Goal: Information Seeking & Learning: Learn about a topic

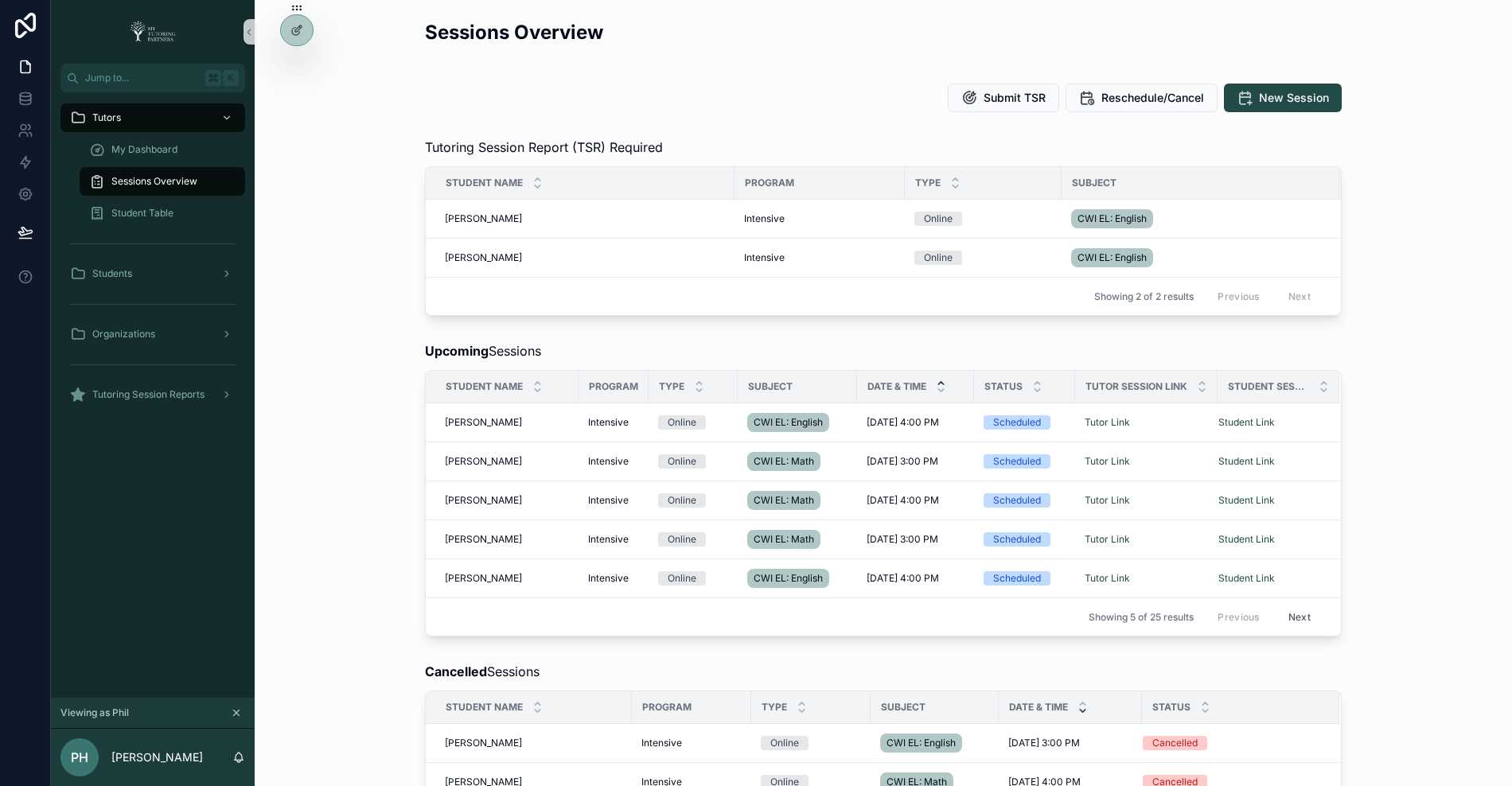
scroll to position [6, 0]
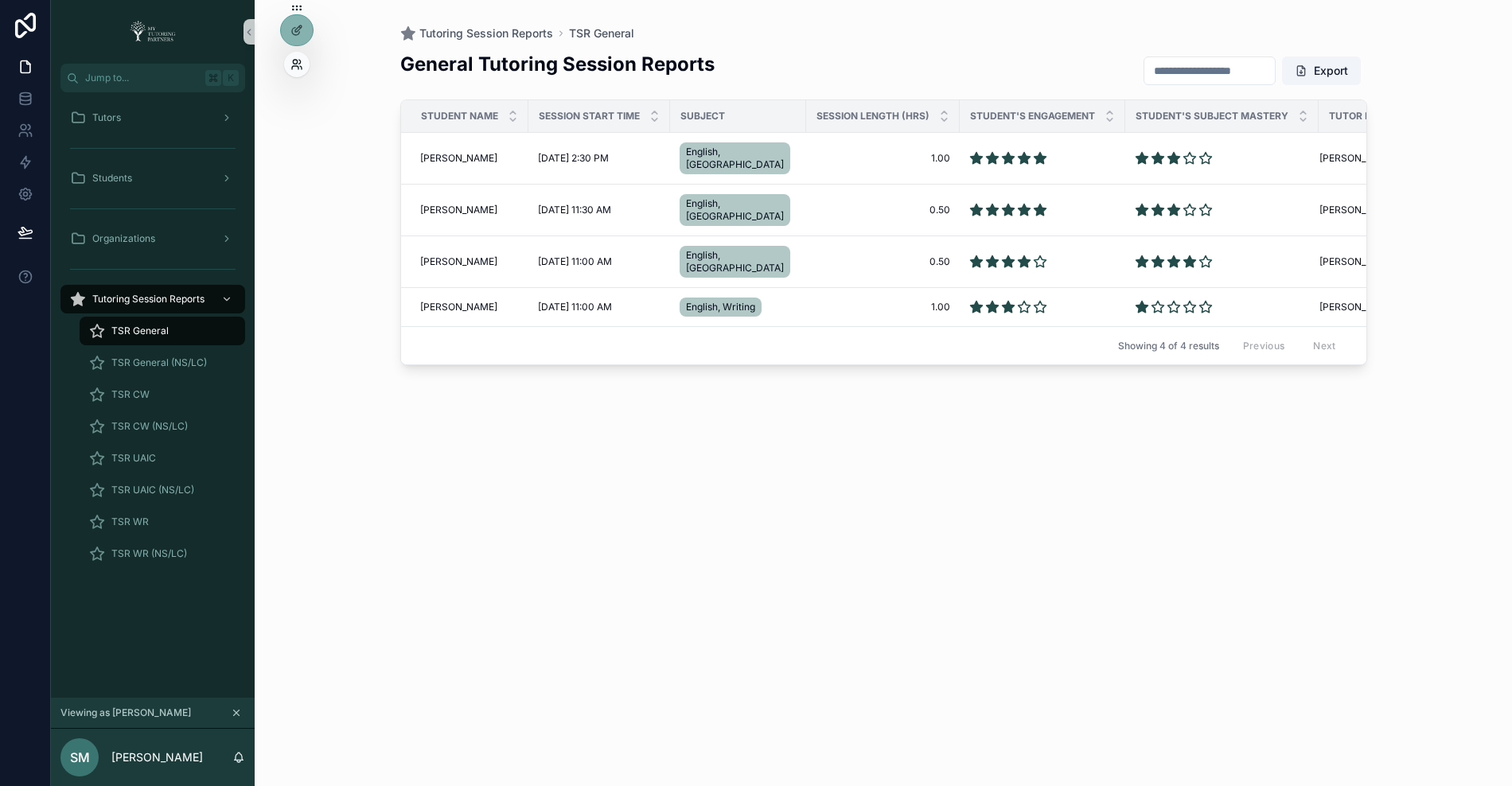
click at [295, 59] on icon at bounding box center [296, 64] width 13 height 13
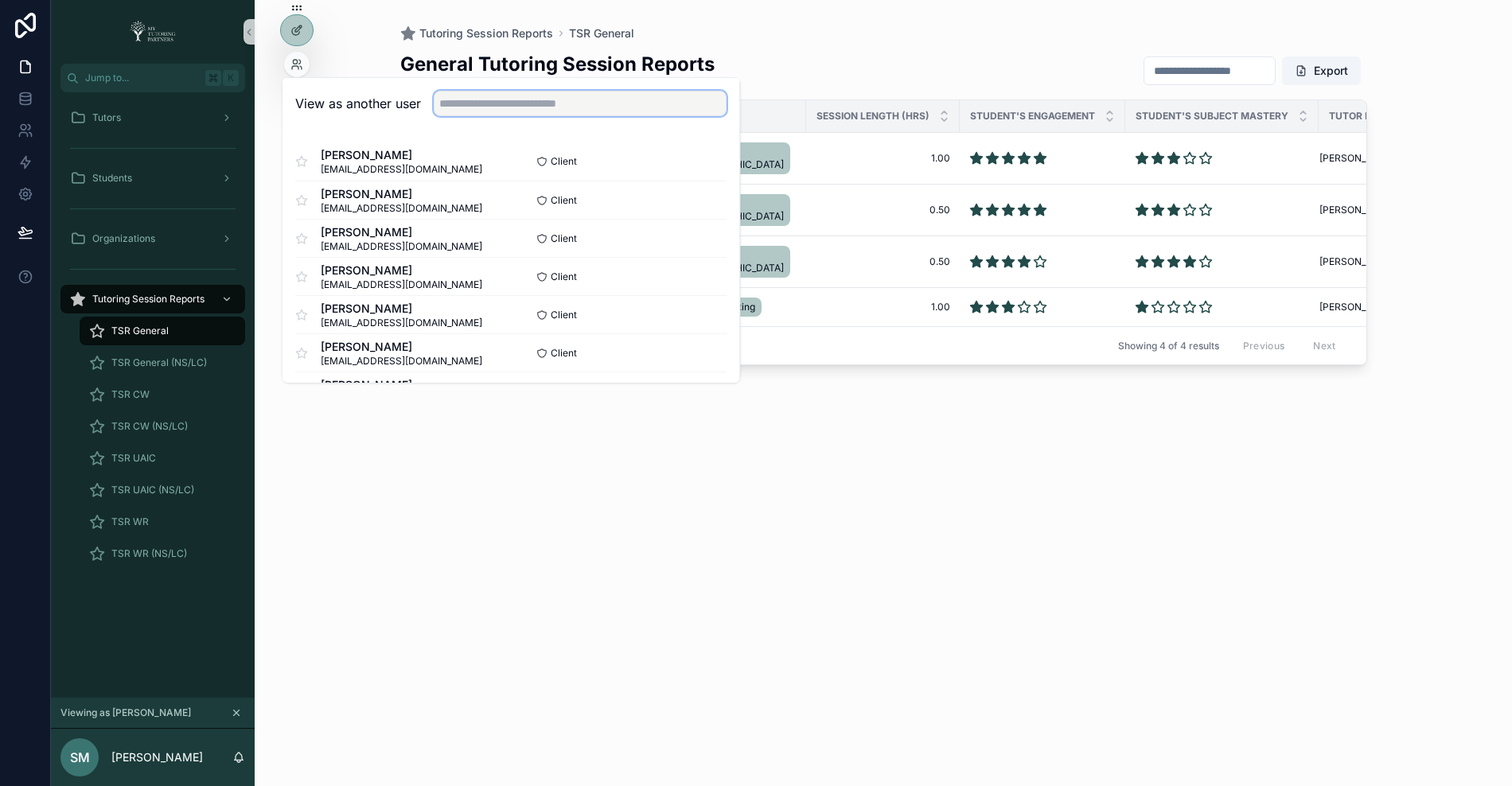
click at [471, 105] on input "text" at bounding box center [580, 104] width 293 height 26
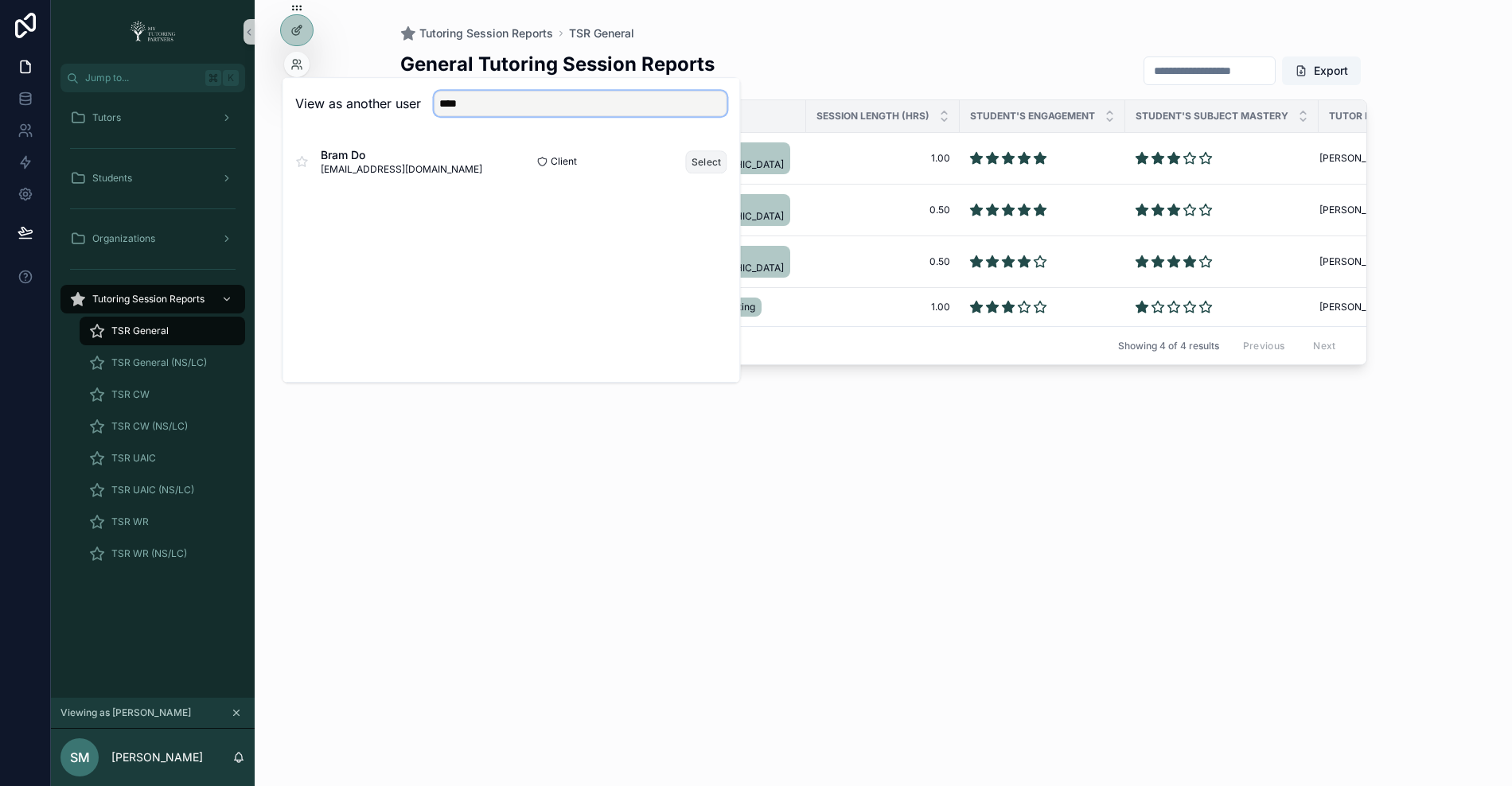
type input "****"
click at [698, 165] on button "Select" at bounding box center [707, 161] width 42 height 23
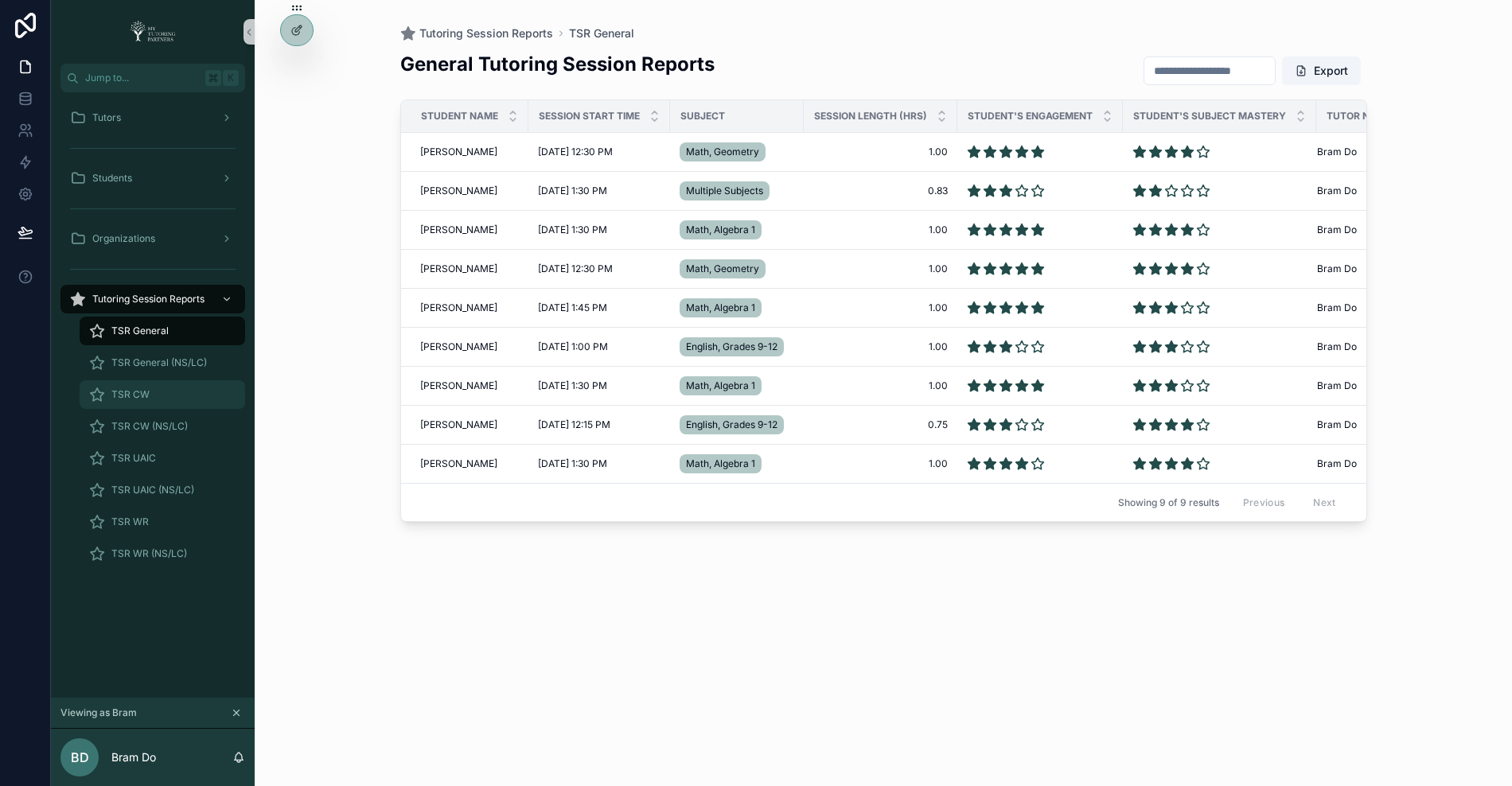
click at [145, 396] on span "TSR CW" at bounding box center [131, 394] width 39 height 13
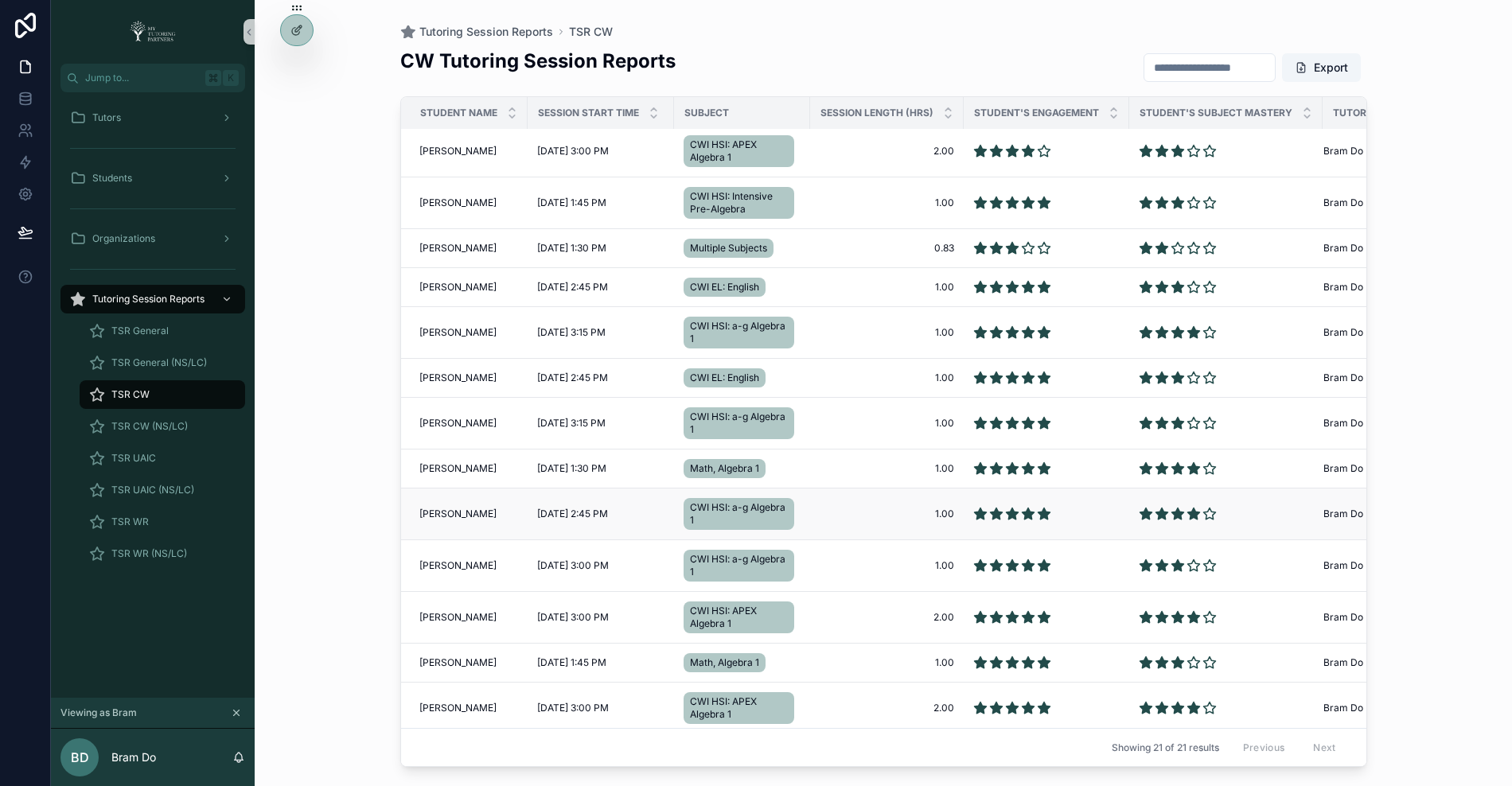
scroll to position [0, 1]
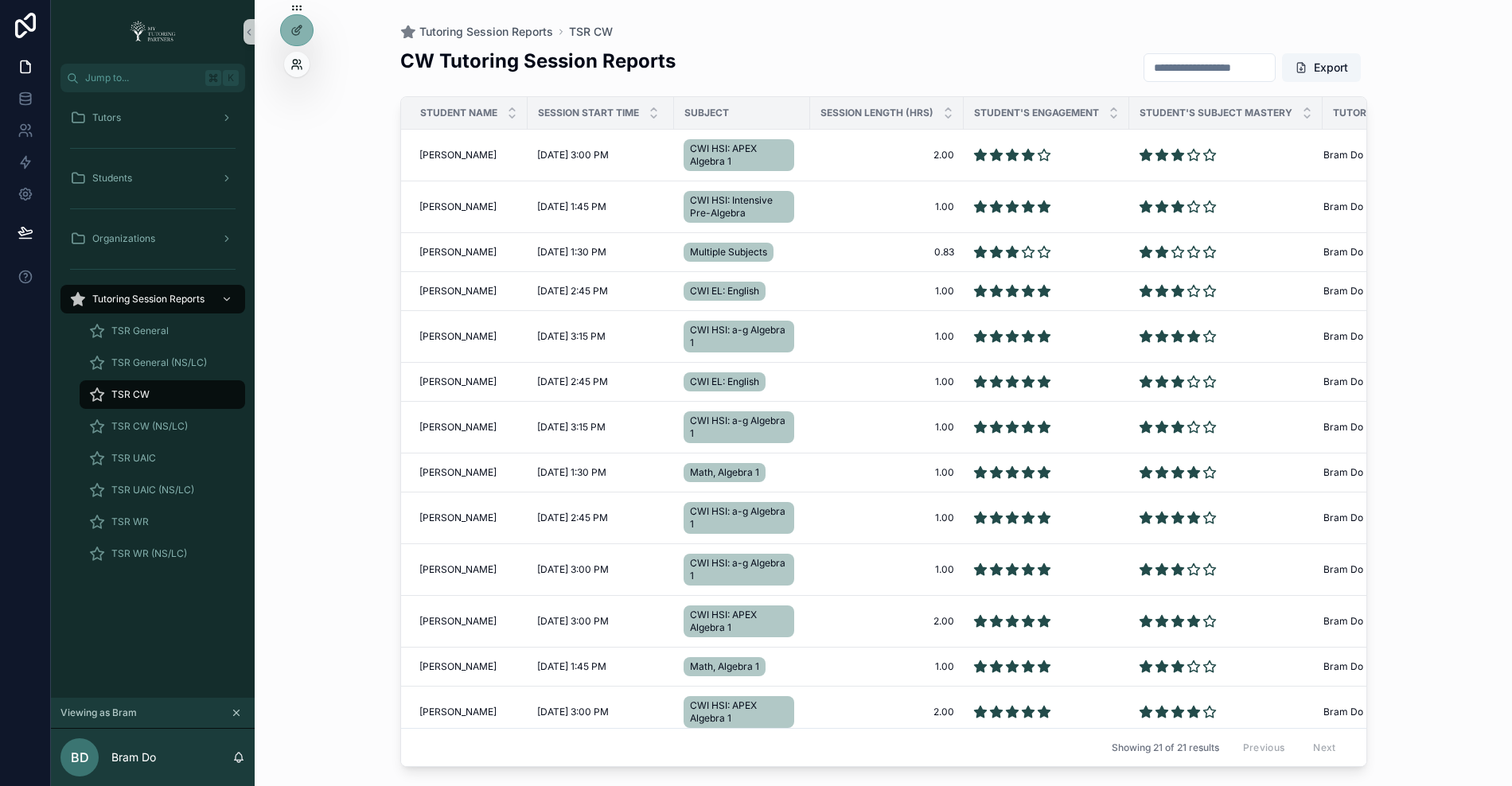
click at [295, 63] on icon at bounding box center [296, 64] width 13 height 13
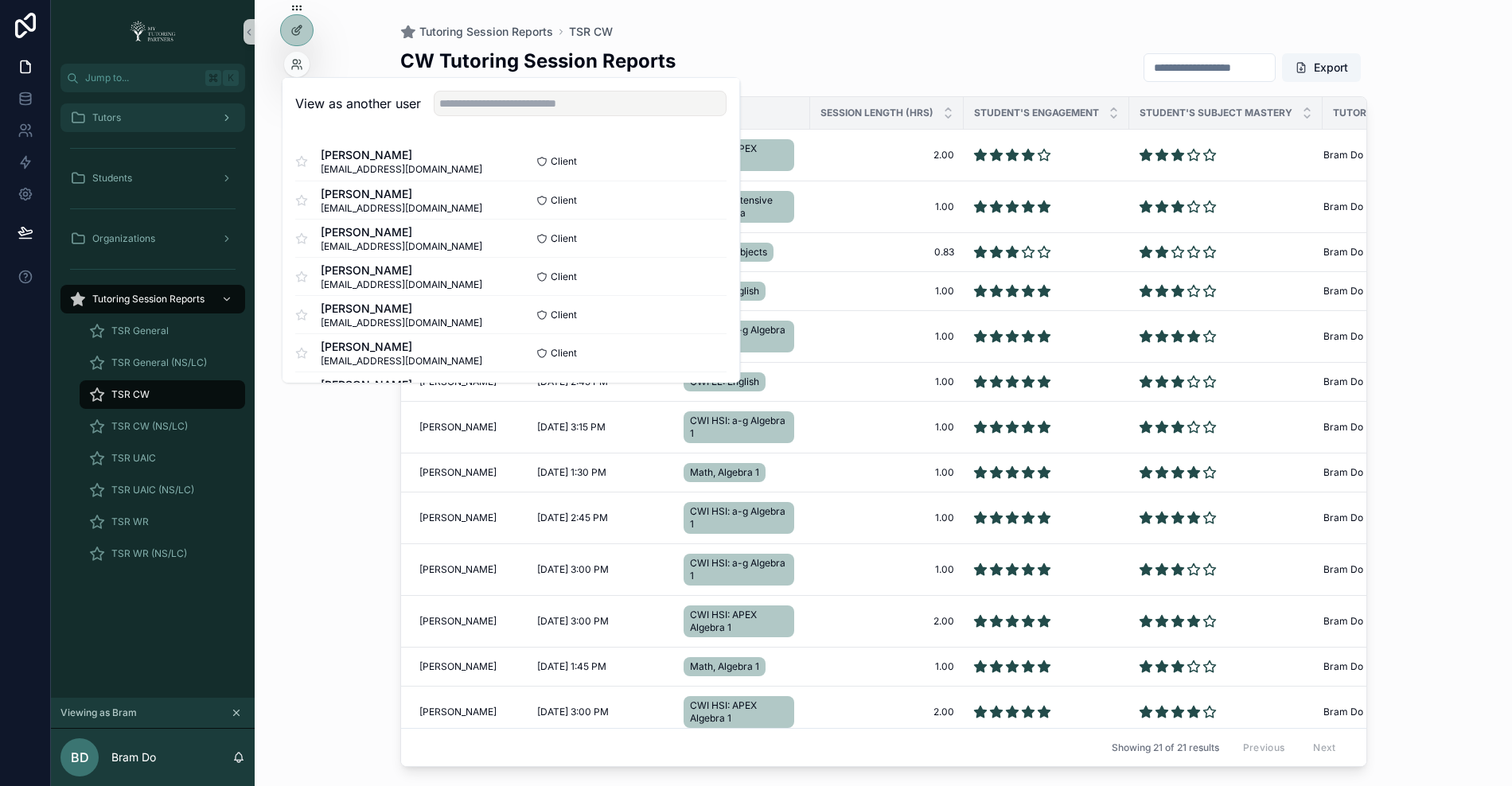
click at [174, 112] on div "Tutors" at bounding box center [152, 118] width 165 height 26
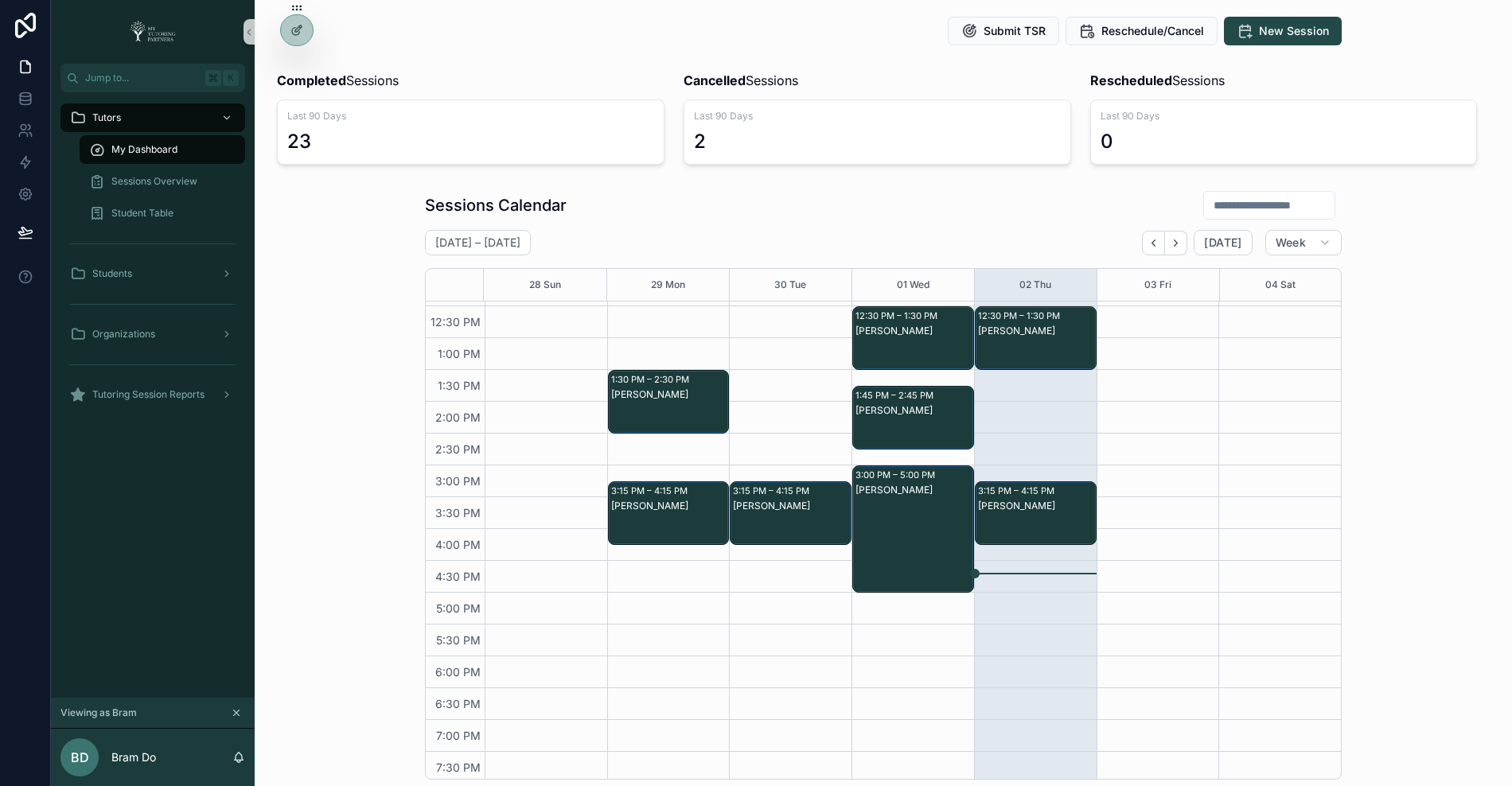
scroll to position [348, 0]
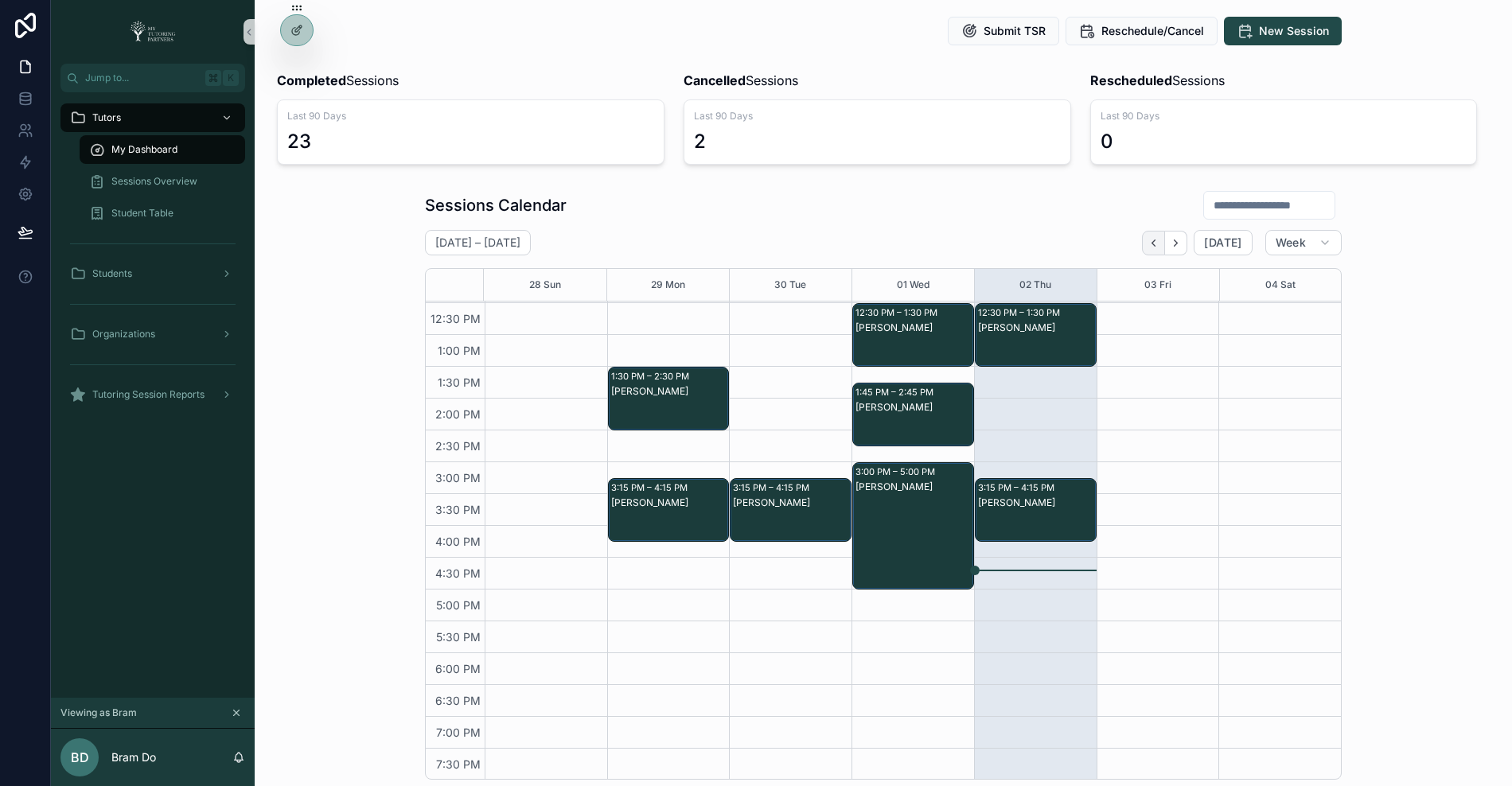
click at [1155, 247] on button "Back" at bounding box center [1153, 243] width 23 height 25
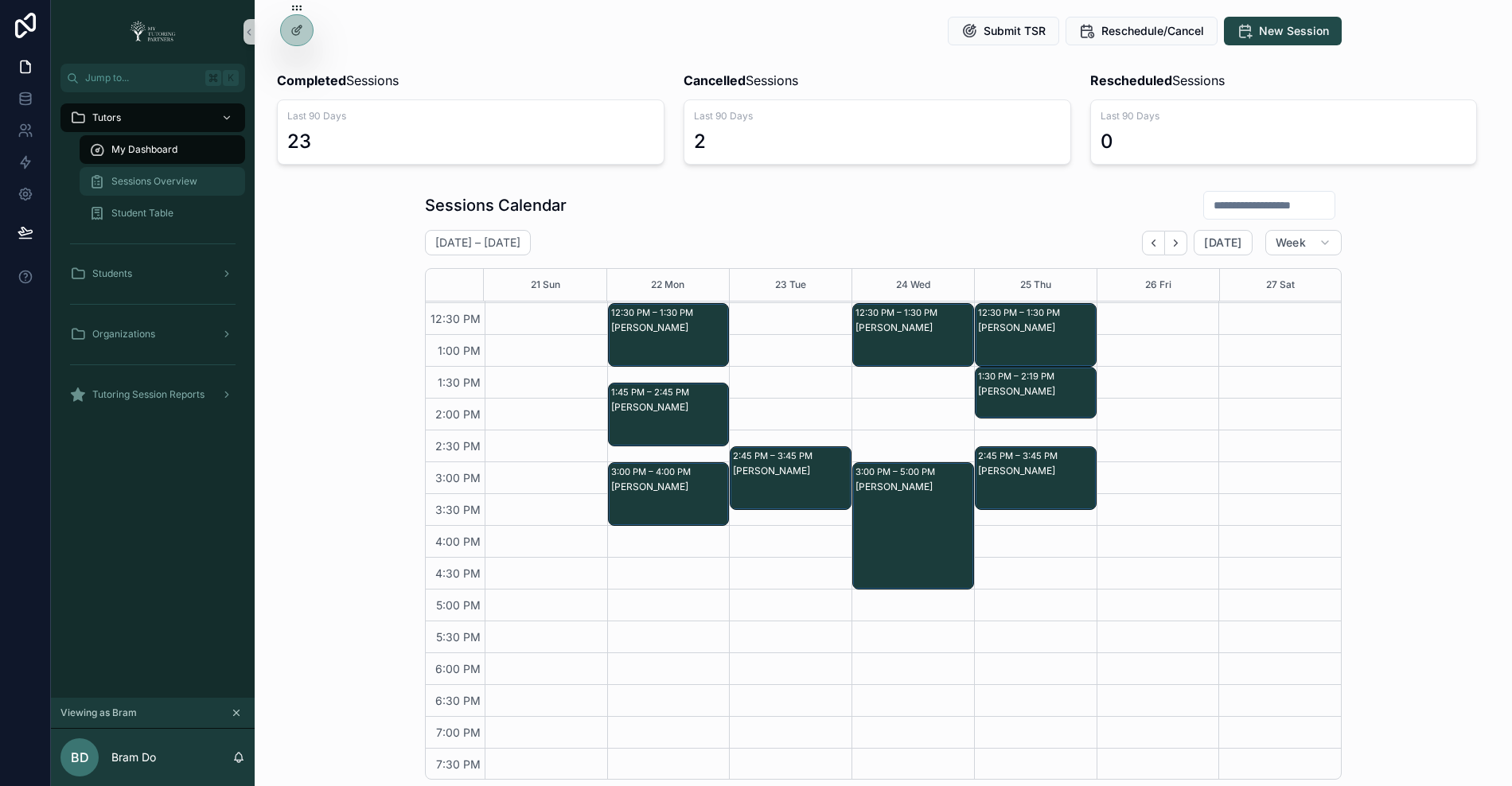
click at [164, 181] on span "Sessions Overview" at bounding box center [154, 181] width 86 height 13
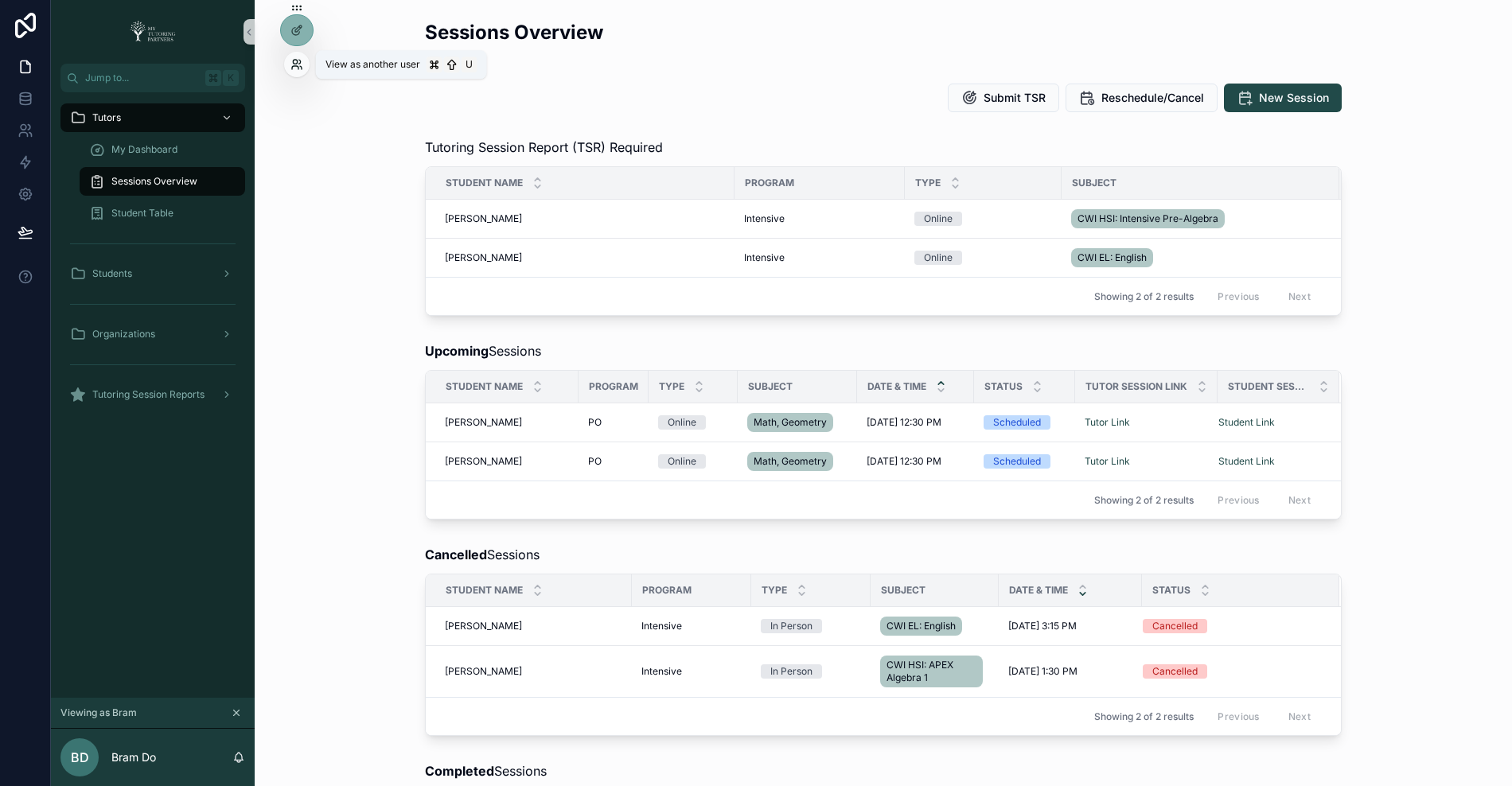
click at [294, 64] on icon at bounding box center [296, 64] width 13 height 13
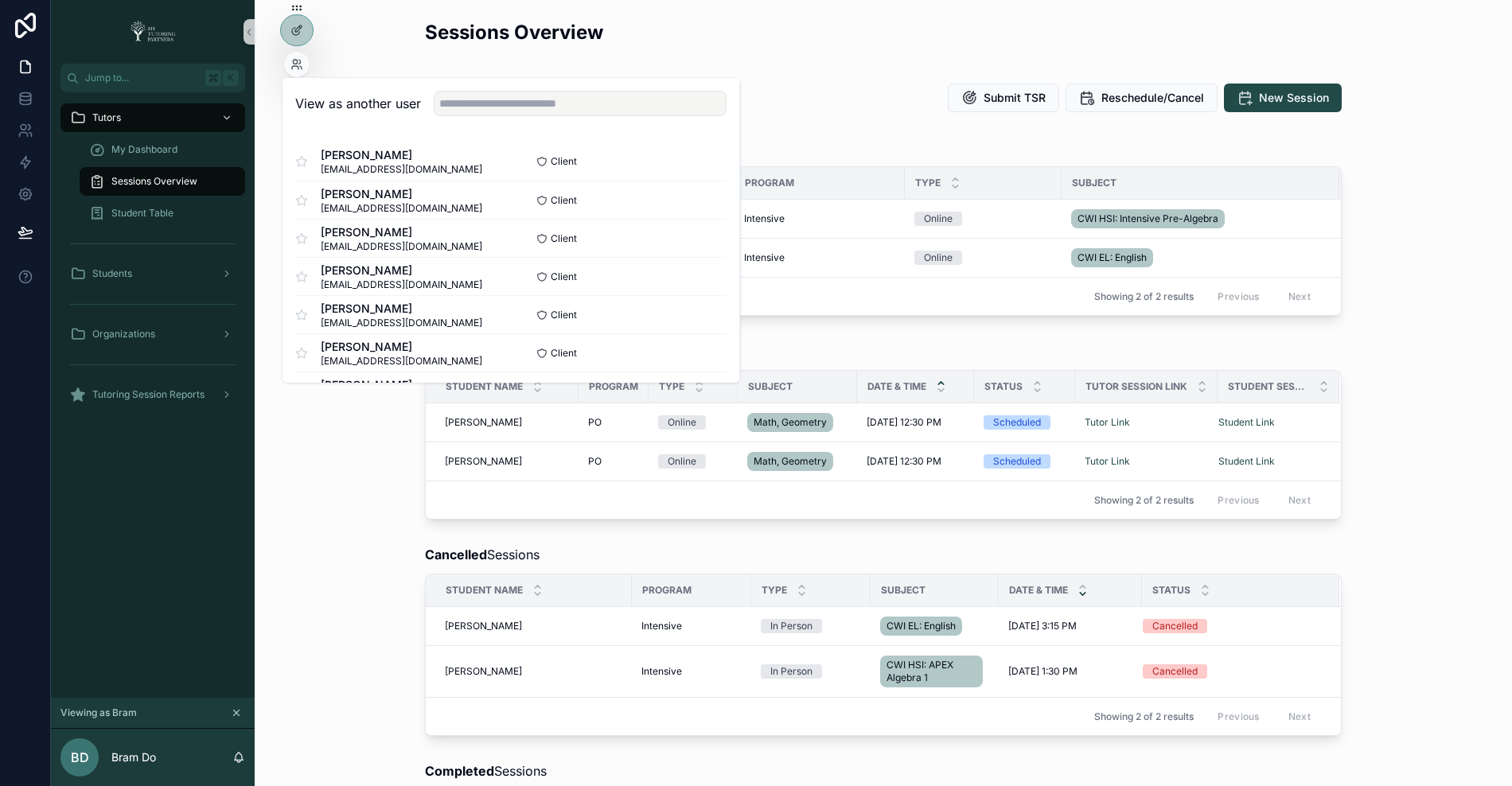
click at [351, 494] on div "Upcoming Sessions Student Name Program Type Subject Date & Time Status Tutor Se…" at bounding box center [883, 431] width 1232 height 191
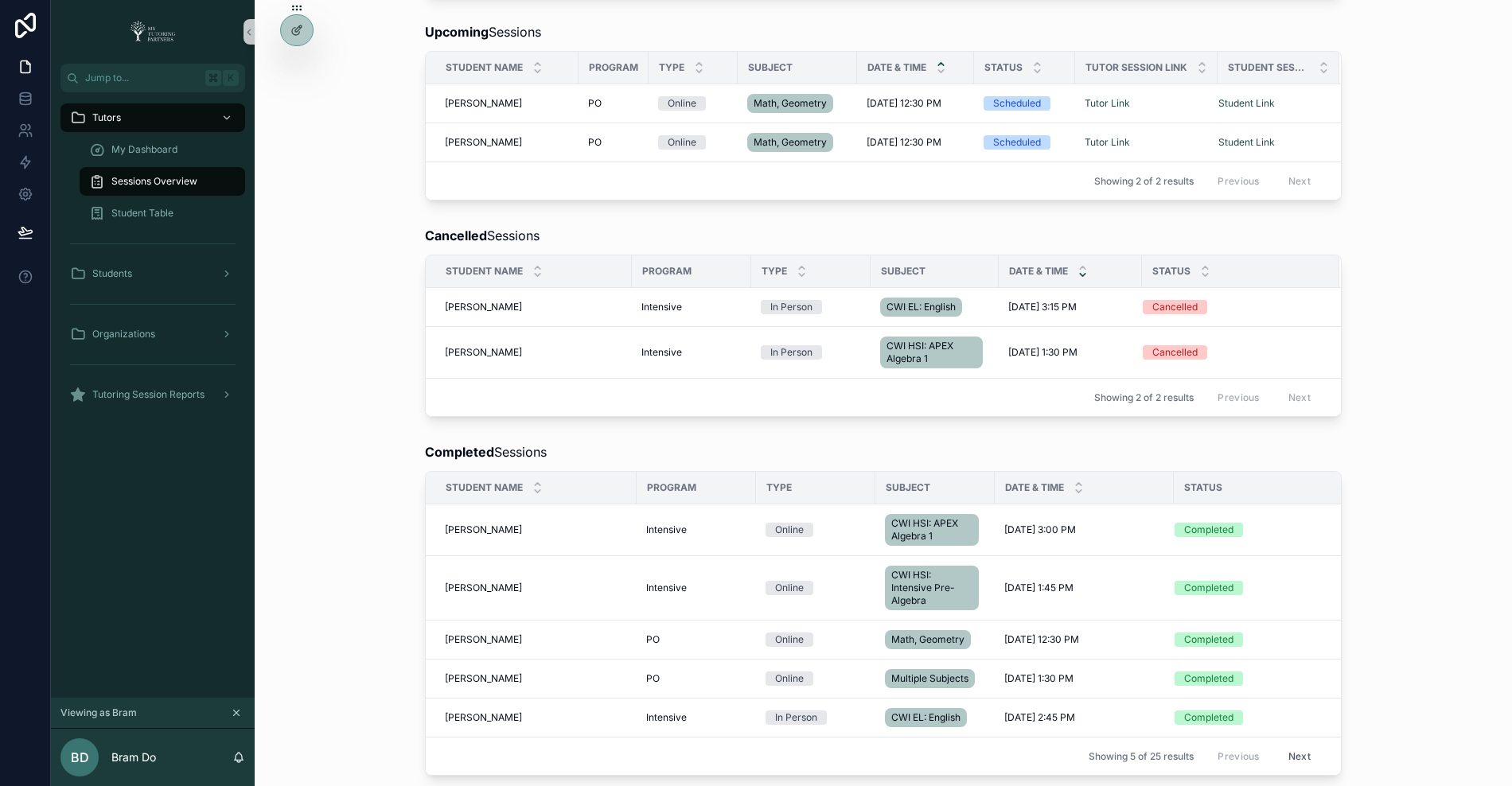
scroll to position [327, 0]
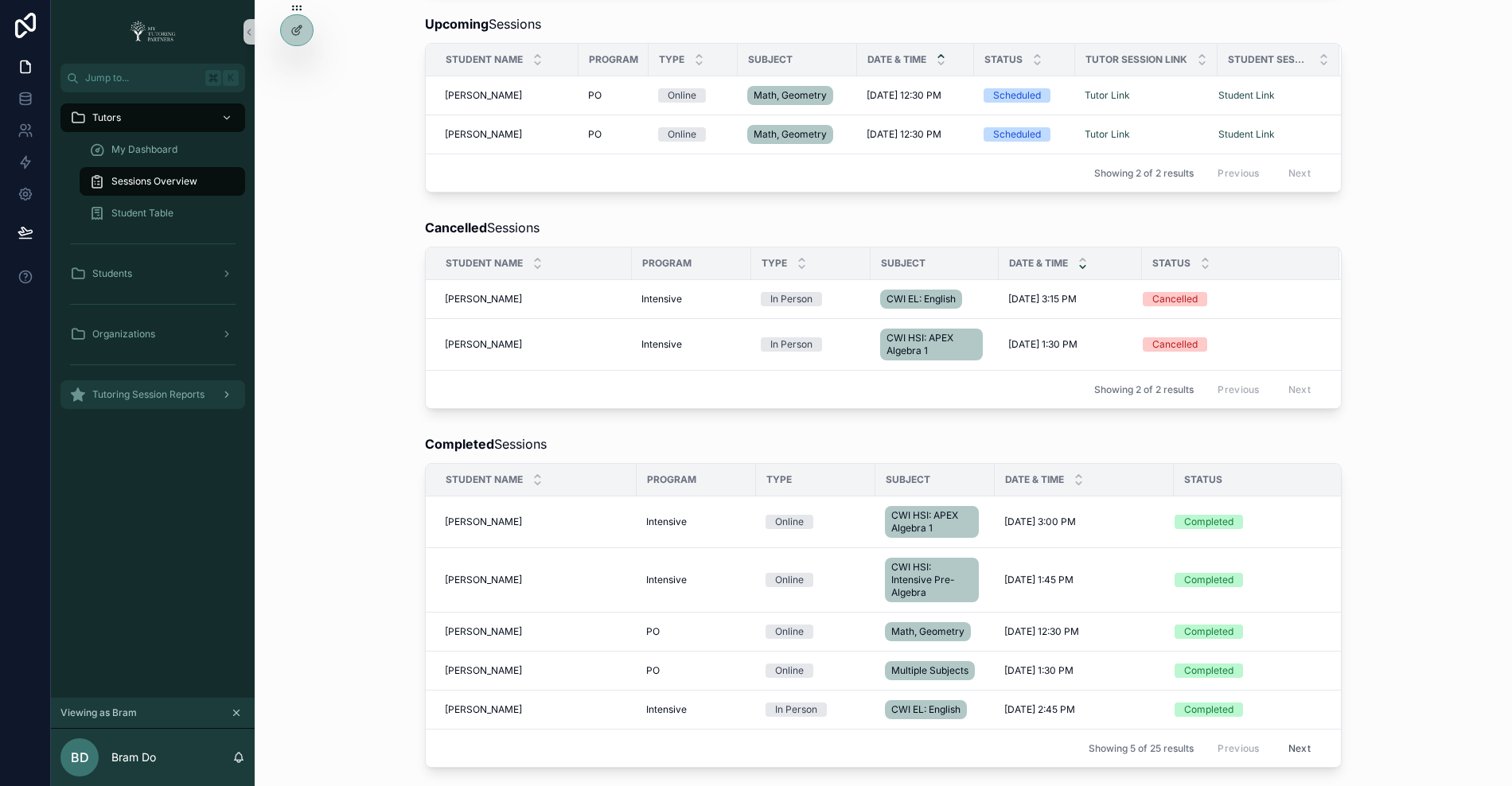
click at [163, 399] on span "Tutoring Session Reports" at bounding box center [147, 394] width 112 height 13
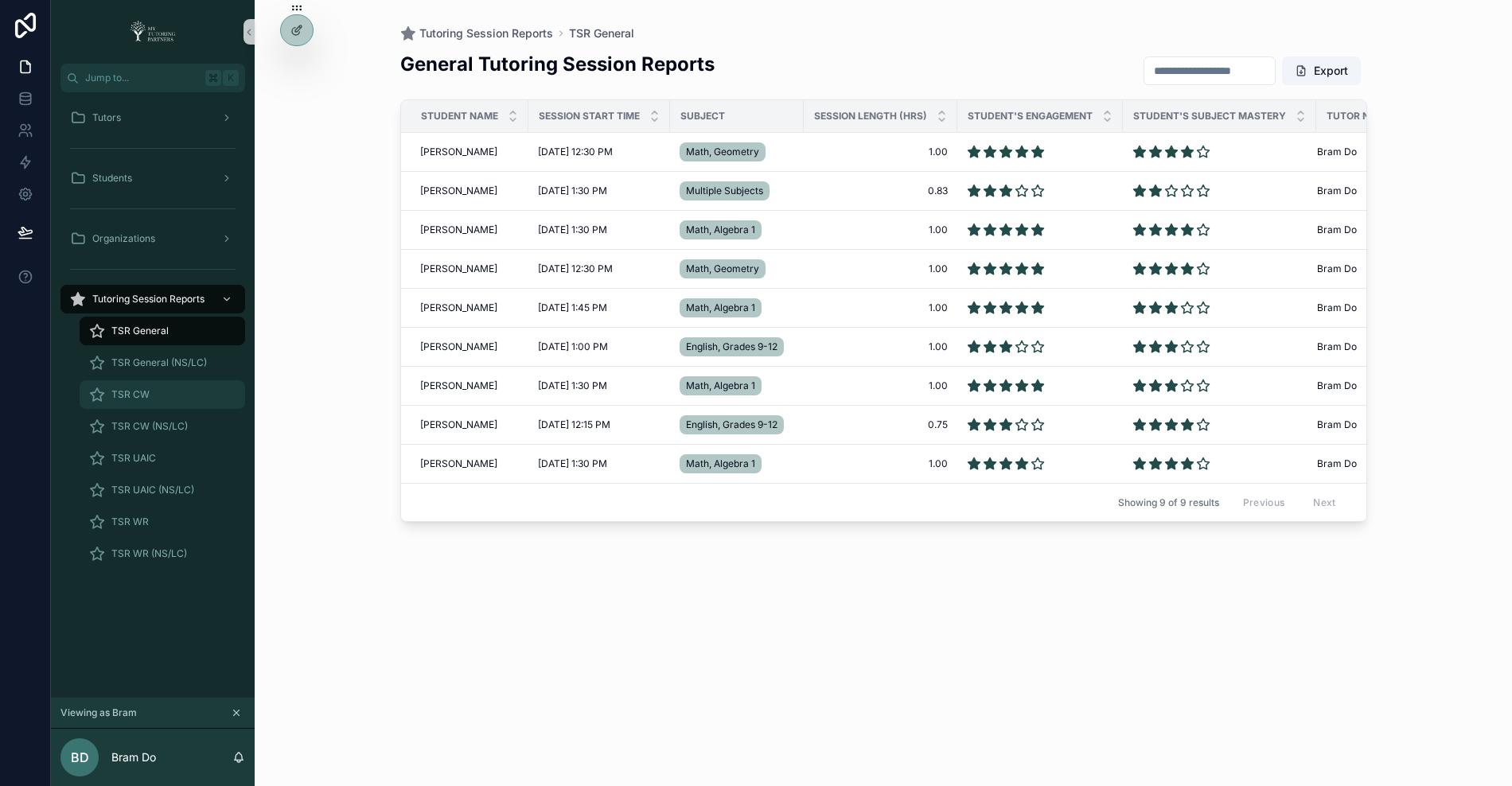
click at [173, 395] on div "TSR CW" at bounding box center [162, 395] width 146 height 26
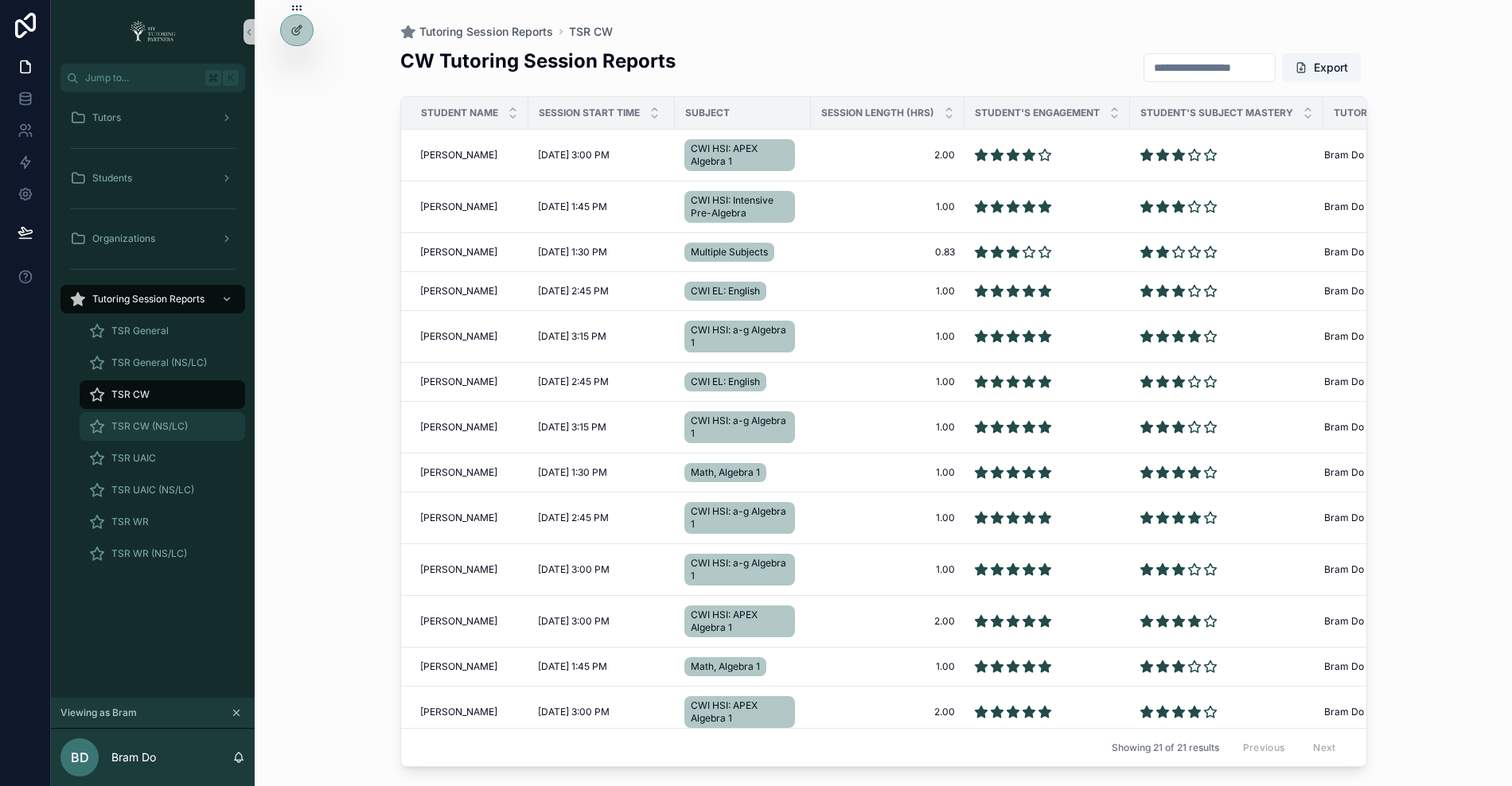
click at [173, 425] on span "TSR CW (NS/LC)" at bounding box center [149, 427] width 76 height 13
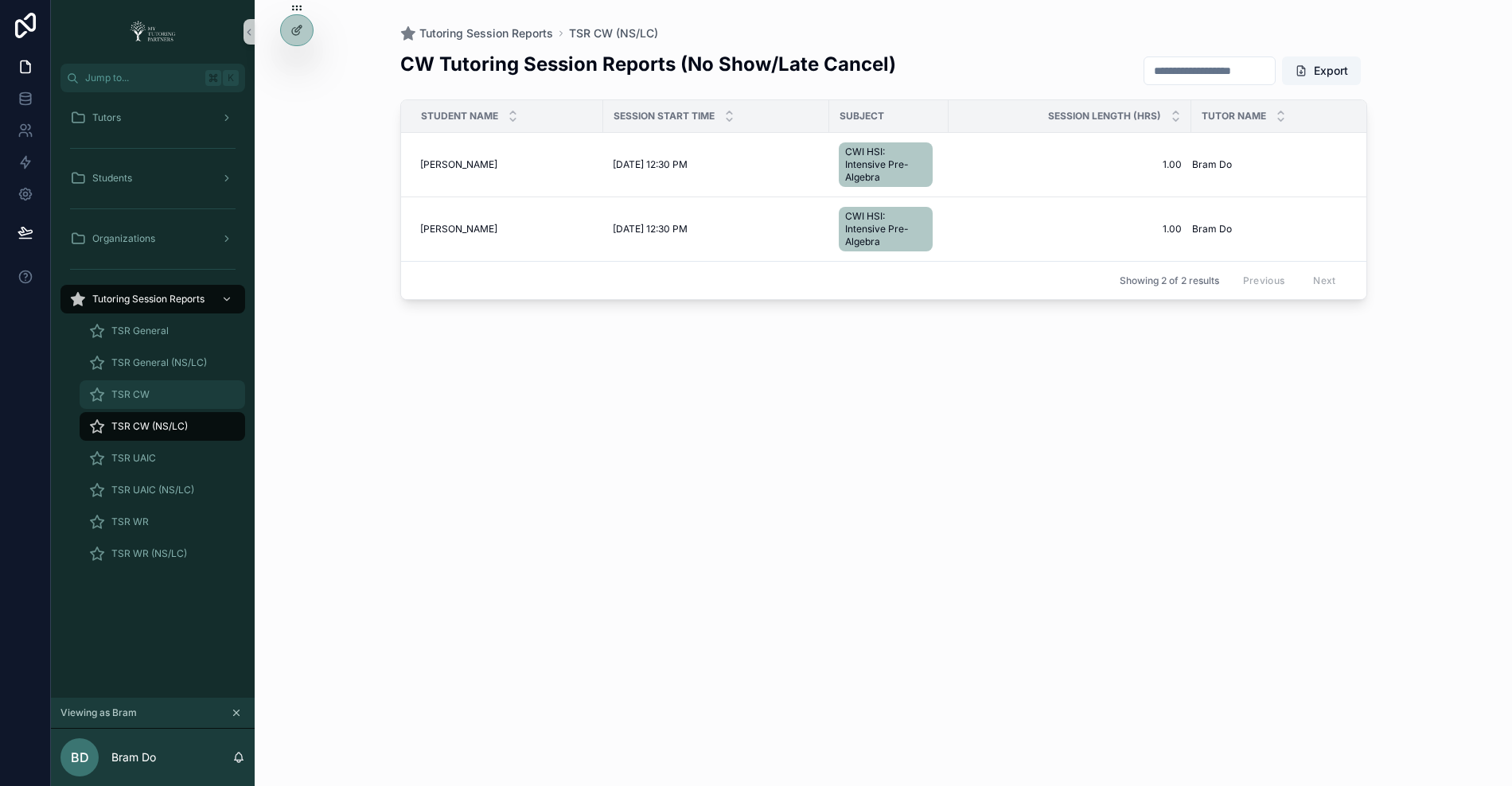
click at [163, 388] on div "TSR CW" at bounding box center [162, 395] width 146 height 26
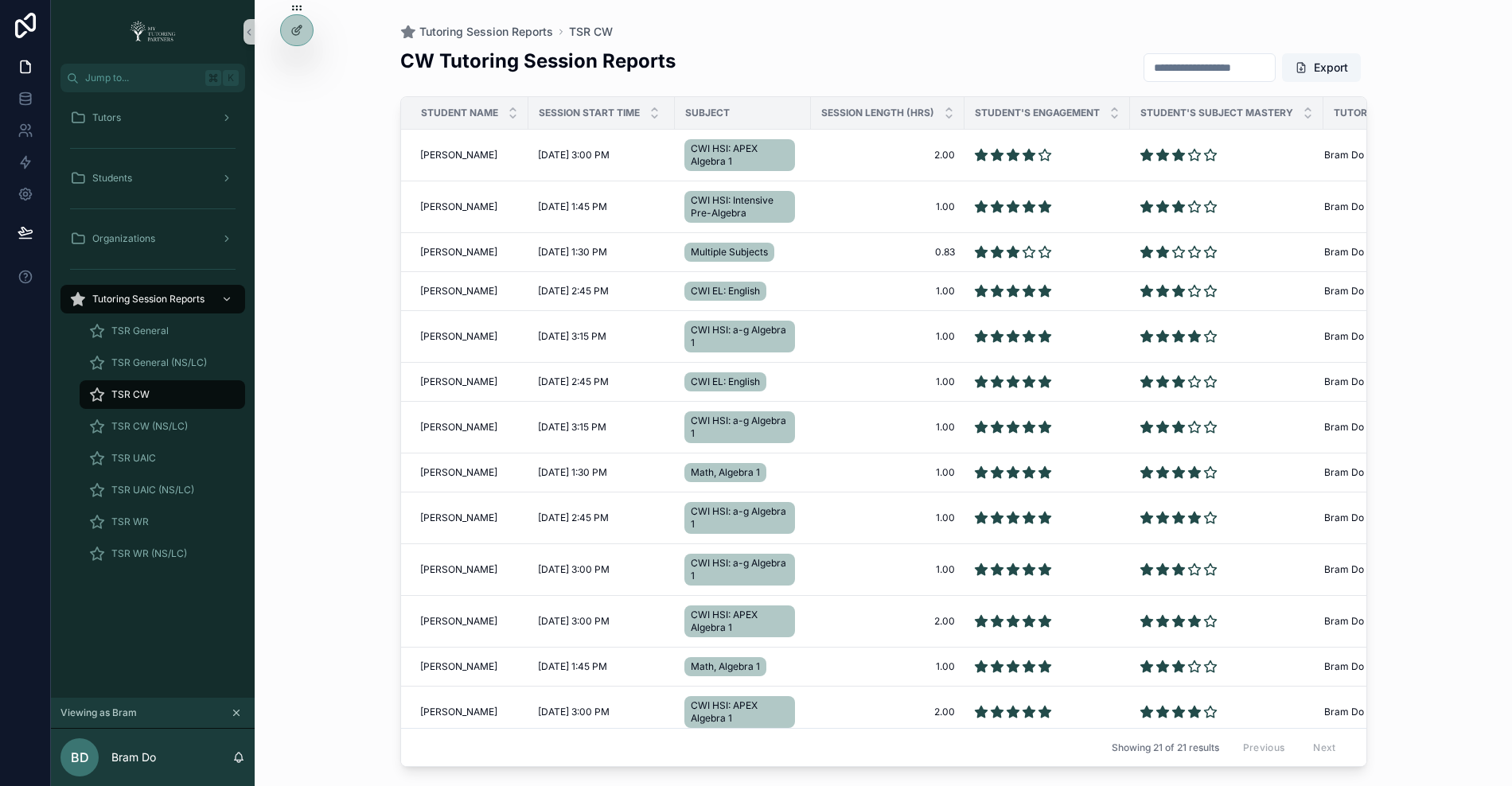
click at [1180, 73] on input "scrollable content" at bounding box center [1209, 67] width 131 height 23
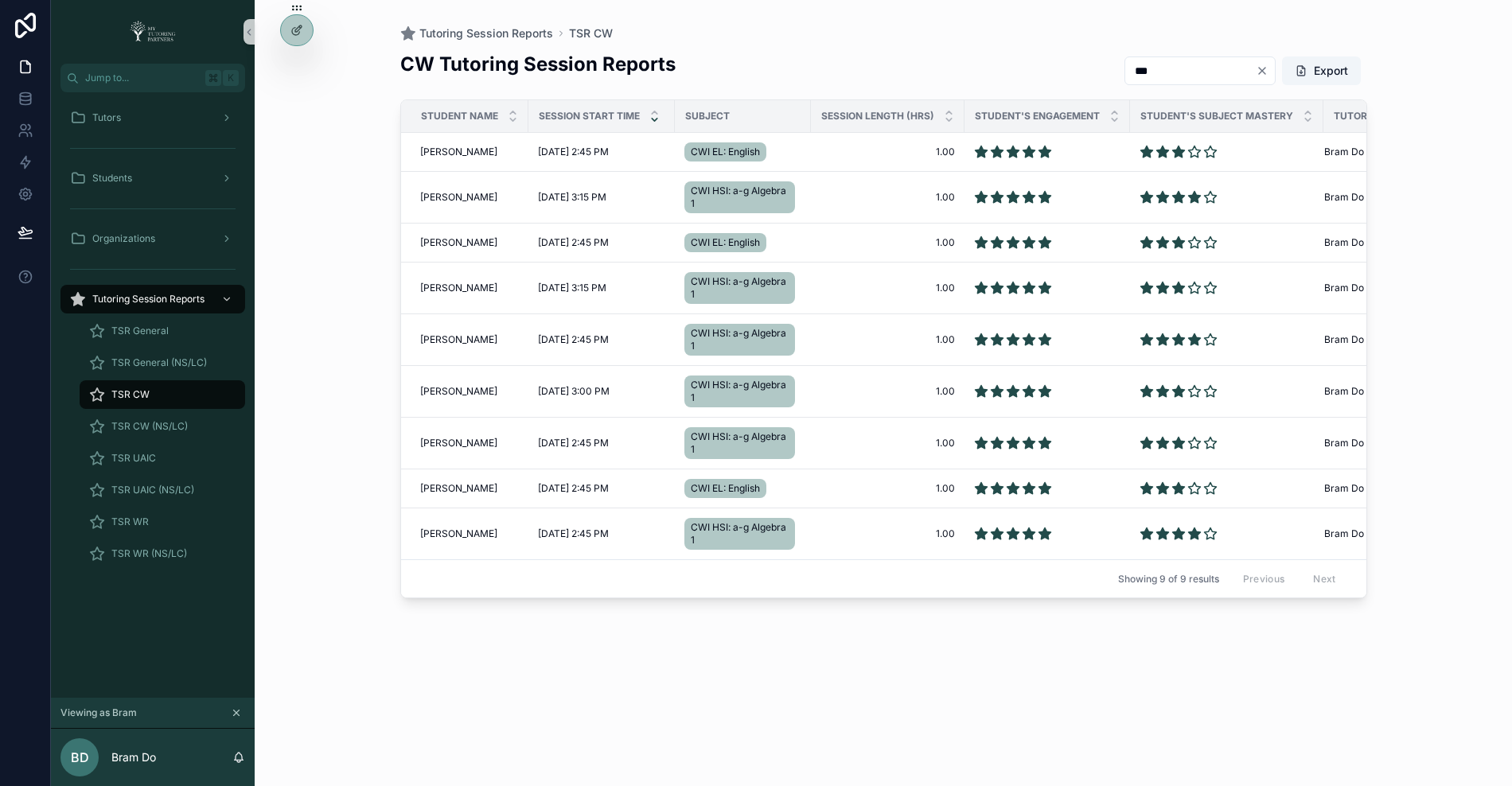
type input "***"
click at [654, 118] on icon "scrollable content" at bounding box center [654, 120] width 10 height 10
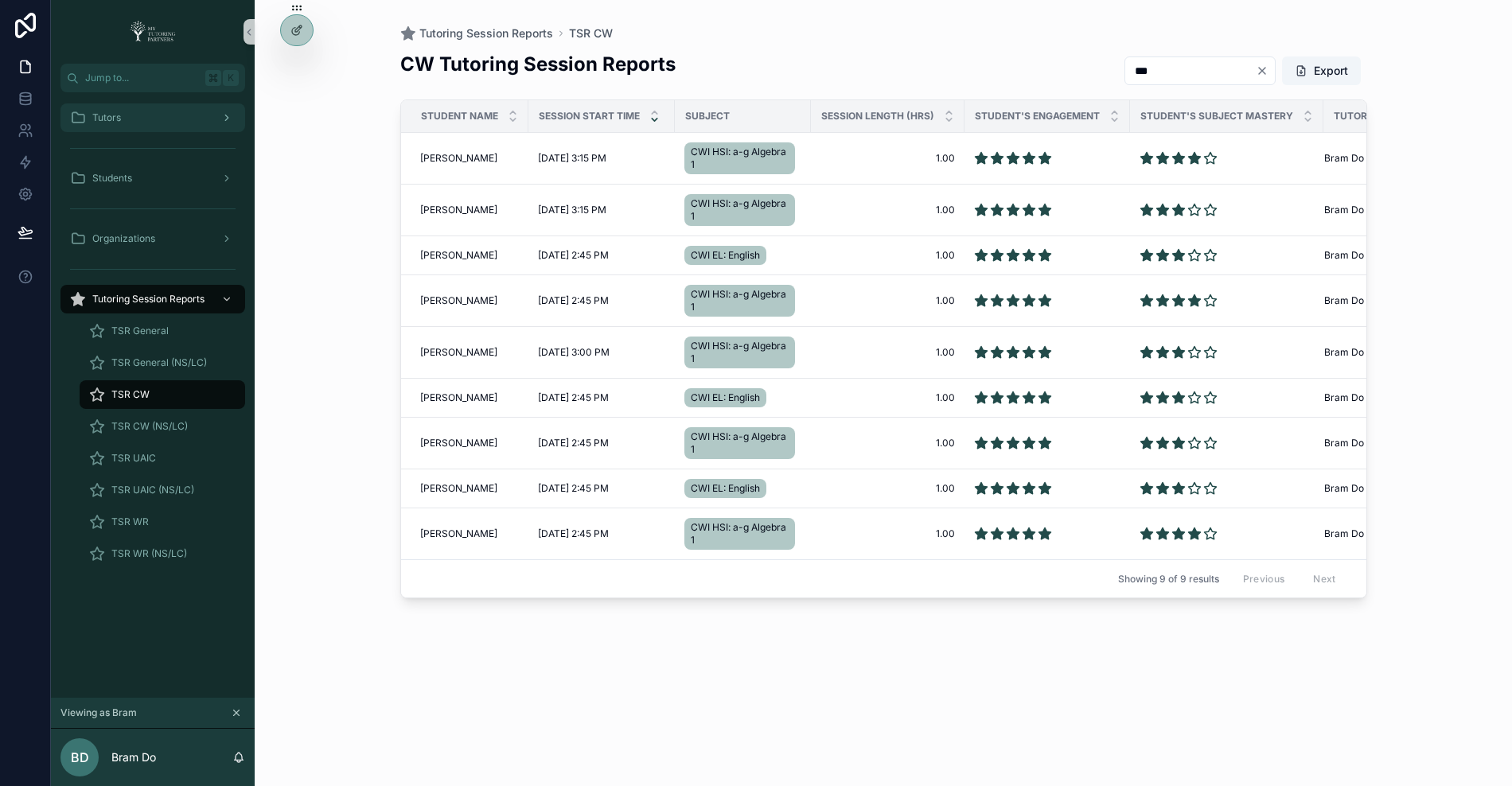
click at [177, 116] on div "Tutors" at bounding box center [152, 118] width 165 height 26
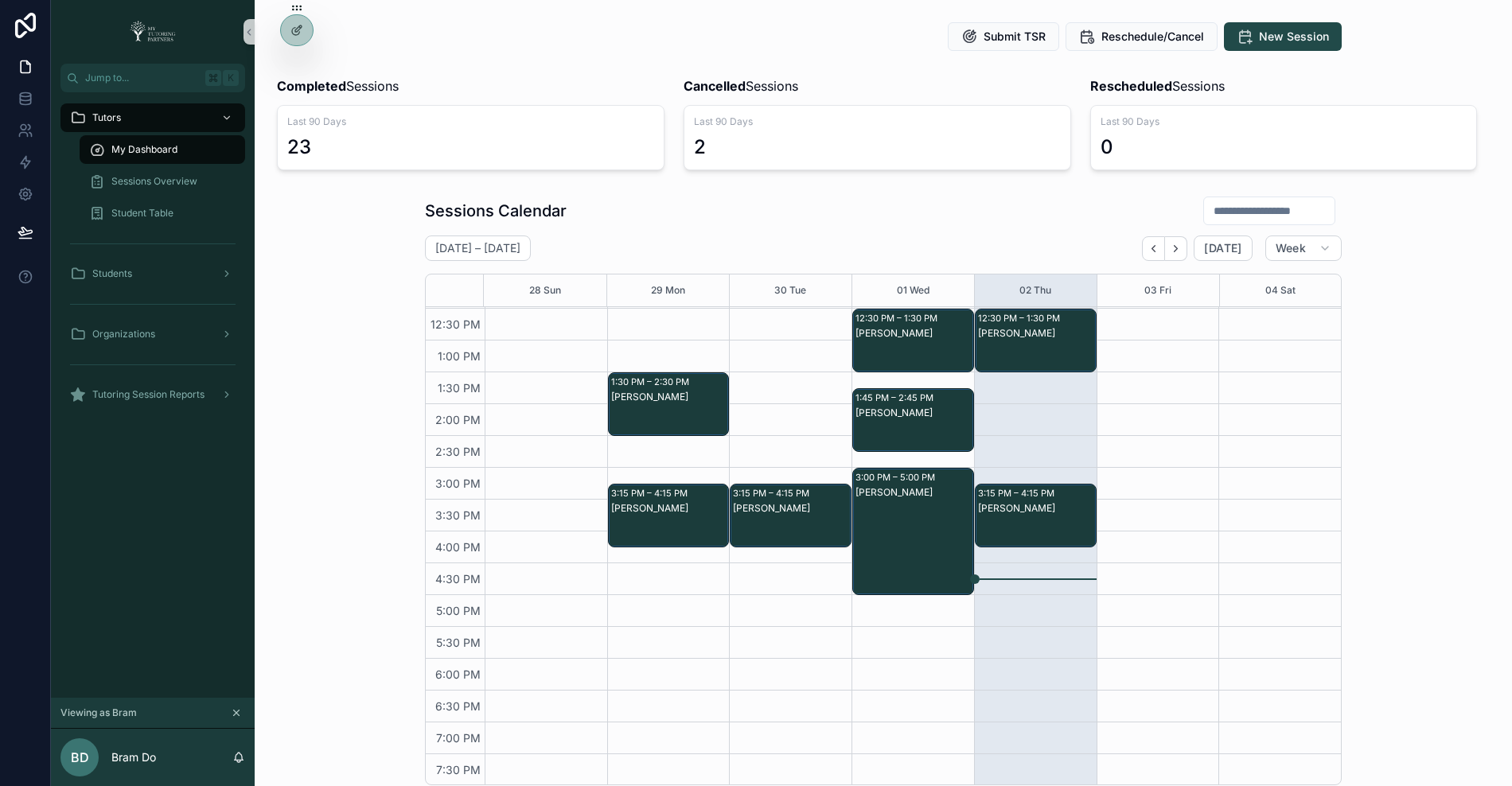
scroll to position [62, 0]
click at [1154, 245] on icon "Back" at bounding box center [1153, 247] width 12 height 12
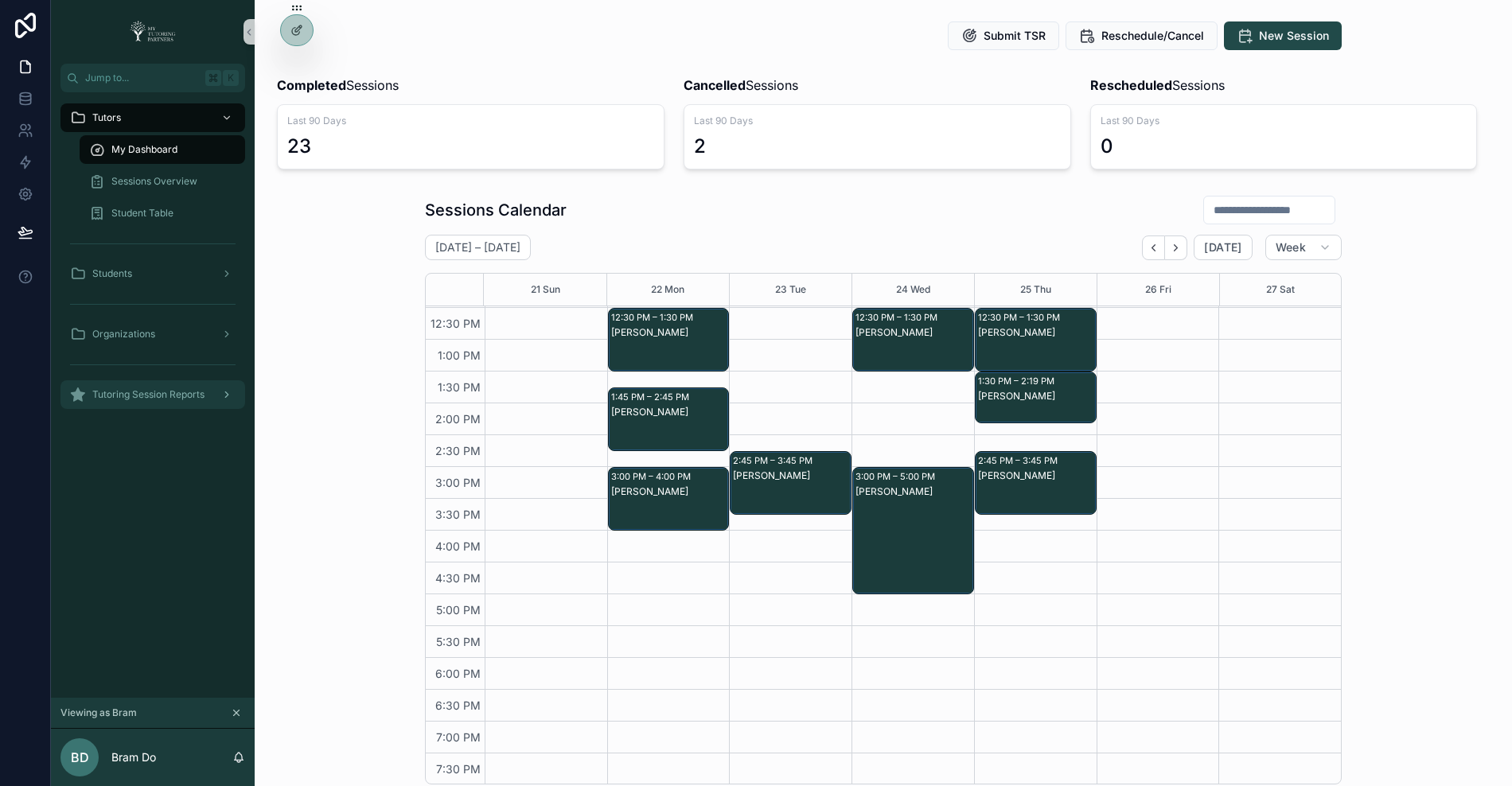
click at [120, 392] on span "Tutoring Session Reports" at bounding box center [147, 394] width 112 height 13
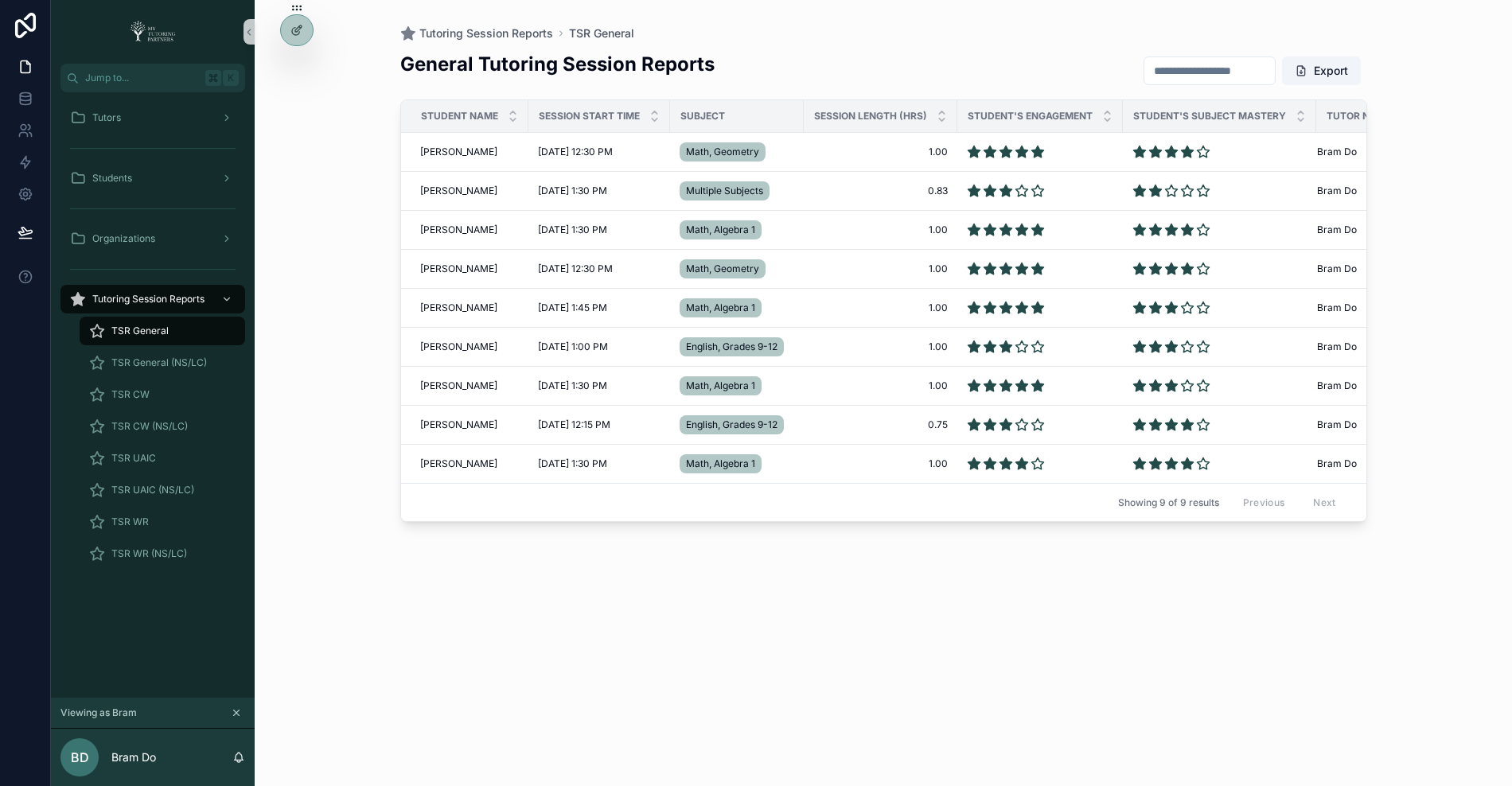
click at [1213, 80] on input "scrollable content" at bounding box center [1209, 70] width 131 height 23
click at [1177, 65] on input "scrollable content" at bounding box center [1209, 70] width 131 height 23
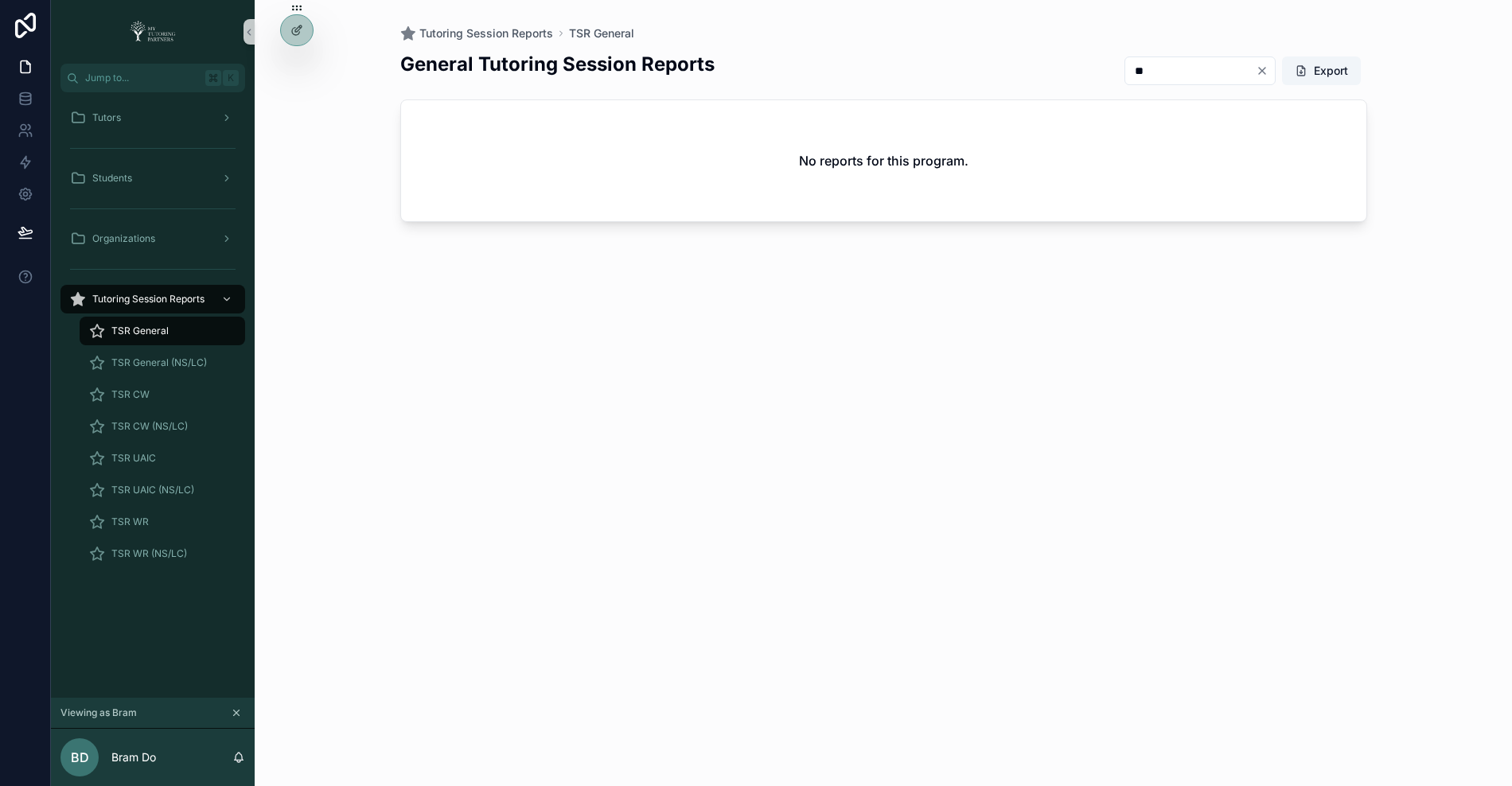
type input "*"
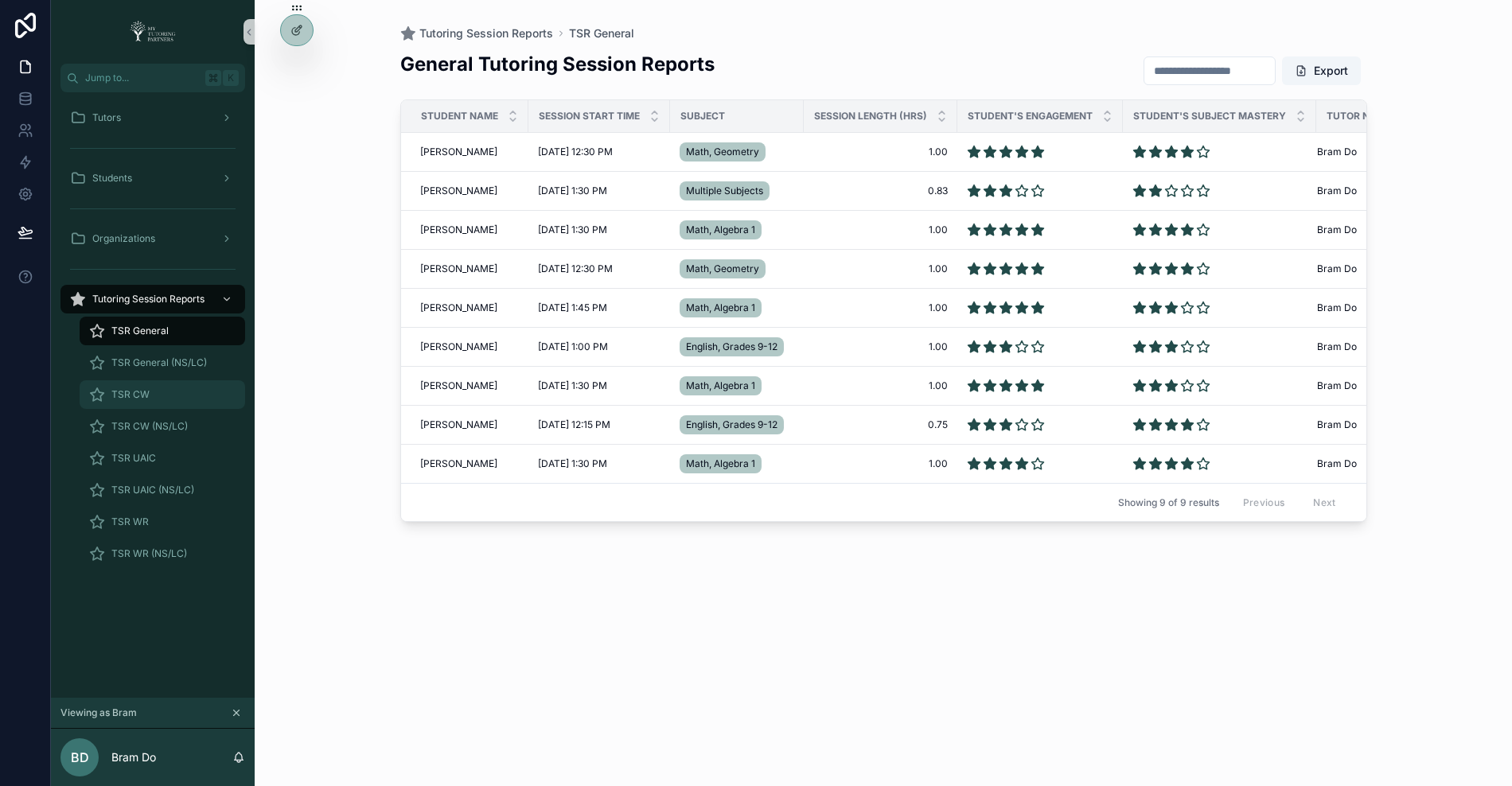
click at [140, 390] on span "TSR CW" at bounding box center [131, 394] width 39 height 13
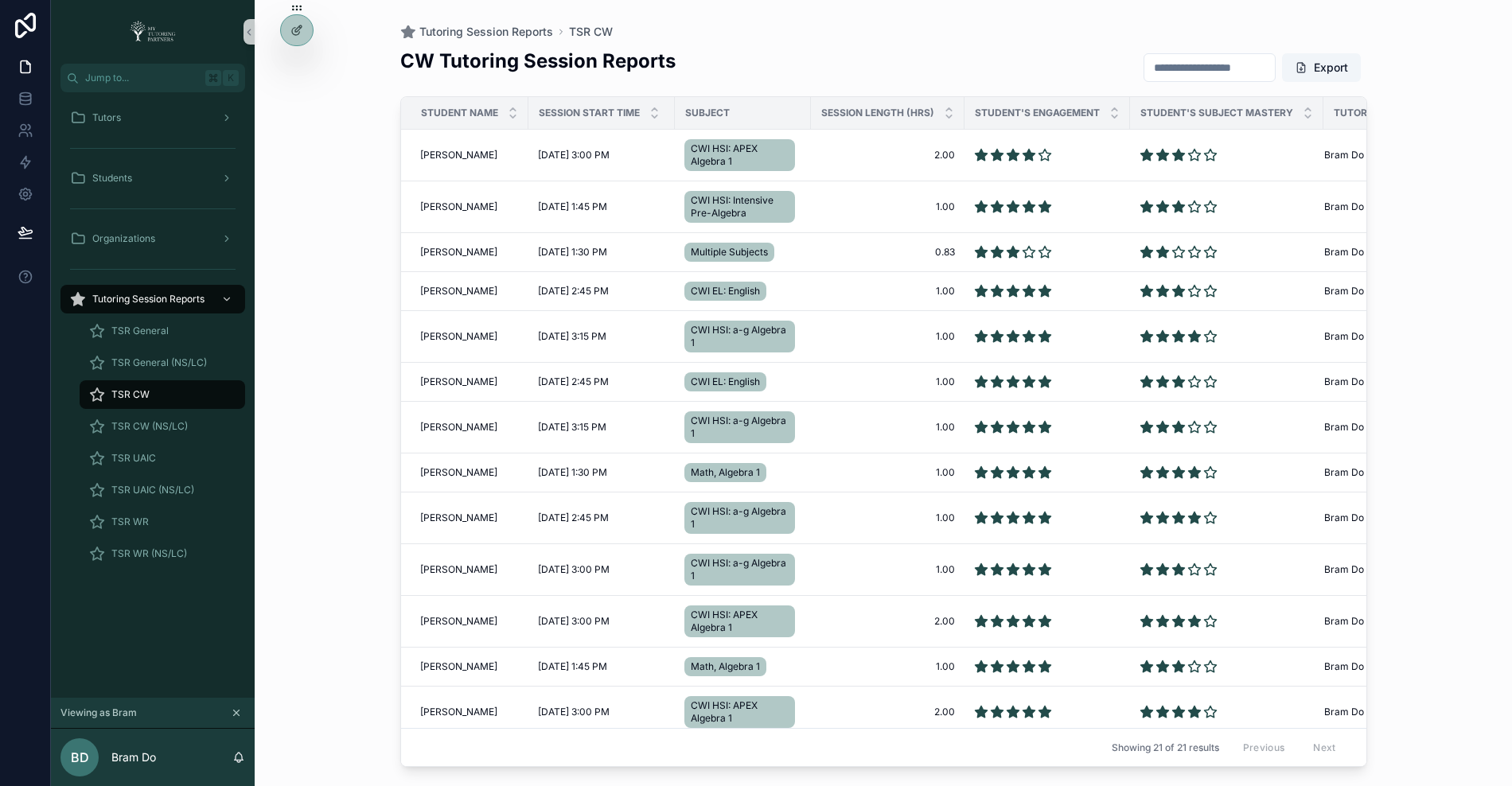
click at [1192, 59] on input "scrollable content" at bounding box center [1209, 67] width 131 height 23
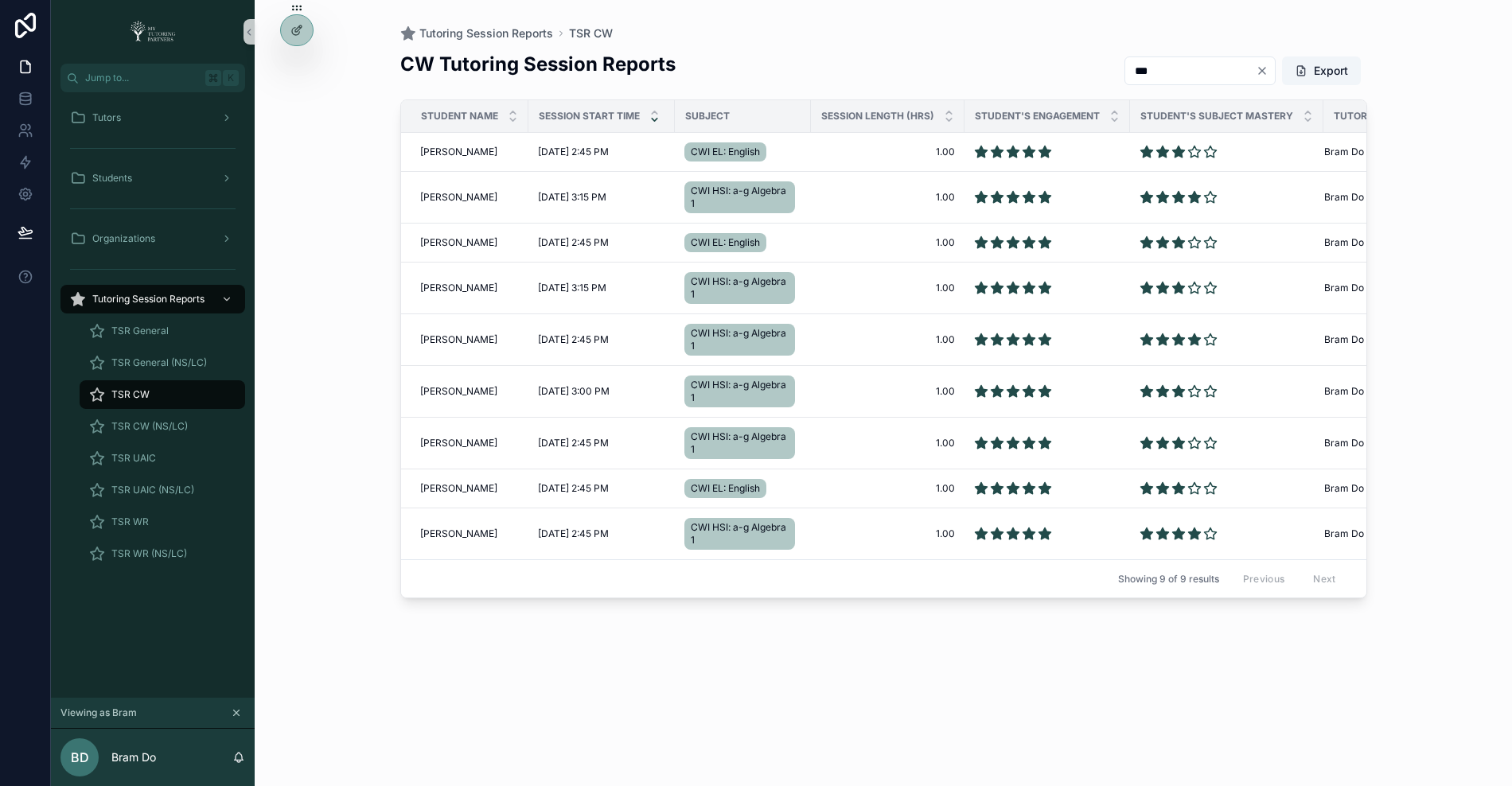
type input "***"
click at [649, 117] on icon "scrollable content" at bounding box center [654, 120] width 10 height 10
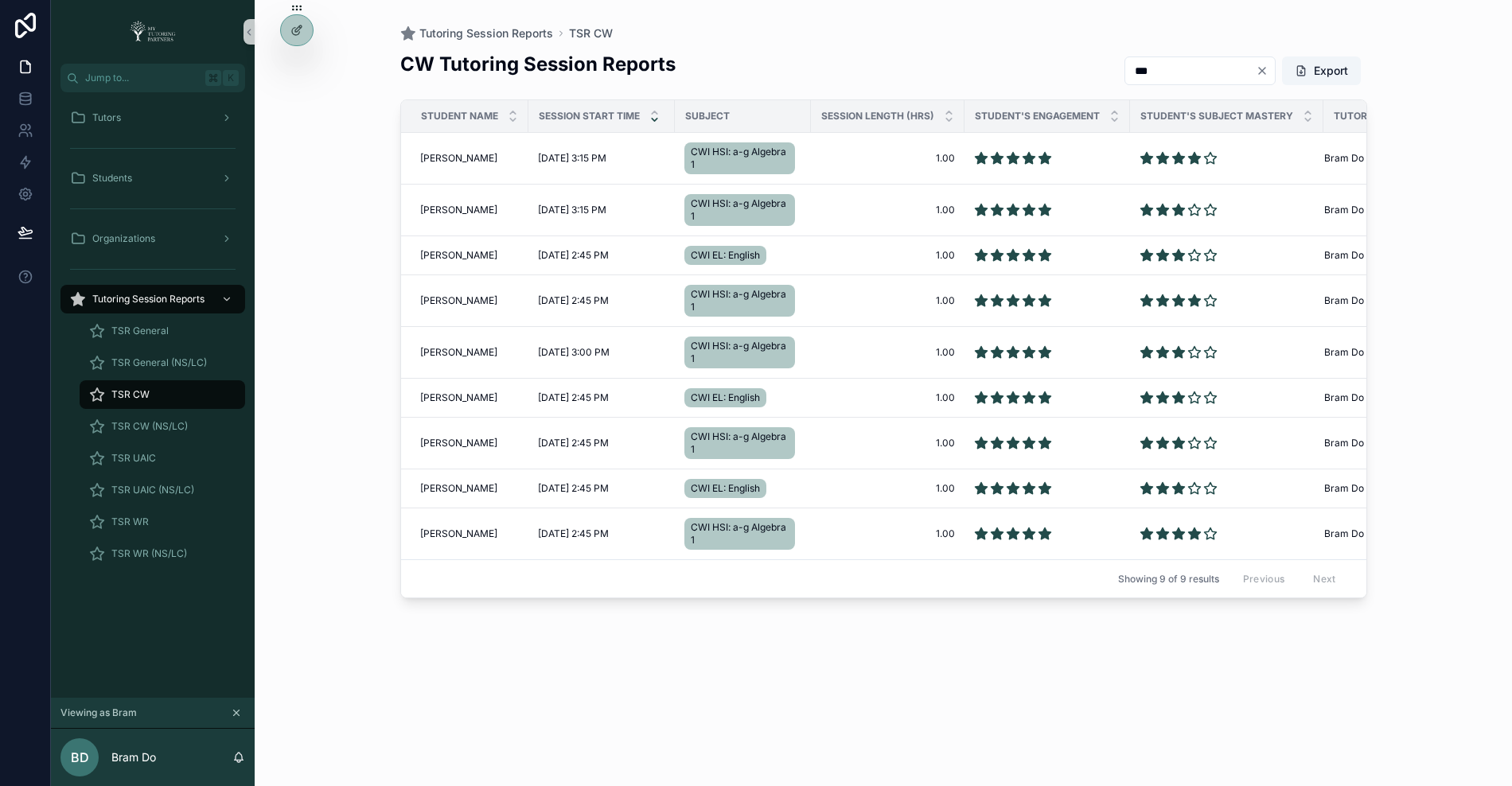
drag, startPoint x: 1153, startPoint y: 78, endPoint x: 1102, endPoint y: 75, distance: 51.1
click at [1111, 76] on div "*** Export" at bounding box center [1239, 70] width 255 height 31
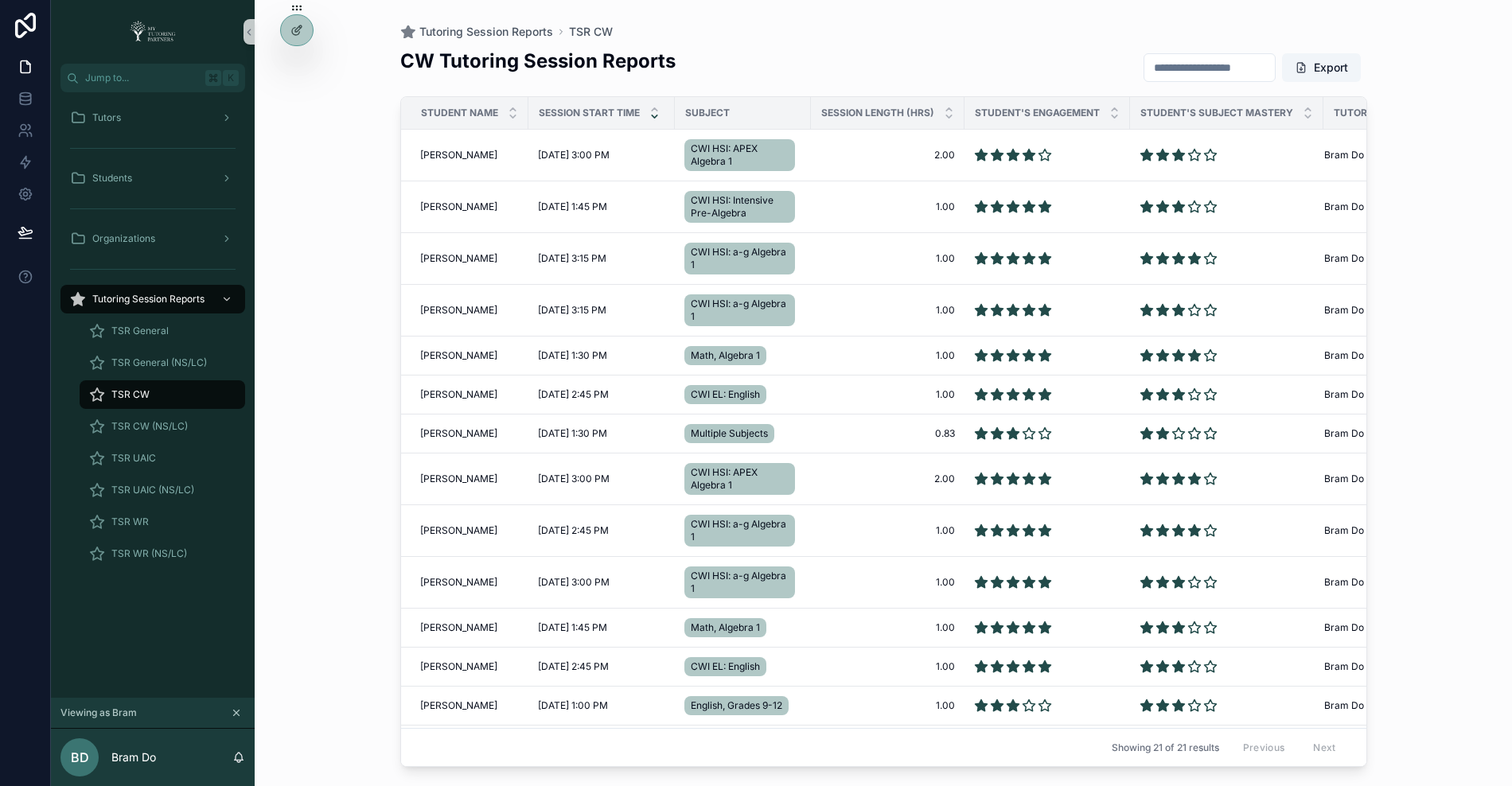
click at [1189, 63] on input "scrollable content" at bounding box center [1209, 67] width 131 height 23
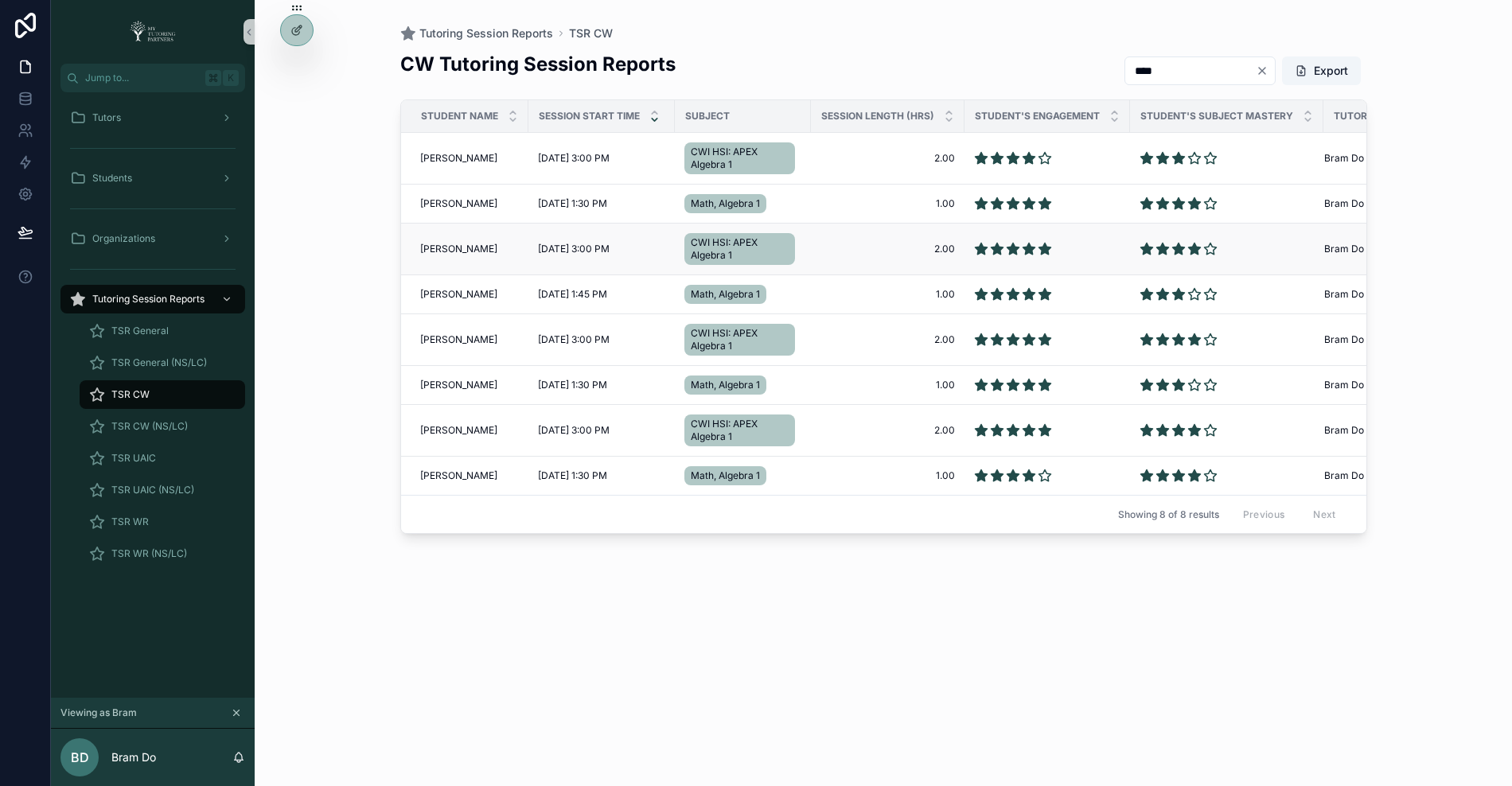
type input "****"
click at [455, 246] on span "Jalaluddin Nemati" at bounding box center [459, 248] width 77 height 13
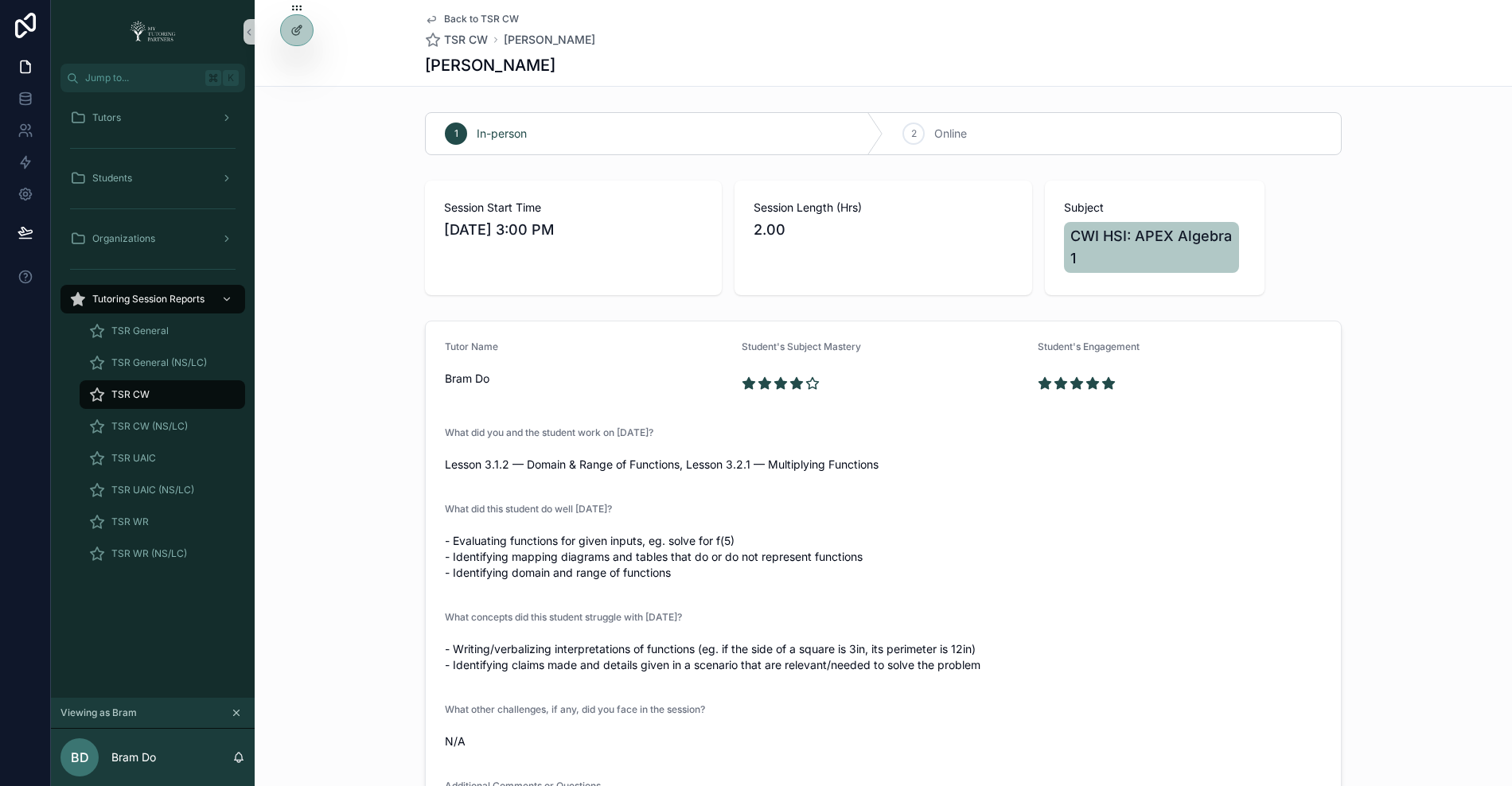
click at [326, 477] on div "Tutor Name Bram Do Student's Subject Mastery Student's Engagement What did you …" at bounding box center [883, 586] width 1257 height 542
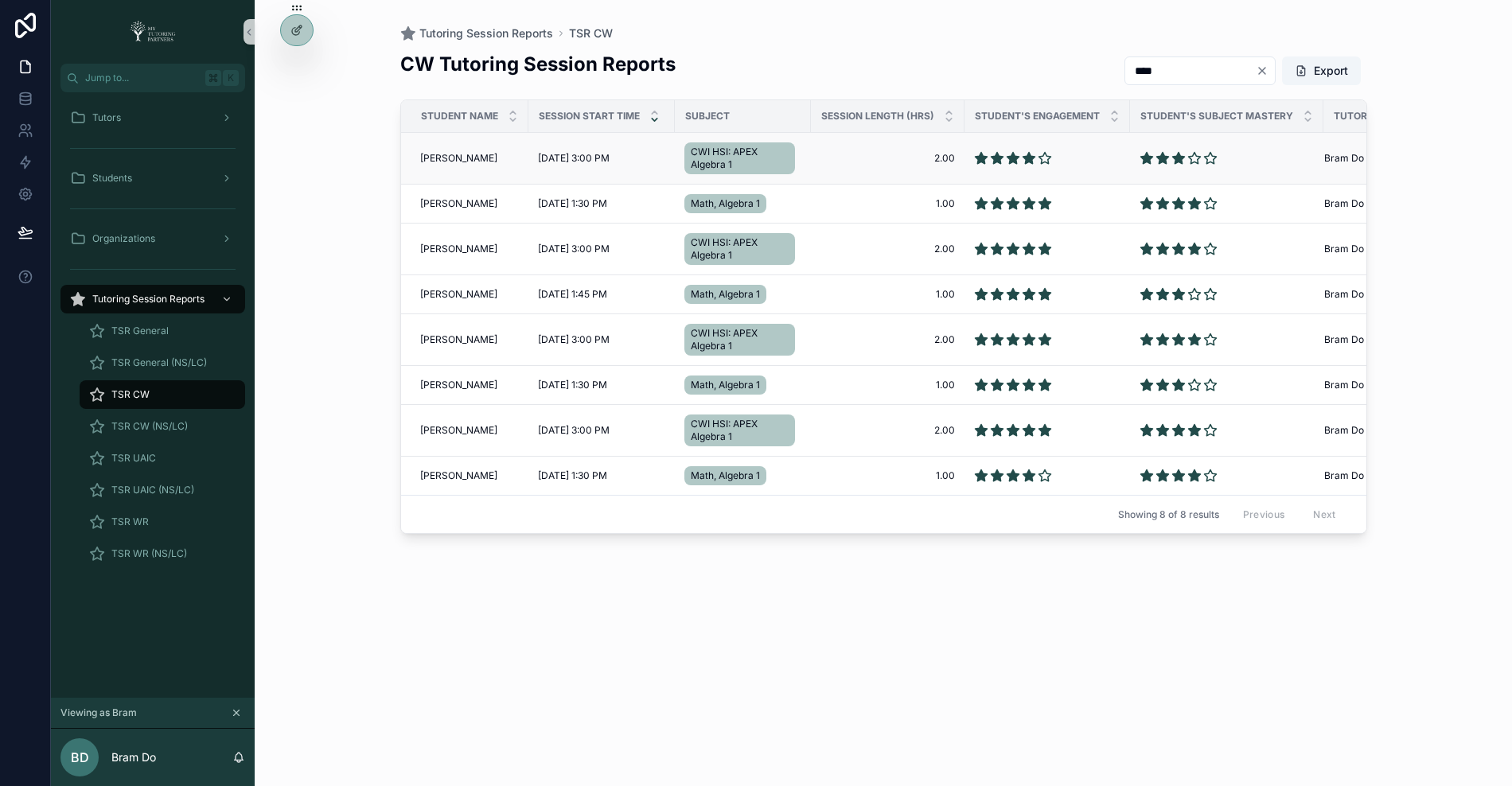
click at [561, 152] on span "10/1/2025 3:00 PM" at bounding box center [574, 158] width 71 height 13
click at [297, 67] on icon at bounding box center [296, 64] width 13 height 13
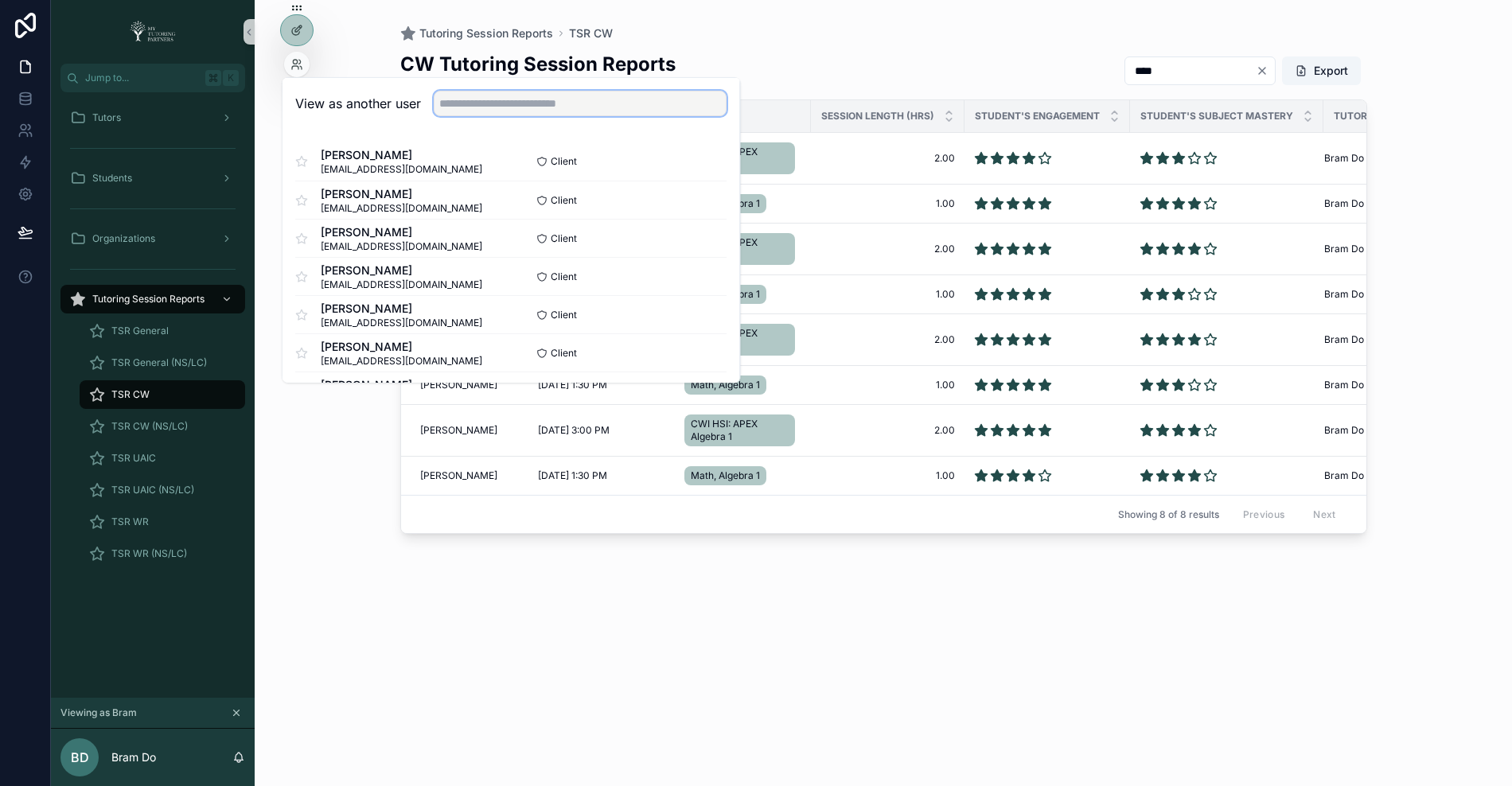
click at [467, 109] on input "text" at bounding box center [580, 104] width 293 height 26
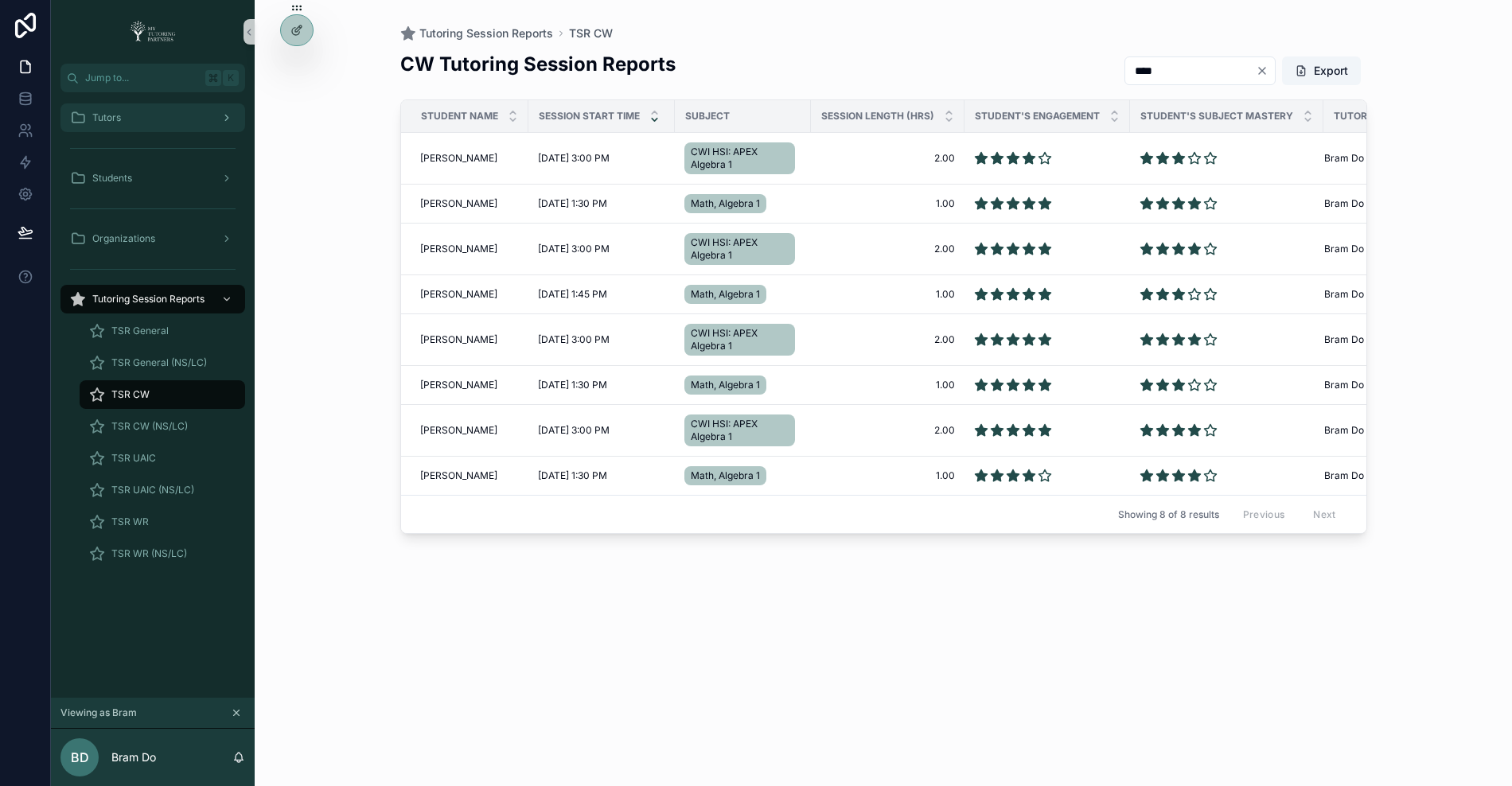
click at [128, 122] on div "Tutors" at bounding box center [152, 118] width 165 height 26
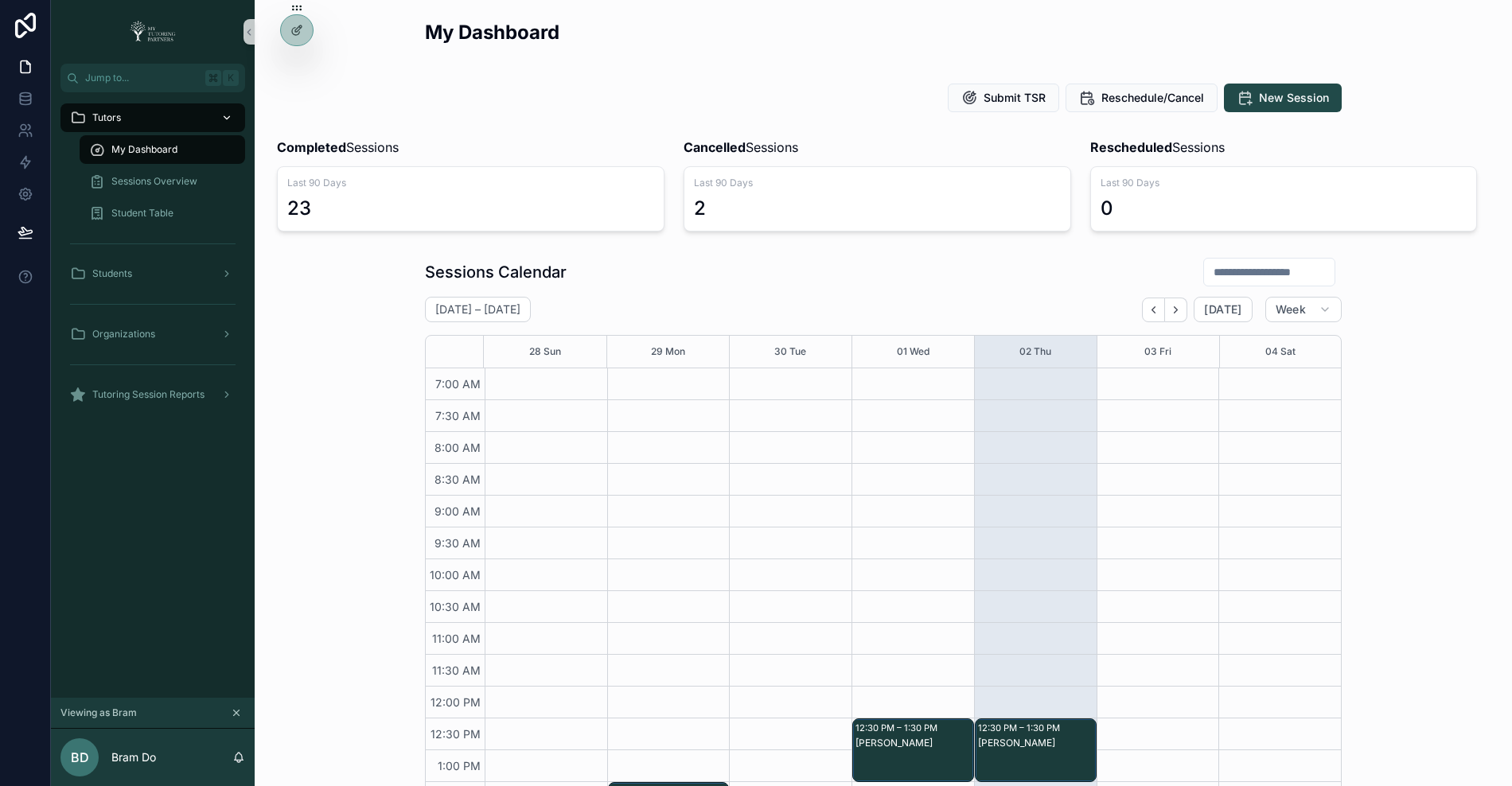
scroll to position [348, 0]
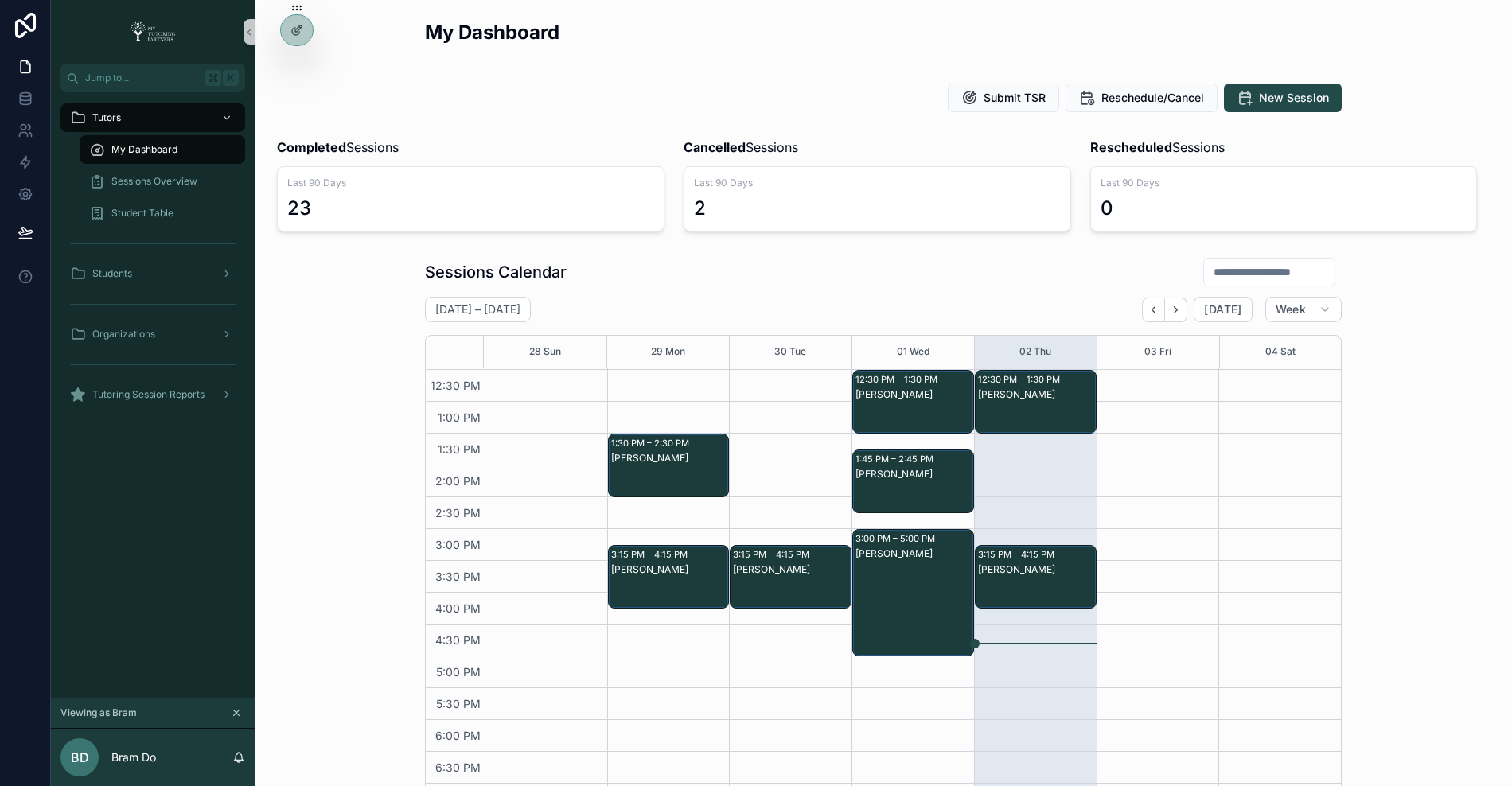
click at [1266, 271] on input "scrollable content" at bounding box center [1270, 272] width 131 height 23
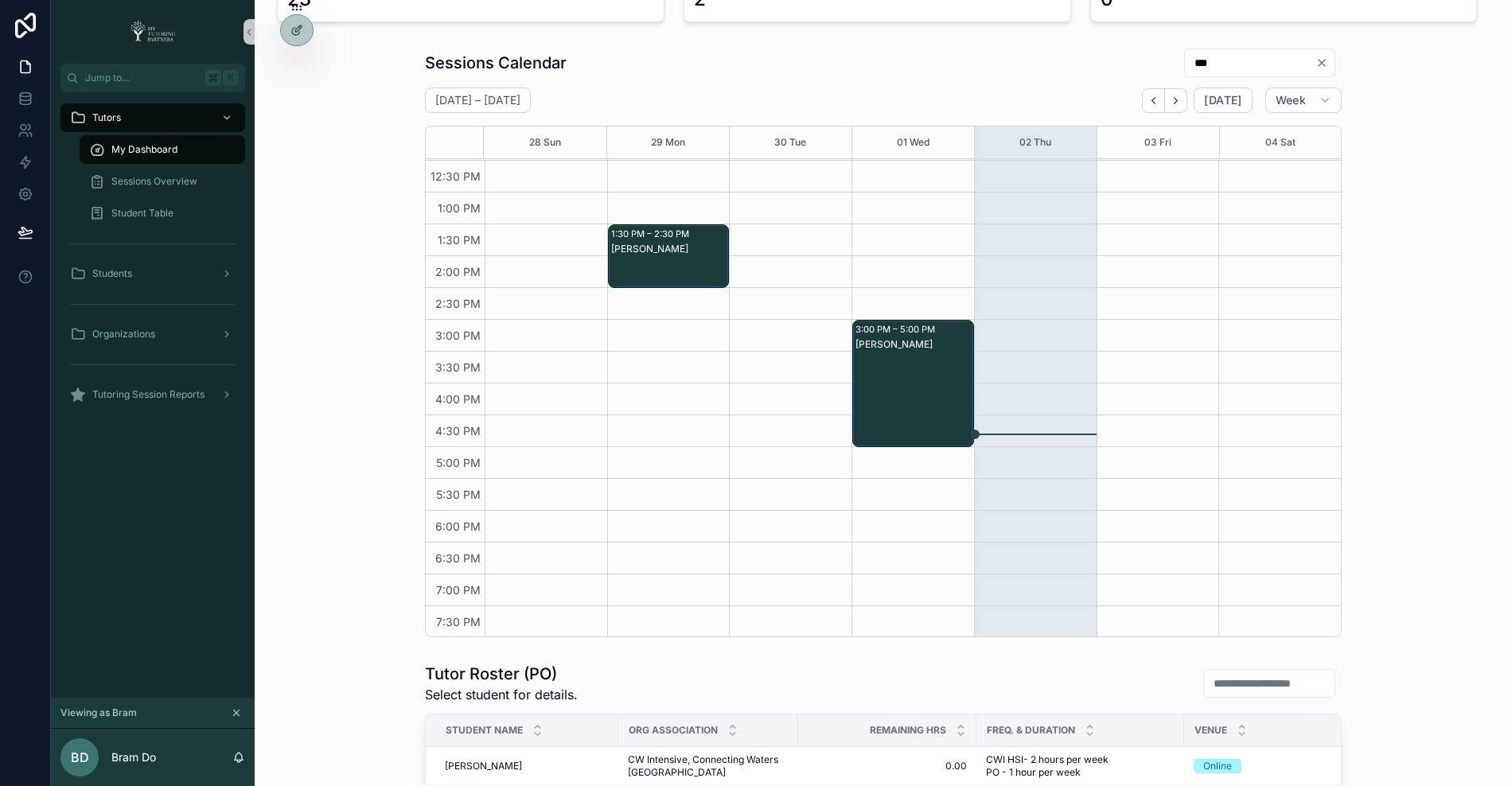
scroll to position [217, 0]
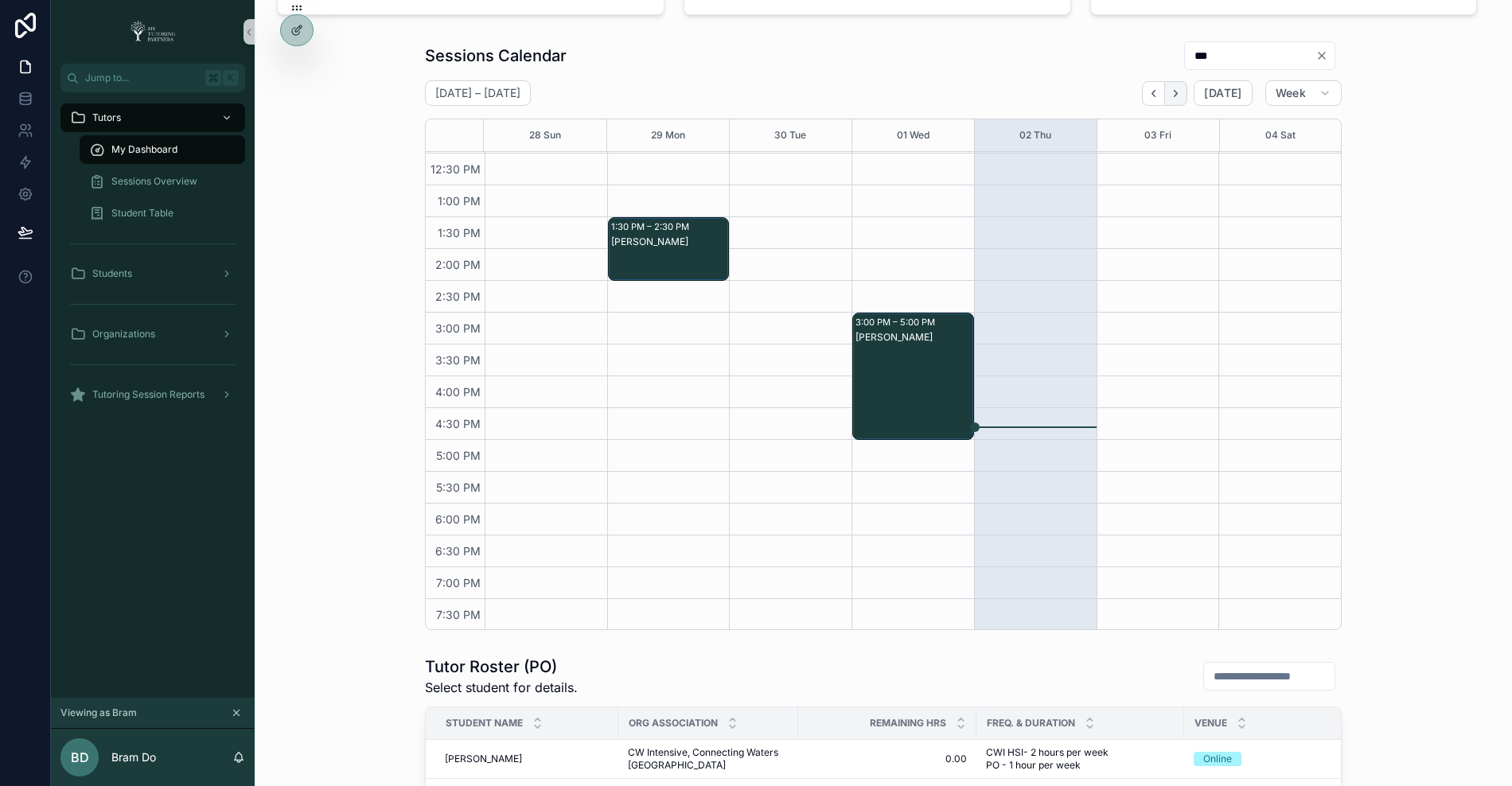
type input "***"
click at [1181, 87] on icon "Next" at bounding box center [1176, 93] width 12 height 12
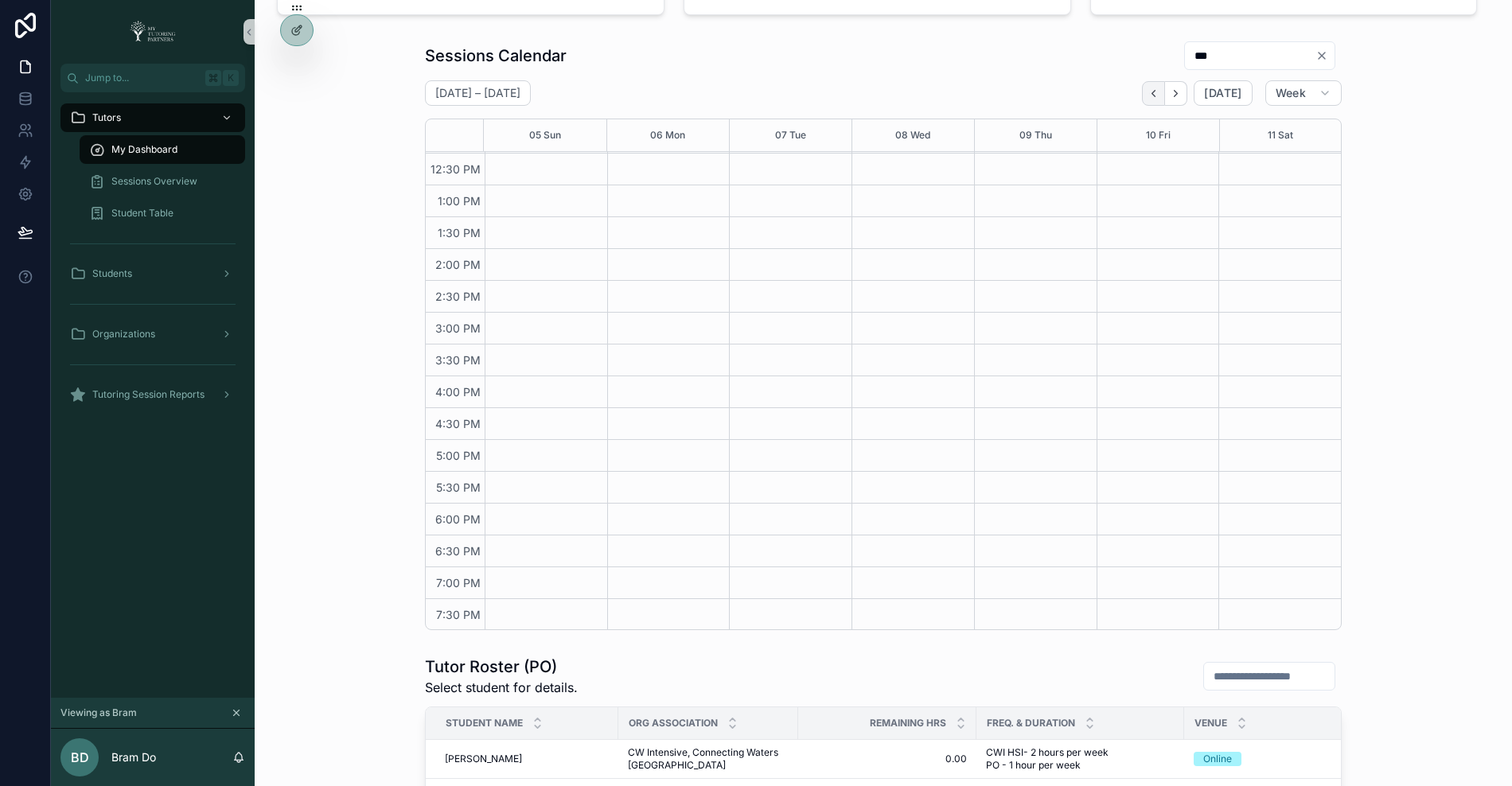
click at [1156, 92] on icon "Back" at bounding box center [1153, 93] width 12 height 12
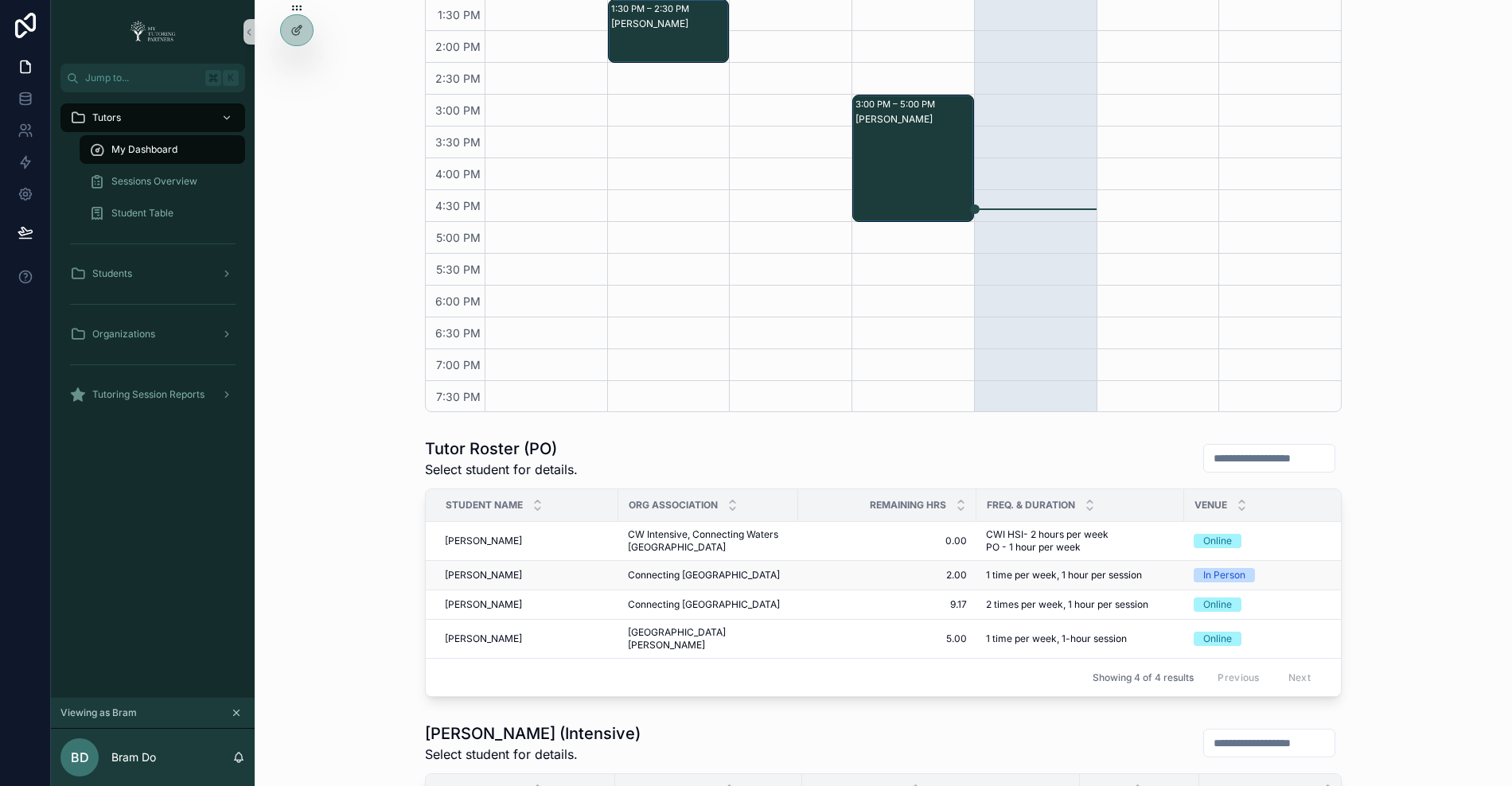
scroll to position [445, 0]
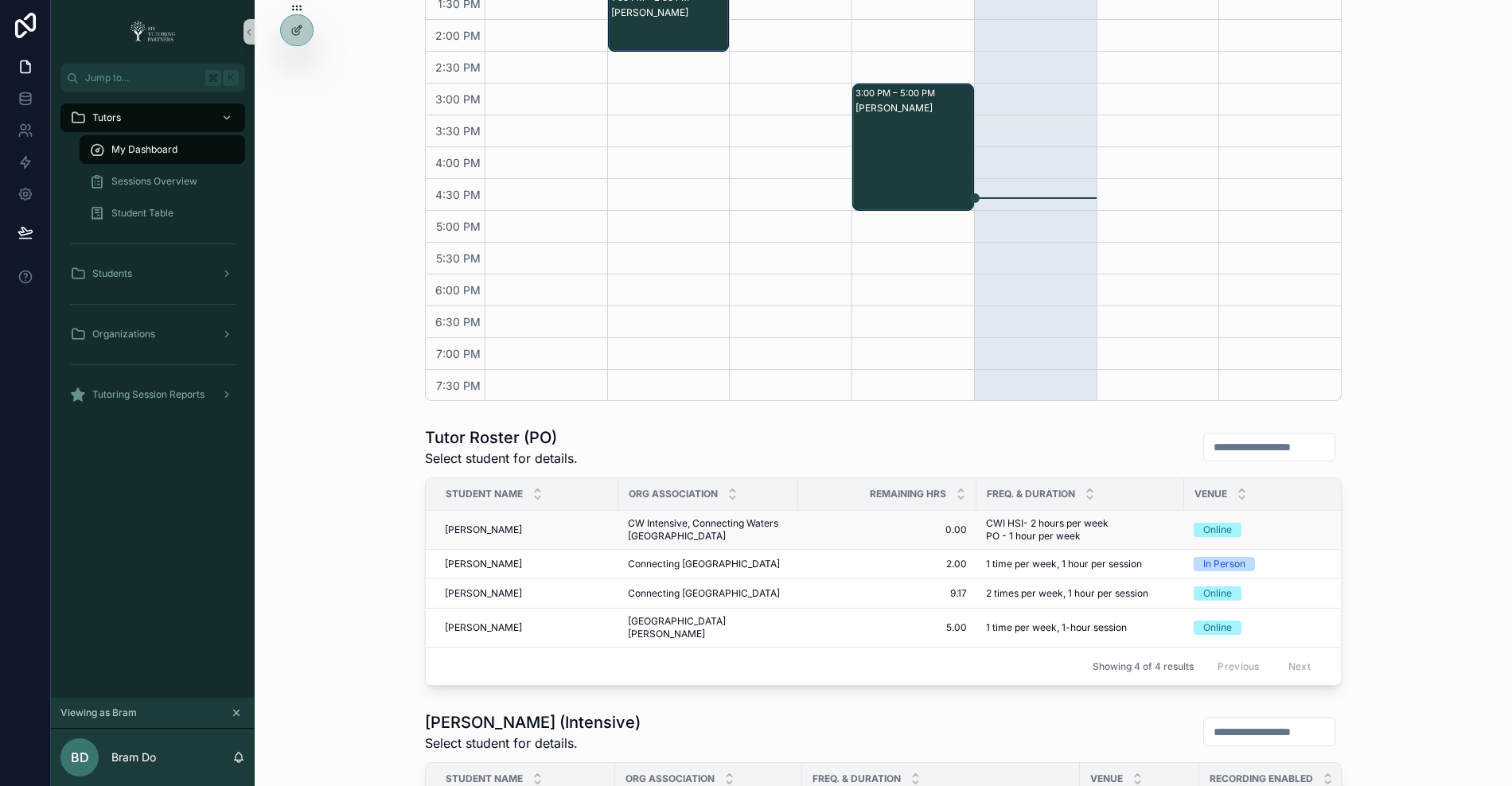
click at [483, 526] on span "Jalaluddin Nemati" at bounding box center [483, 530] width 77 height 13
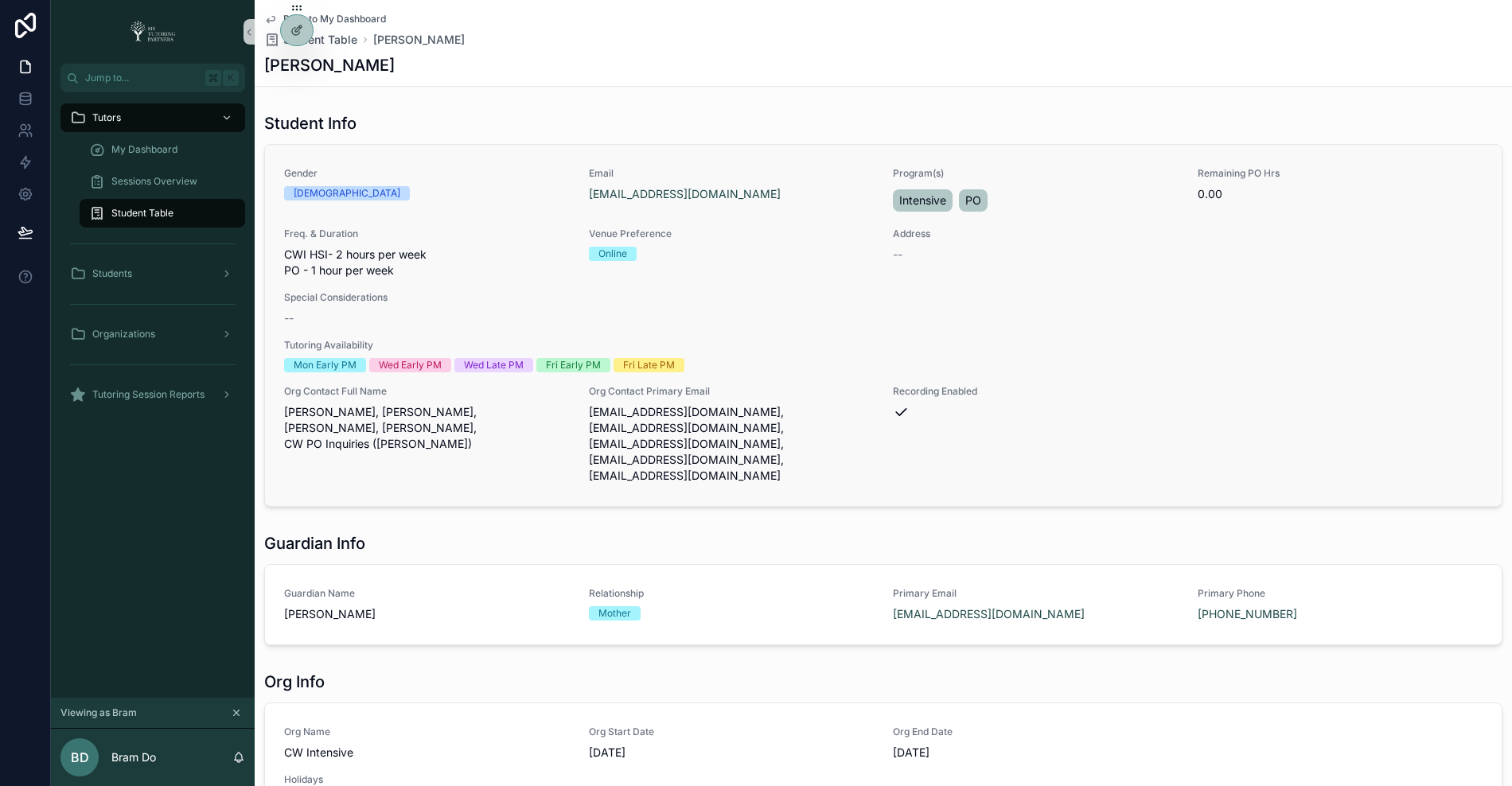
click at [915, 242] on div "Address --" at bounding box center [1035, 245] width 286 height 35
click at [146, 210] on span "Student Table" at bounding box center [142, 213] width 62 height 13
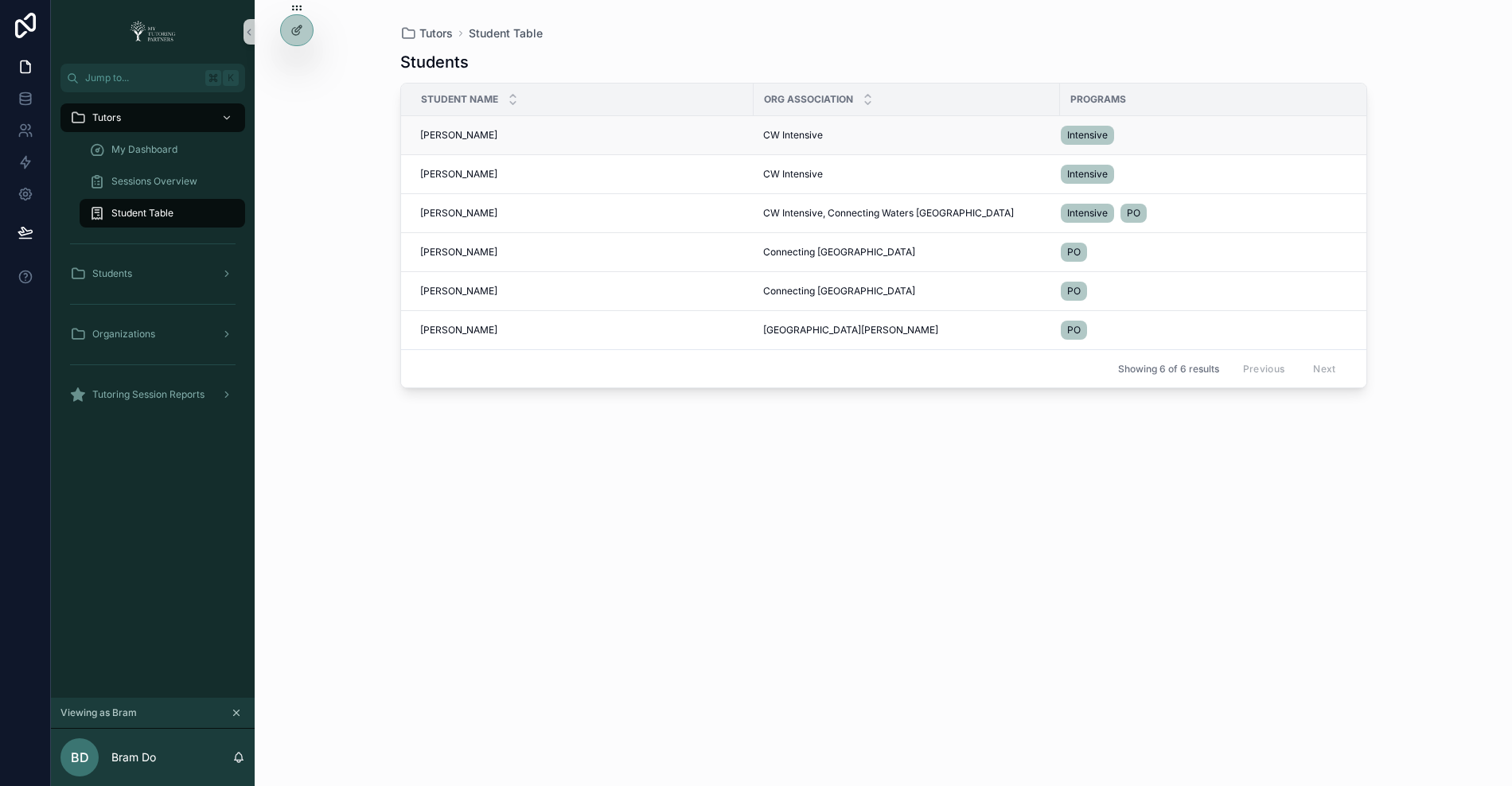
click at [455, 124] on td "Aditya Sharma Aditya Sharma" at bounding box center [577, 135] width 352 height 39
click at [457, 129] on span "Aditya Sharma" at bounding box center [459, 135] width 77 height 13
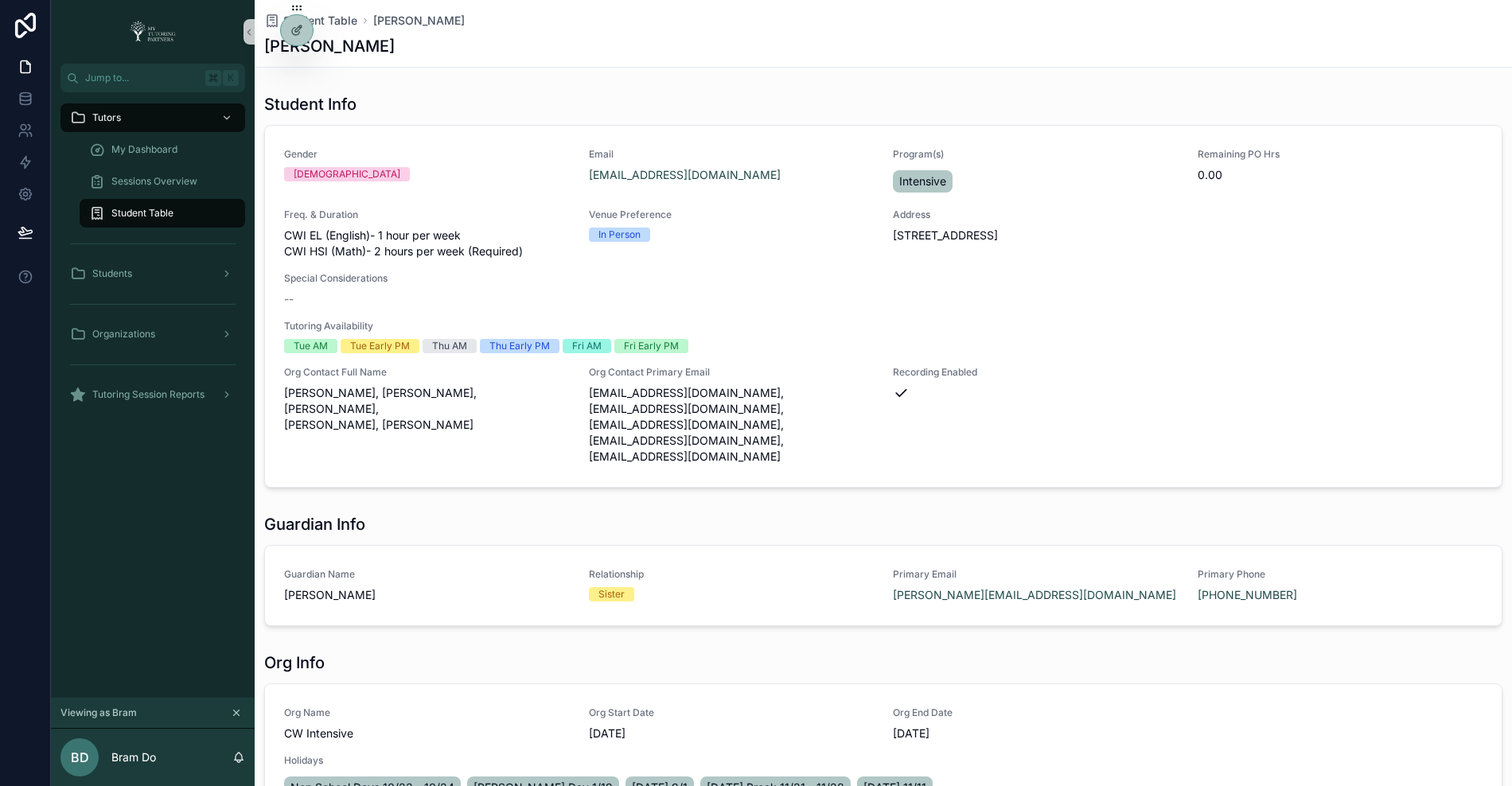
click at [156, 212] on span "Student Table" at bounding box center [142, 213] width 62 height 13
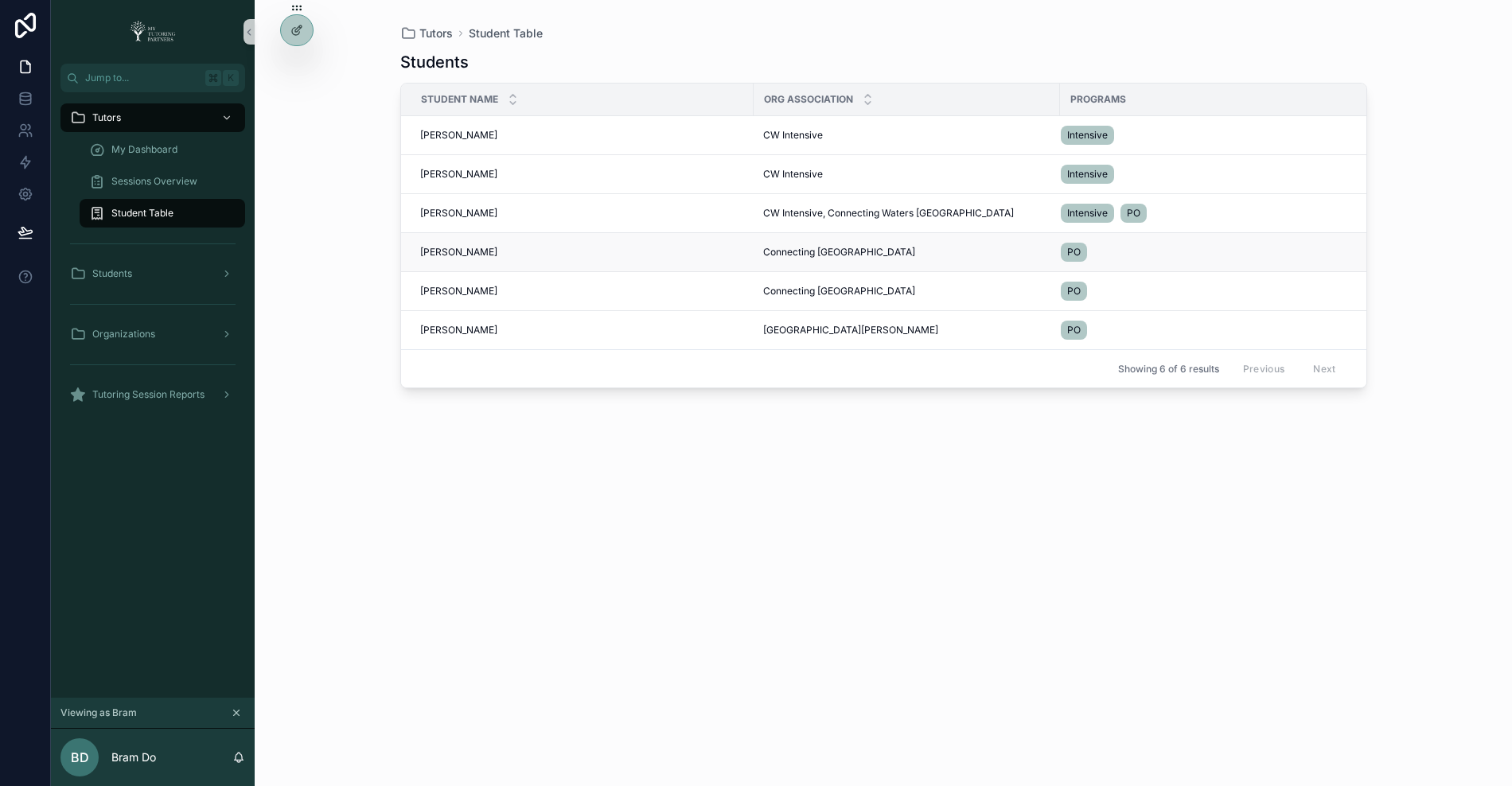
click at [455, 247] on span "Sanjay Vivekanandhan" at bounding box center [459, 251] width 77 height 13
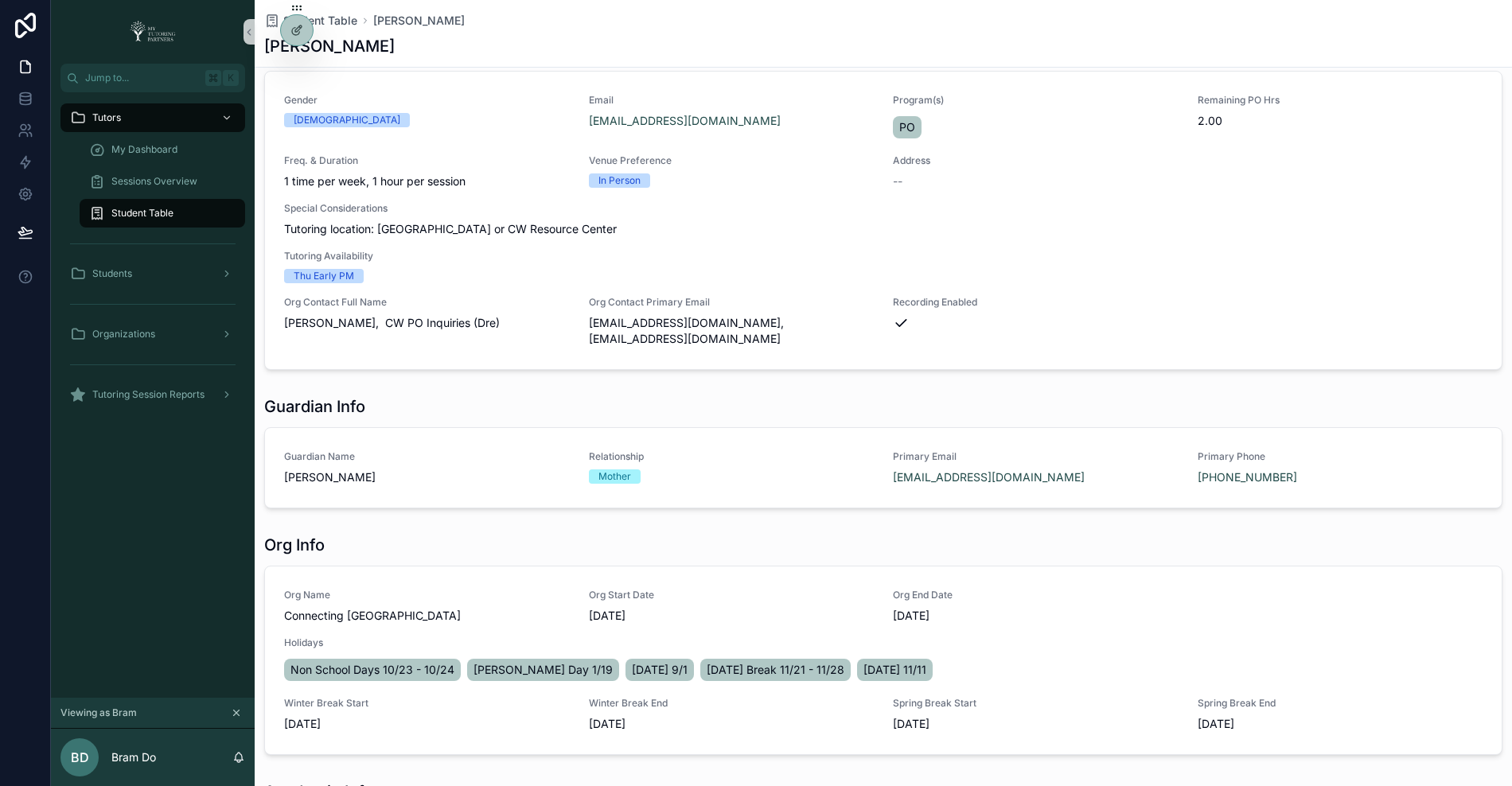
scroll to position [26, 0]
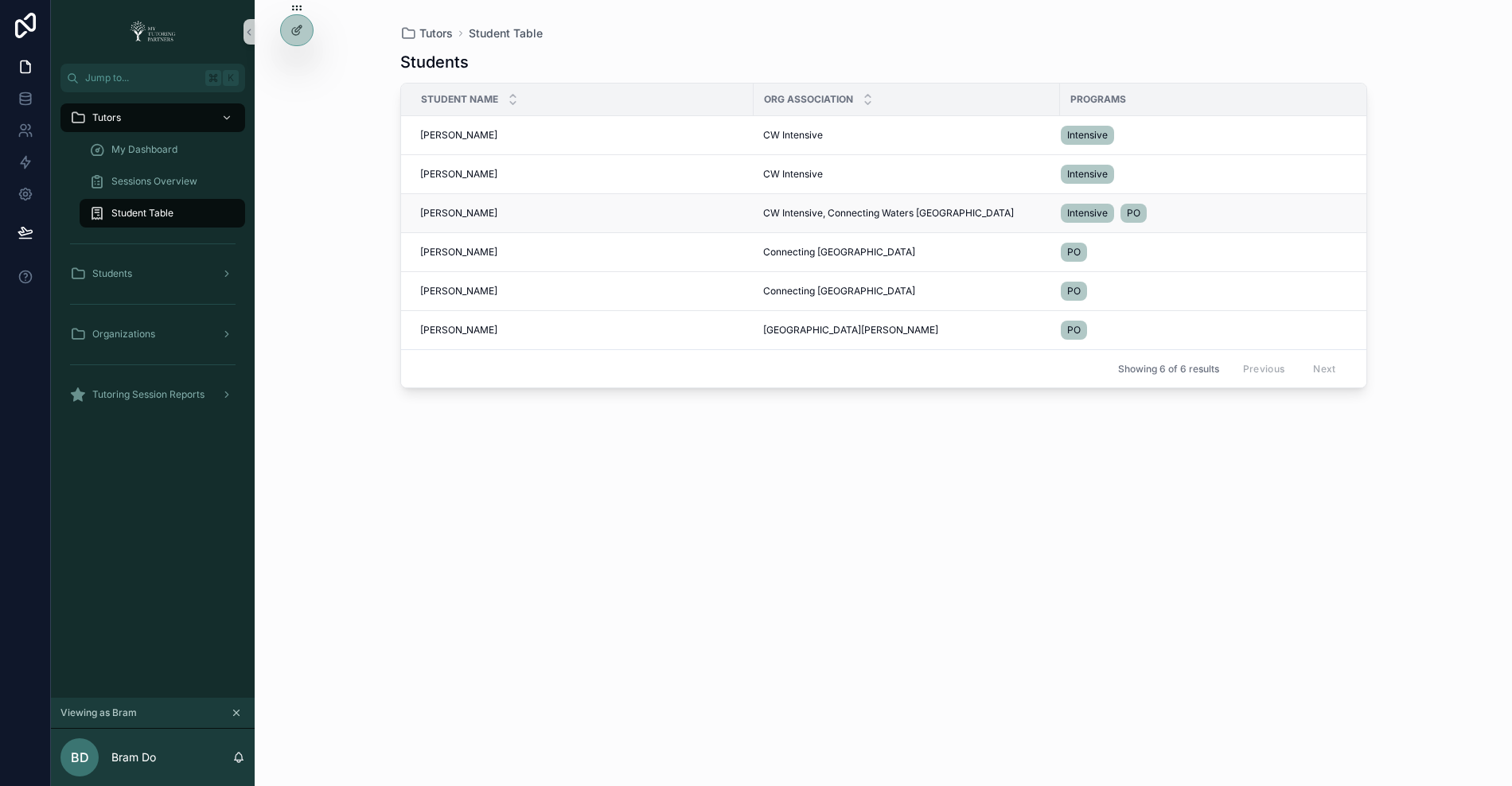
click at [464, 213] on span "Jalaluddin Nemati" at bounding box center [459, 213] width 77 height 13
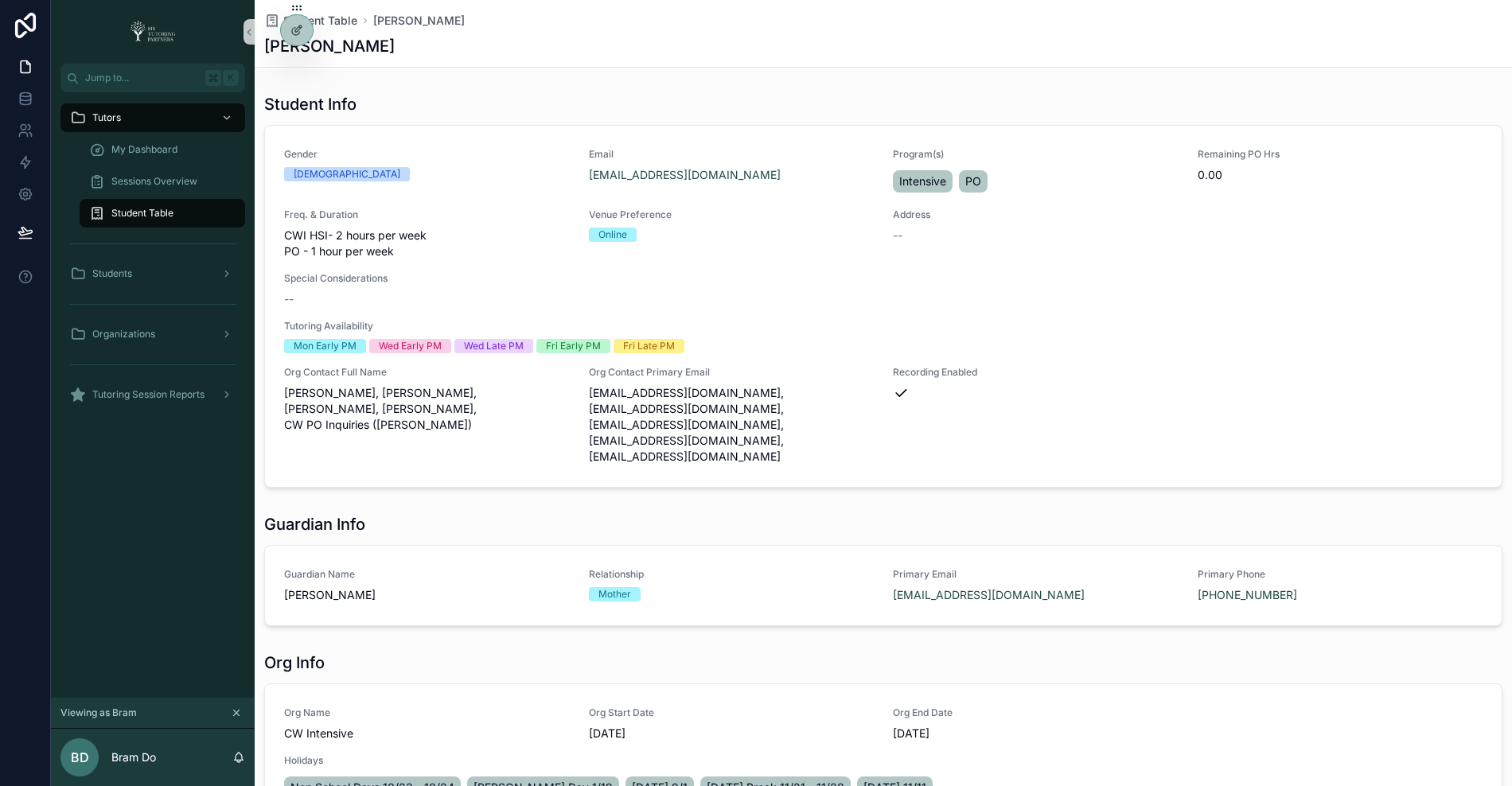
drag, startPoint x: 405, startPoint y: 39, endPoint x: 262, endPoint y: 50, distance: 143.4
click at [262, 50] on div "Student Table Jalaluddin Nemati Jalaluddin Nemati" at bounding box center [883, 34] width 1257 height 67
copy h1 "Jalaluddin Nemati"
click at [154, 148] on span "My Dashboard" at bounding box center [144, 149] width 66 height 13
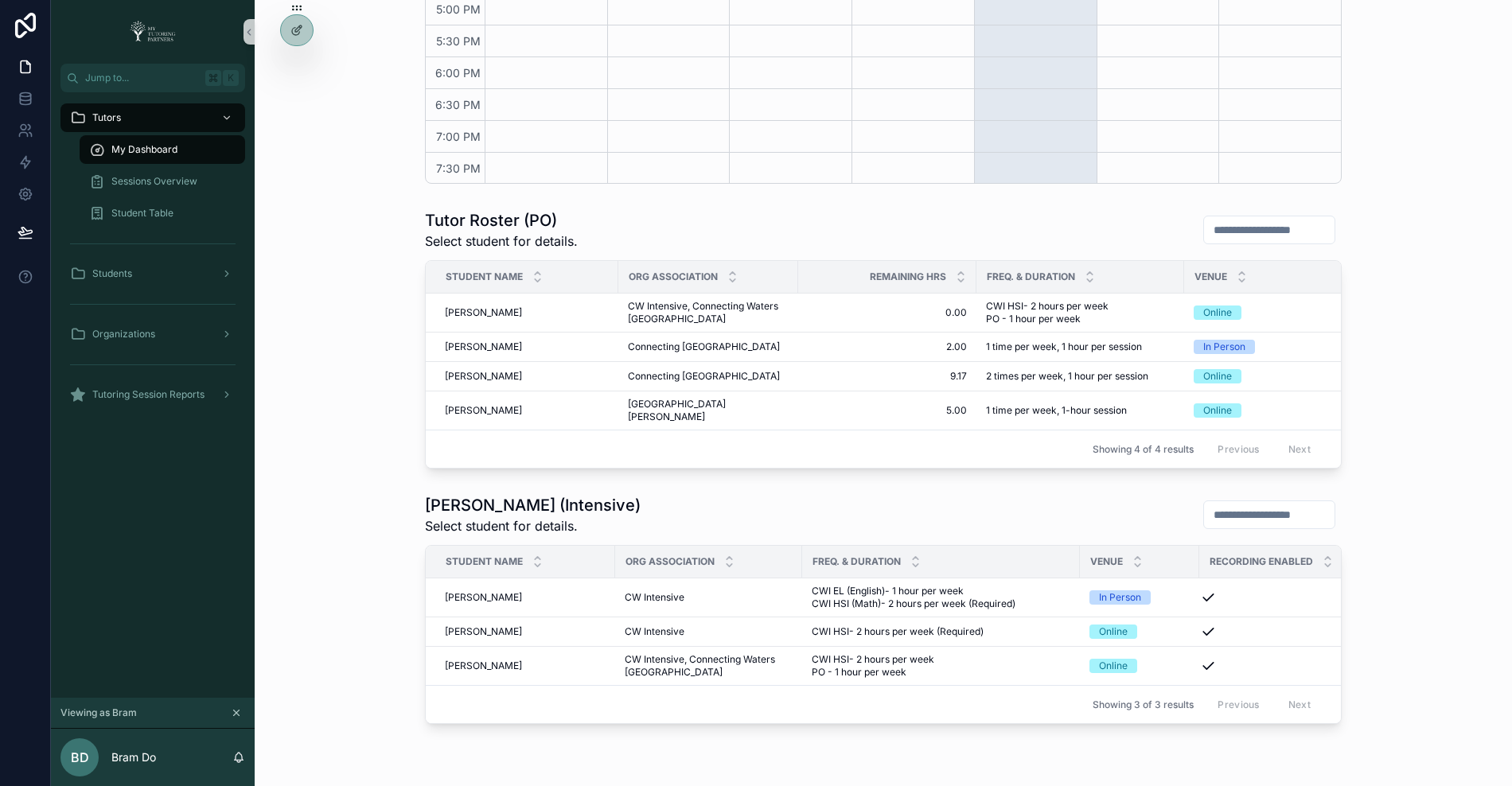
scroll to position [667, 0]
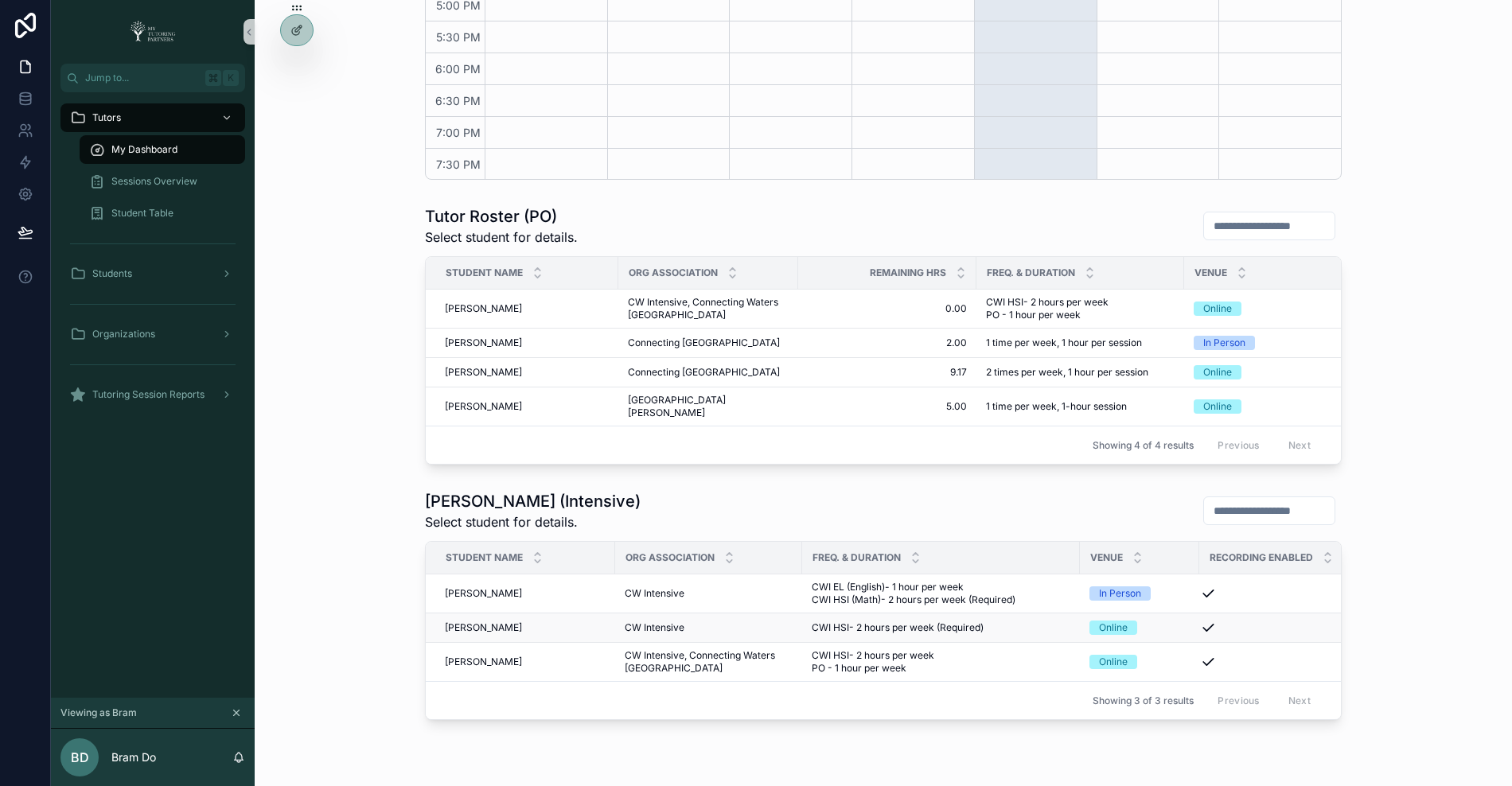
click at [521, 622] on span "Habiba Albedaewy" at bounding box center [483, 628] width 77 height 13
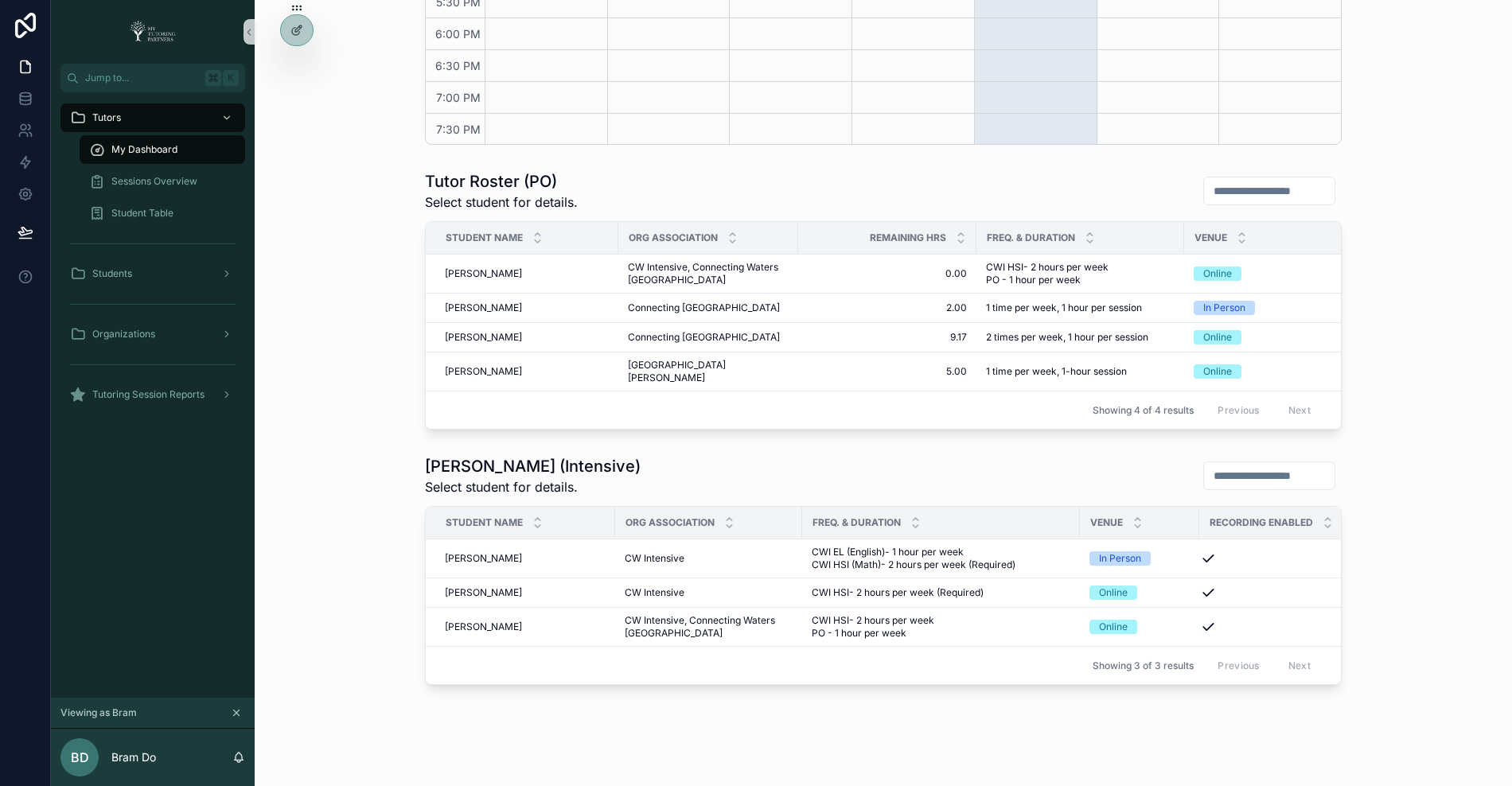
scroll to position [718, 0]
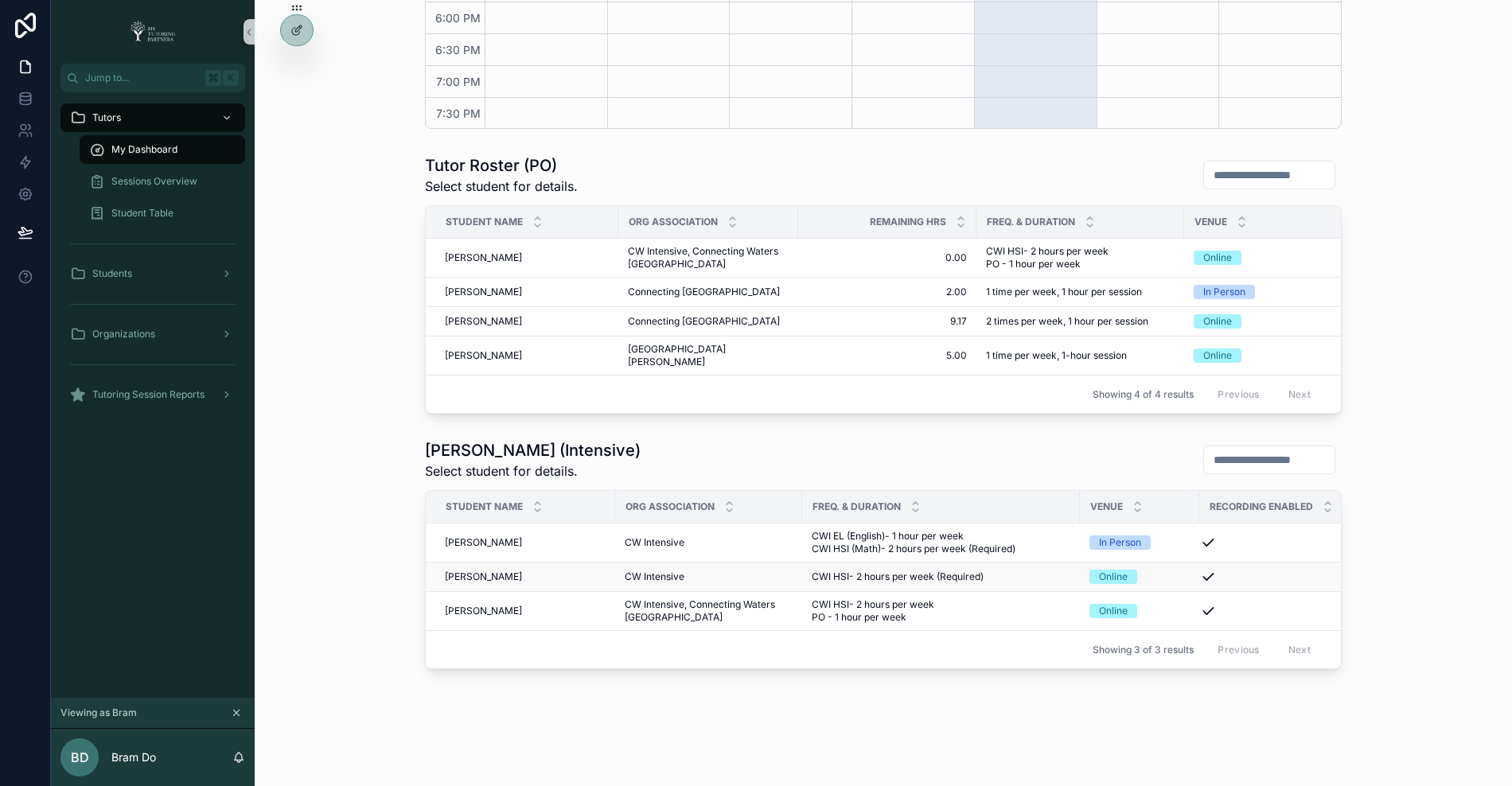
click at [473, 571] on span "Habiba Albedaewy" at bounding box center [483, 577] width 77 height 13
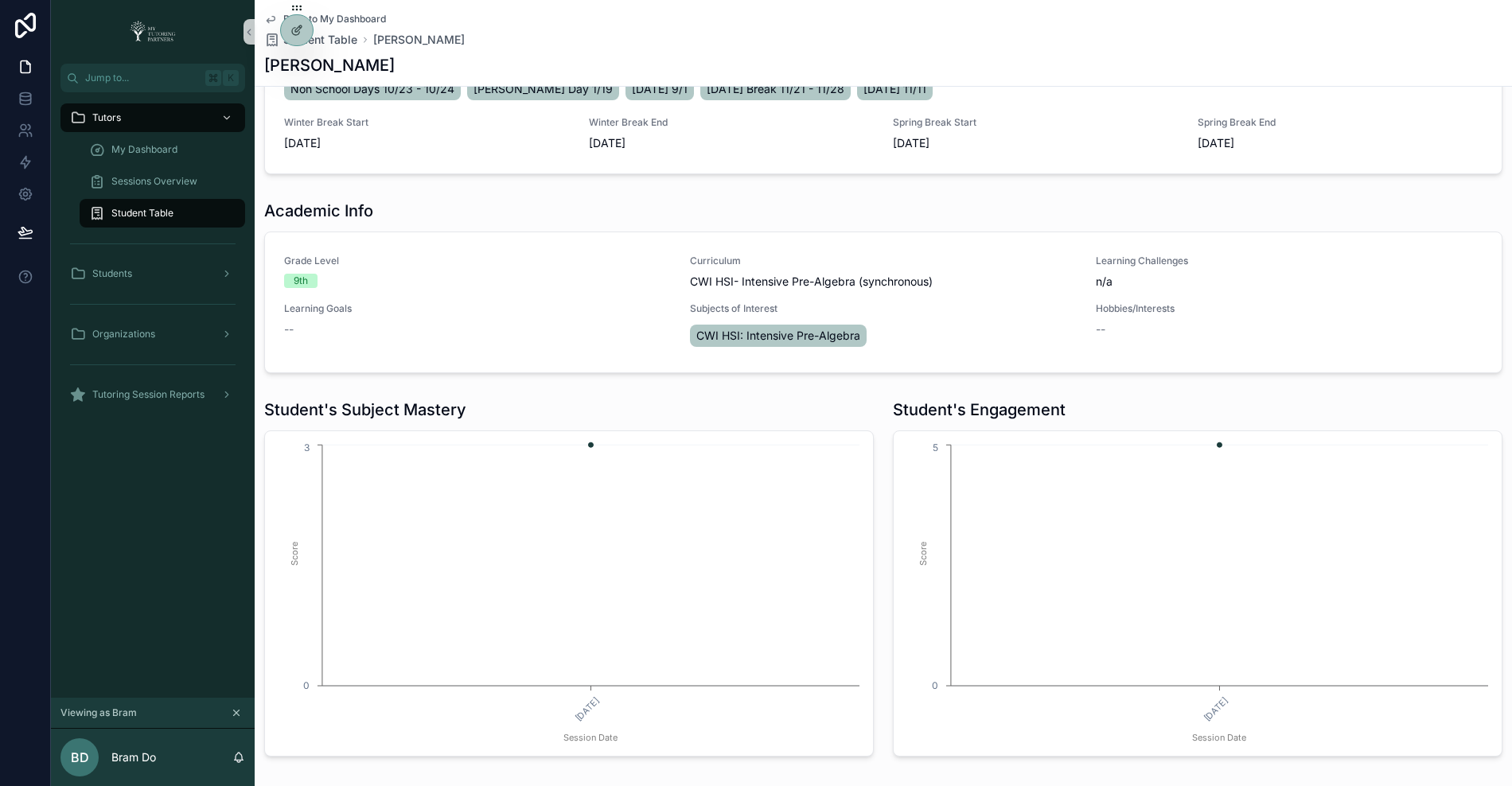
scroll to position [684, 0]
click at [301, 70] on icon at bounding box center [296, 64] width 13 height 13
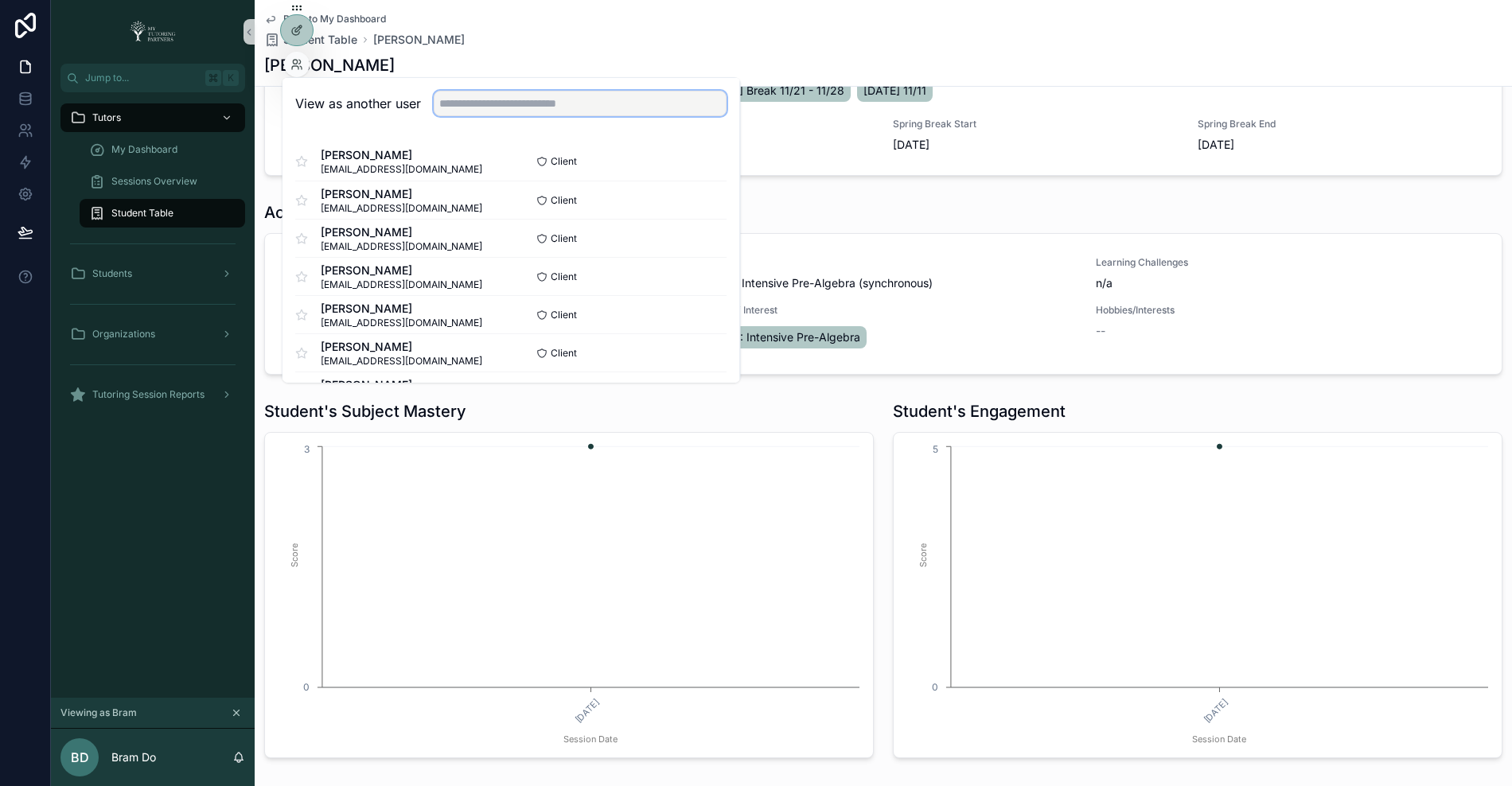
click at [470, 101] on input "text" at bounding box center [580, 104] width 293 height 26
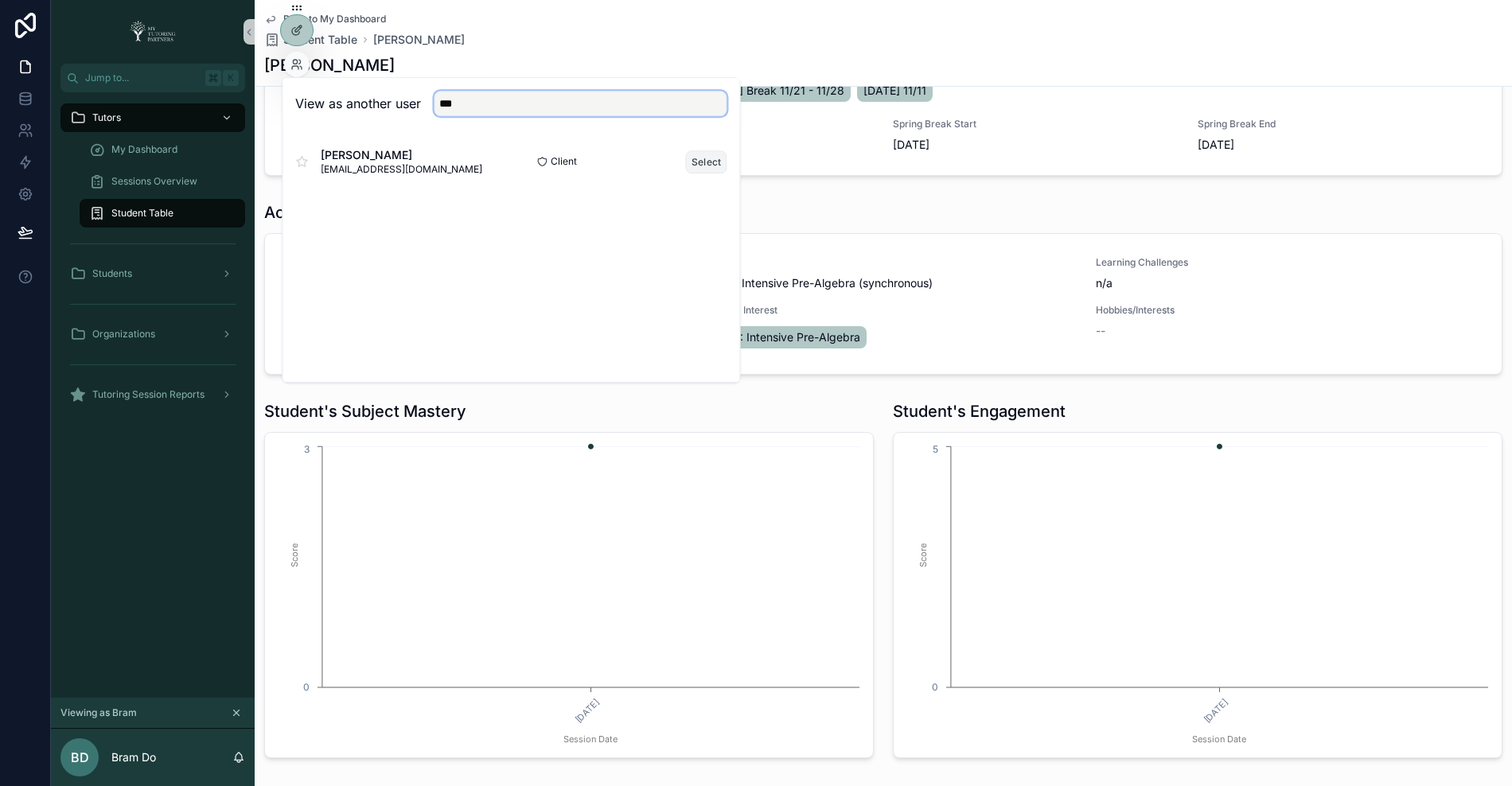
type input "***"
click at [712, 167] on button "Select" at bounding box center [707, 161] width 42 height 23
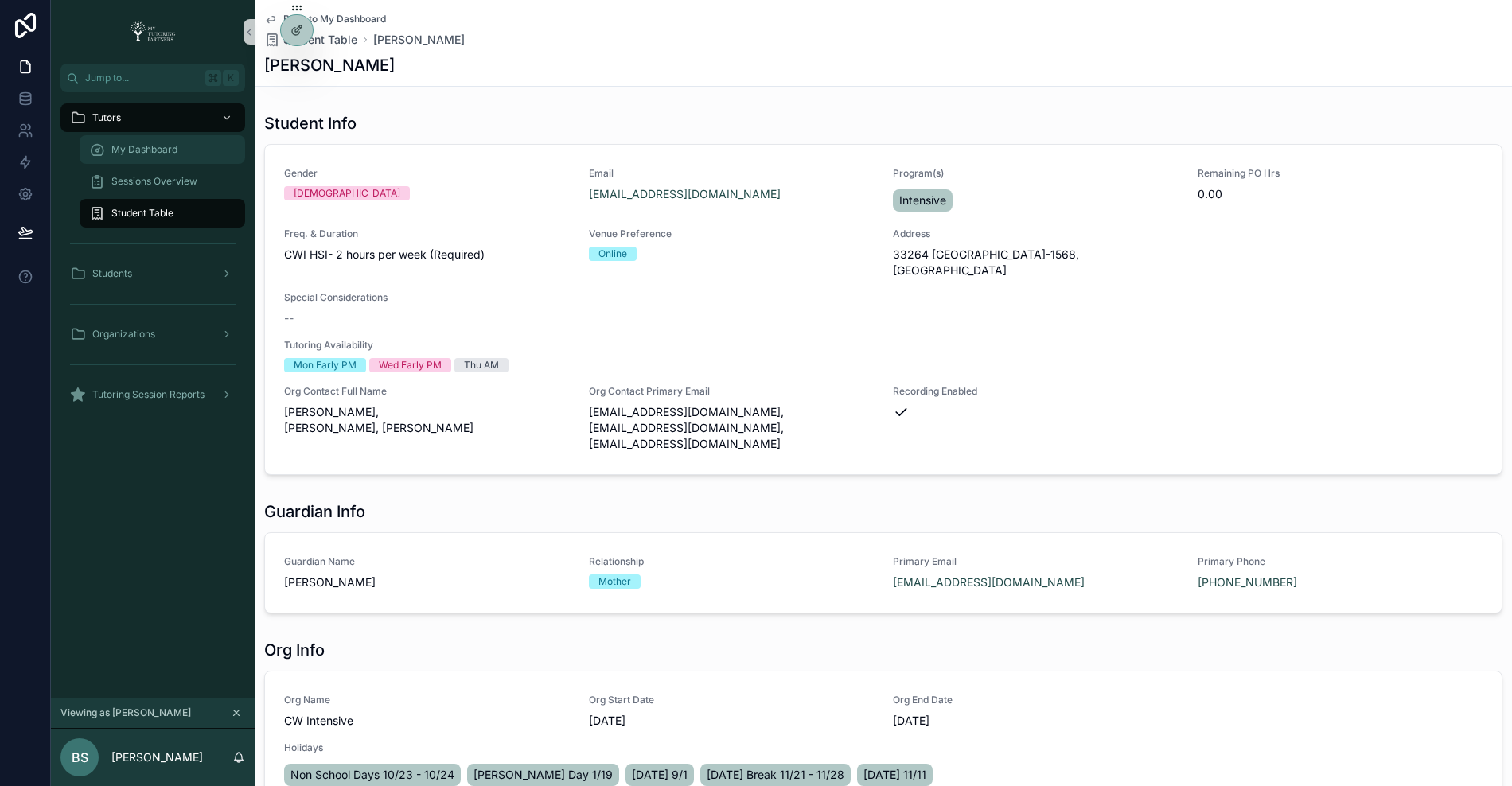
click at [168, 139] on div "My Dashboard" at bounding box center [162, 149] width 146 height 26
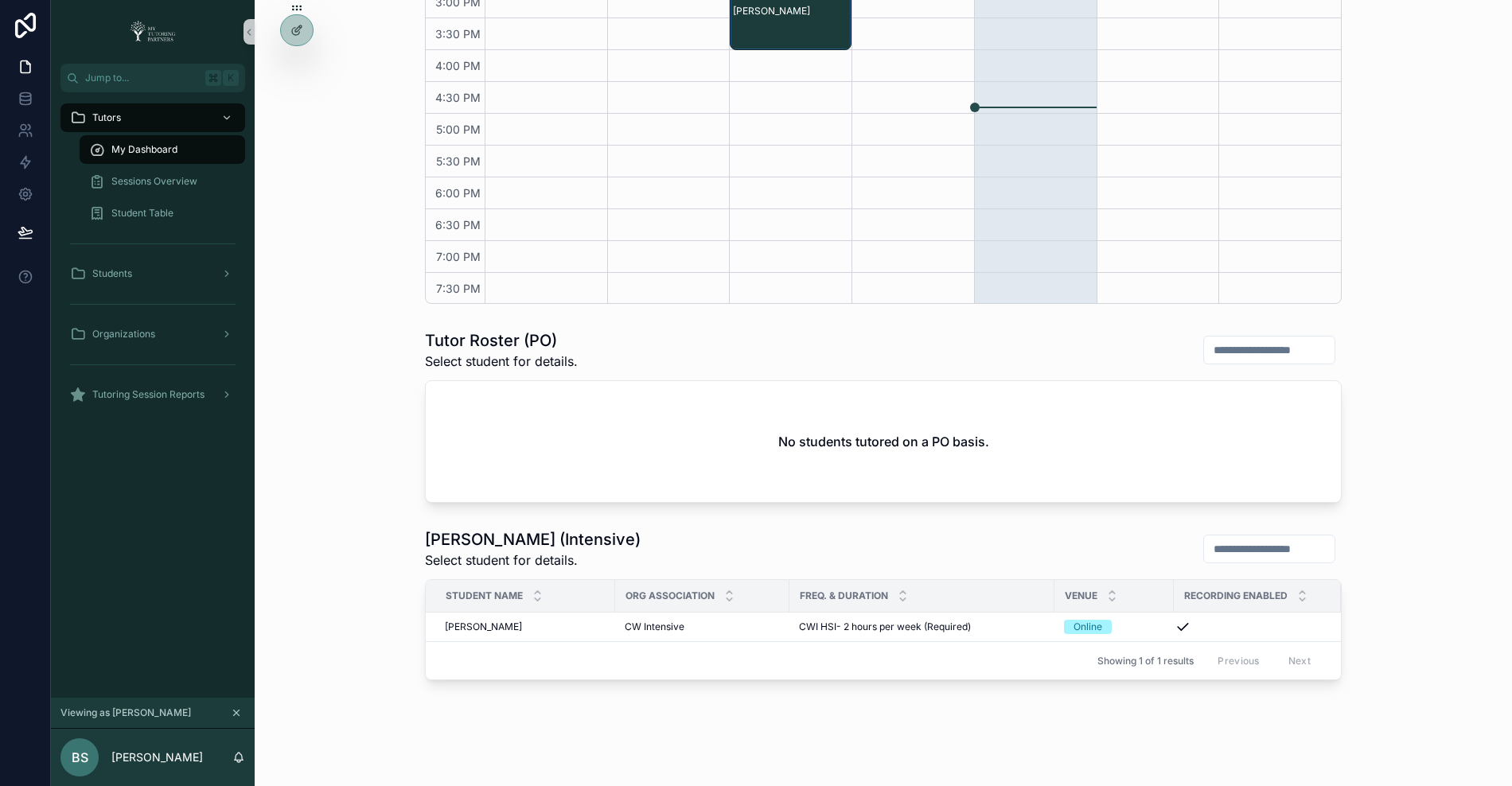
scroll to position [566, 0]
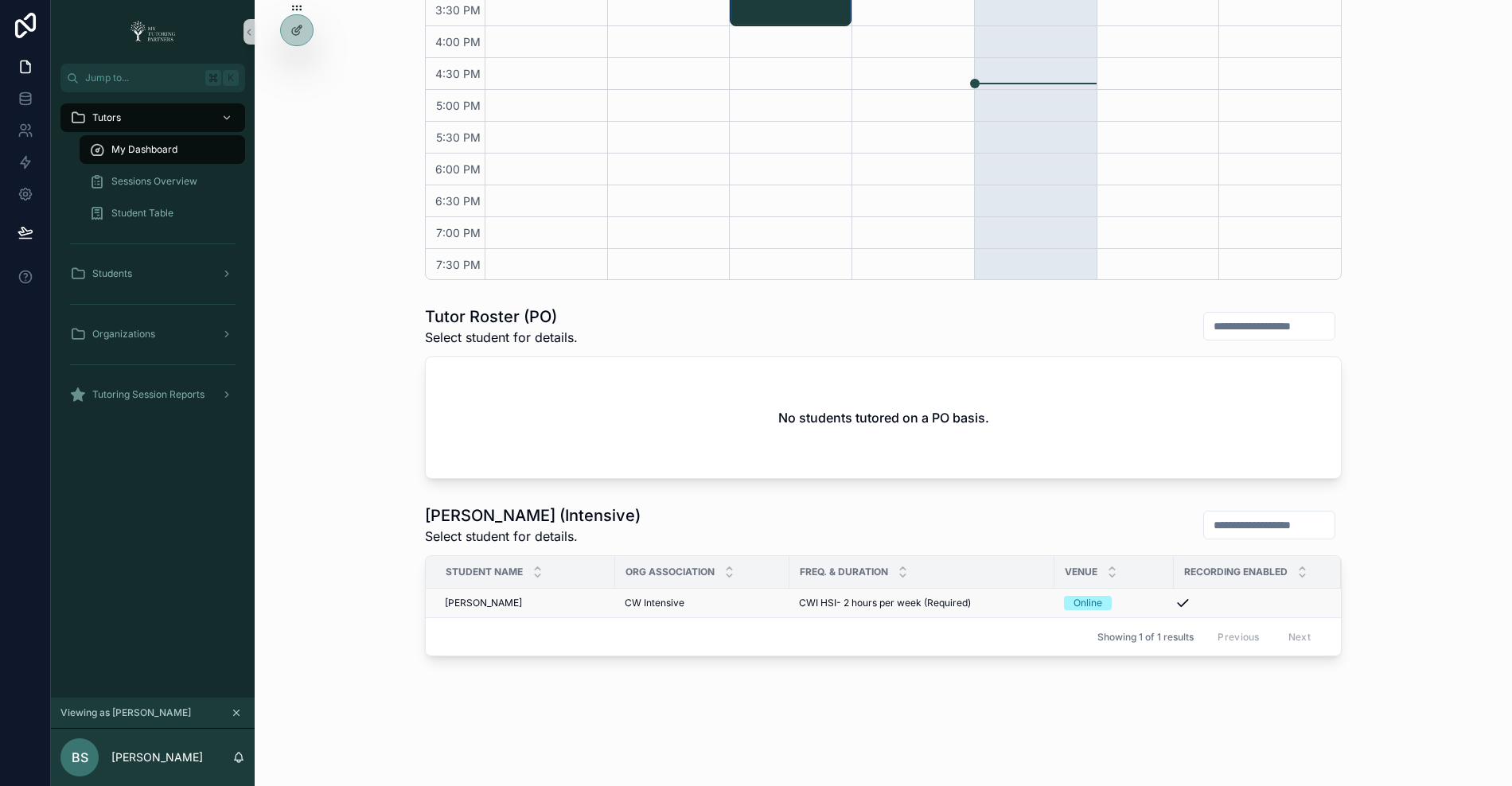
click at [464, 600] on span "Adaya Jolly" at bounding box center [483, 603] width 77 height 13
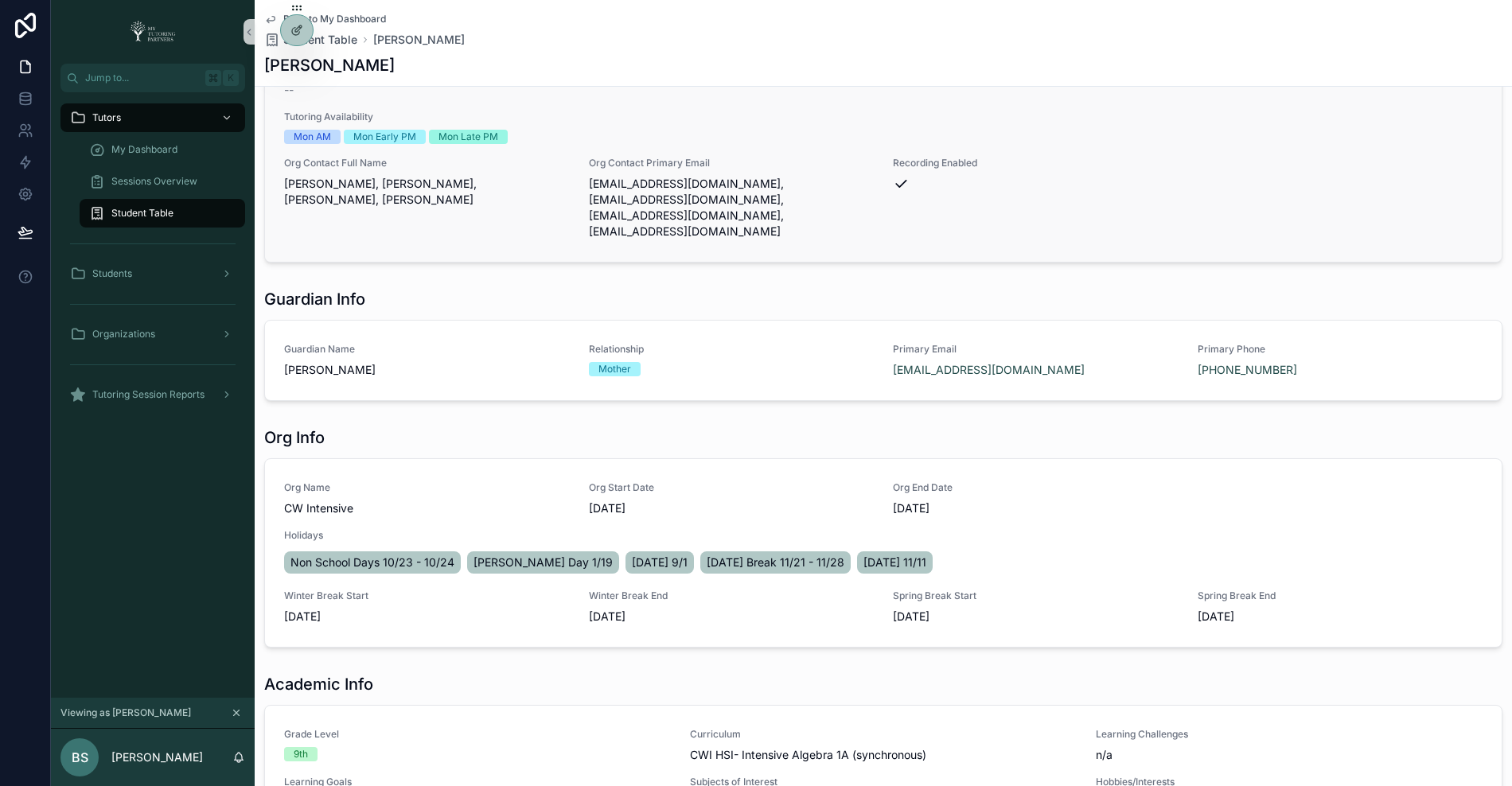
scroll to position [165, 0]
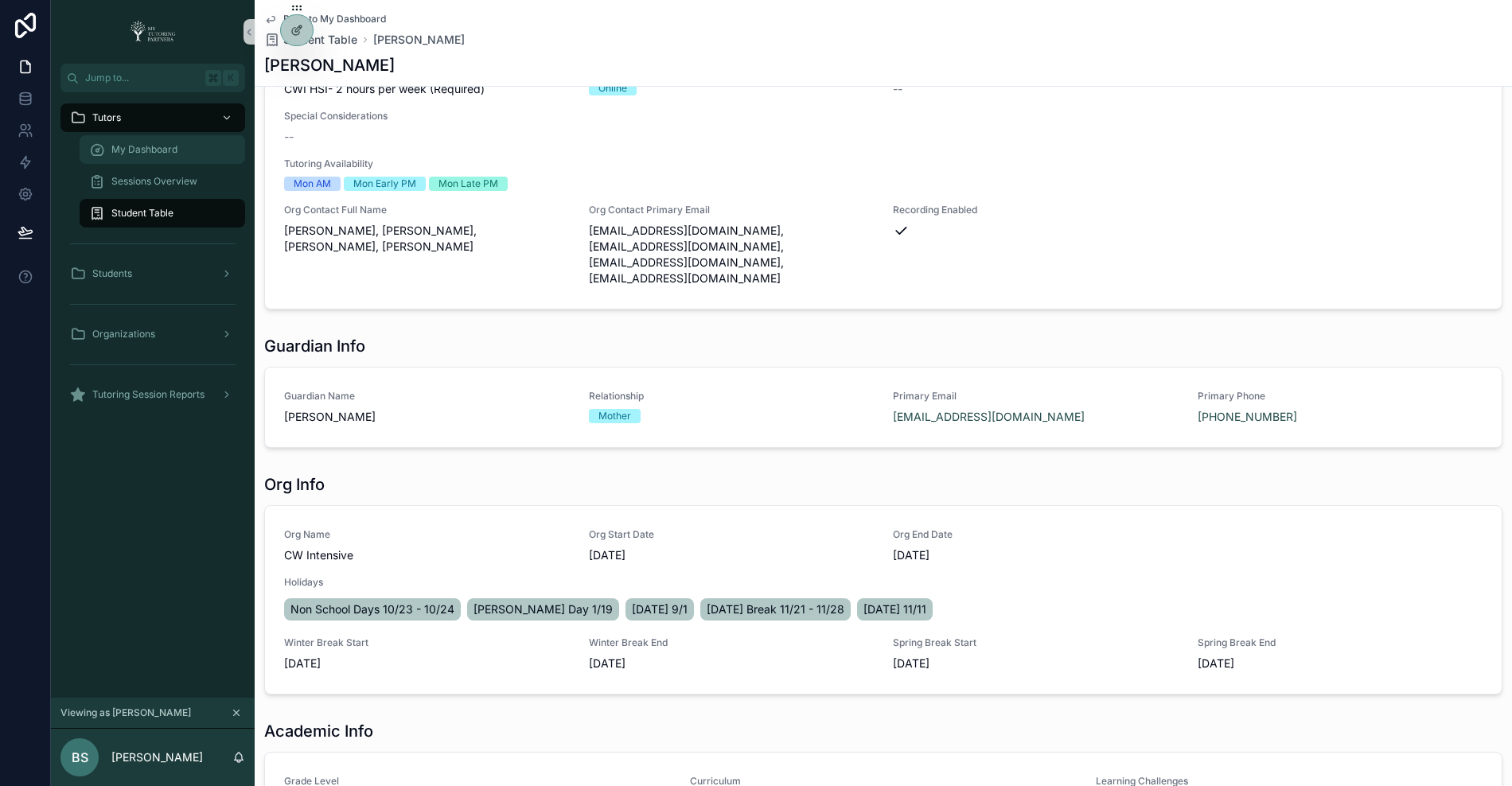
click at [188, 144] on div "My Dashboard" at bounding box center [162, 149] width 146 height 26
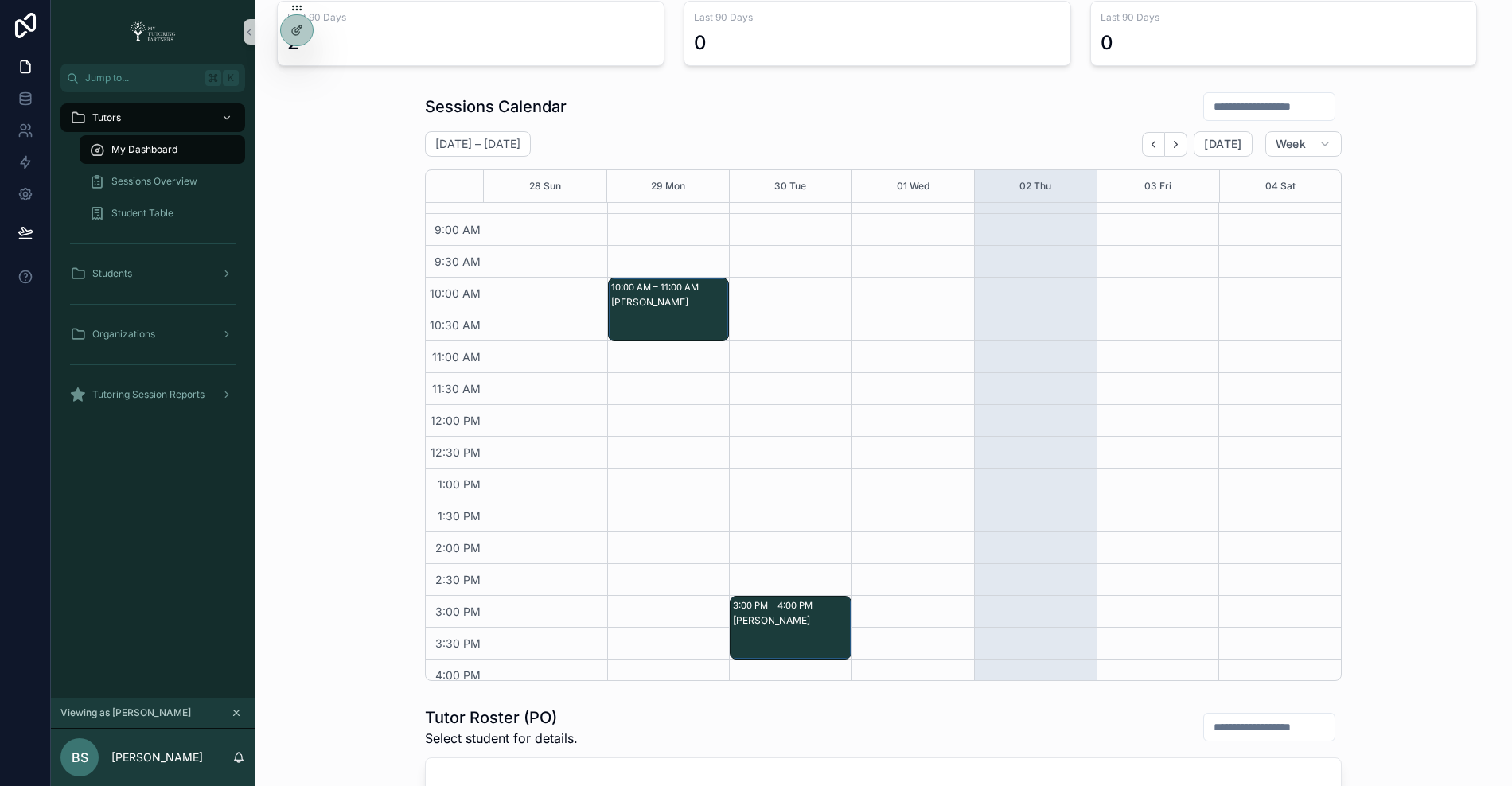
scroll to position [133, 0]
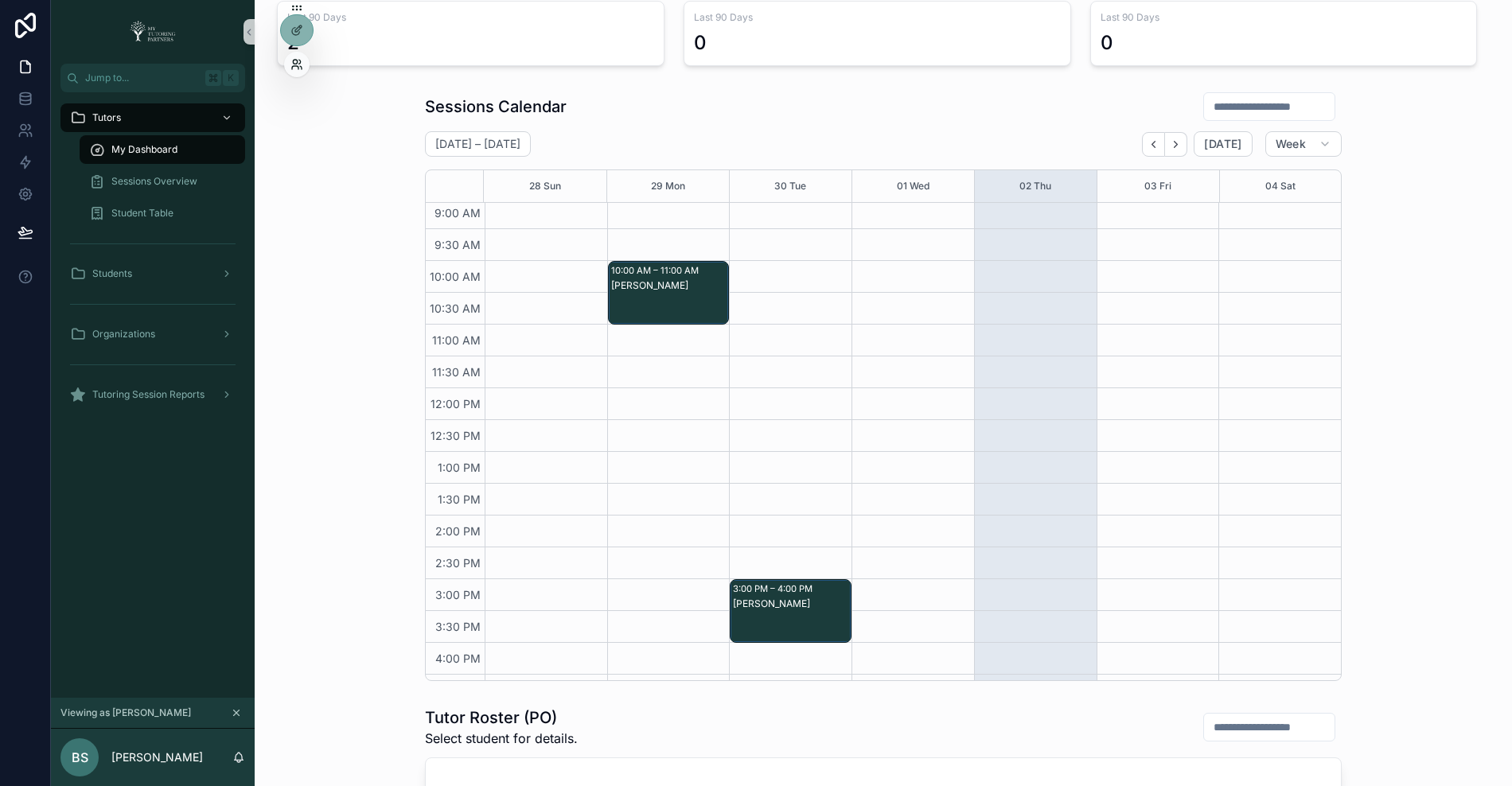
click at [291, 63] on icon at bounding box center [296, 64] width 13 height 13
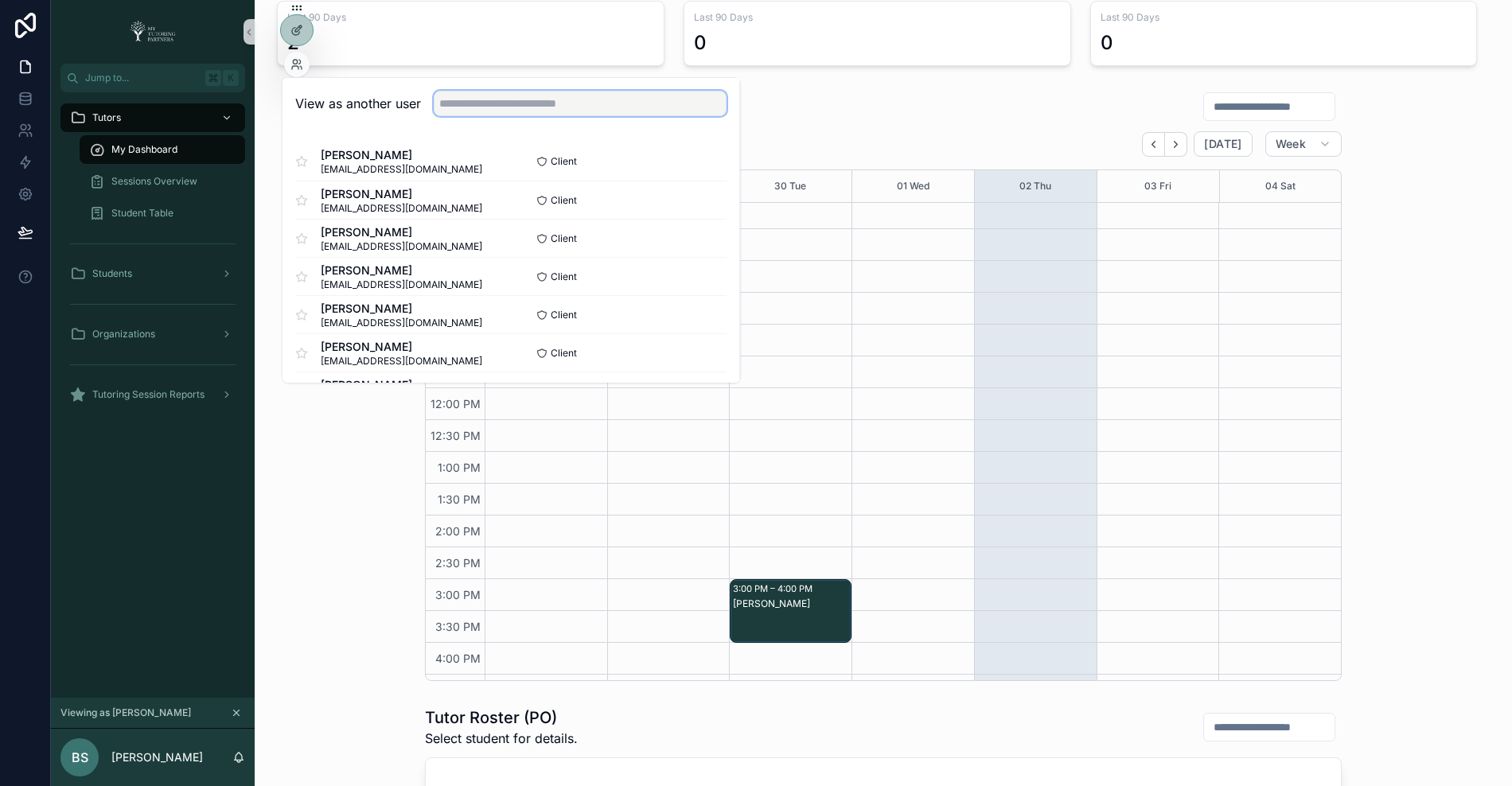
click at [465, 97] on input "text" at bounding box center [580, 104] width 293 height 26
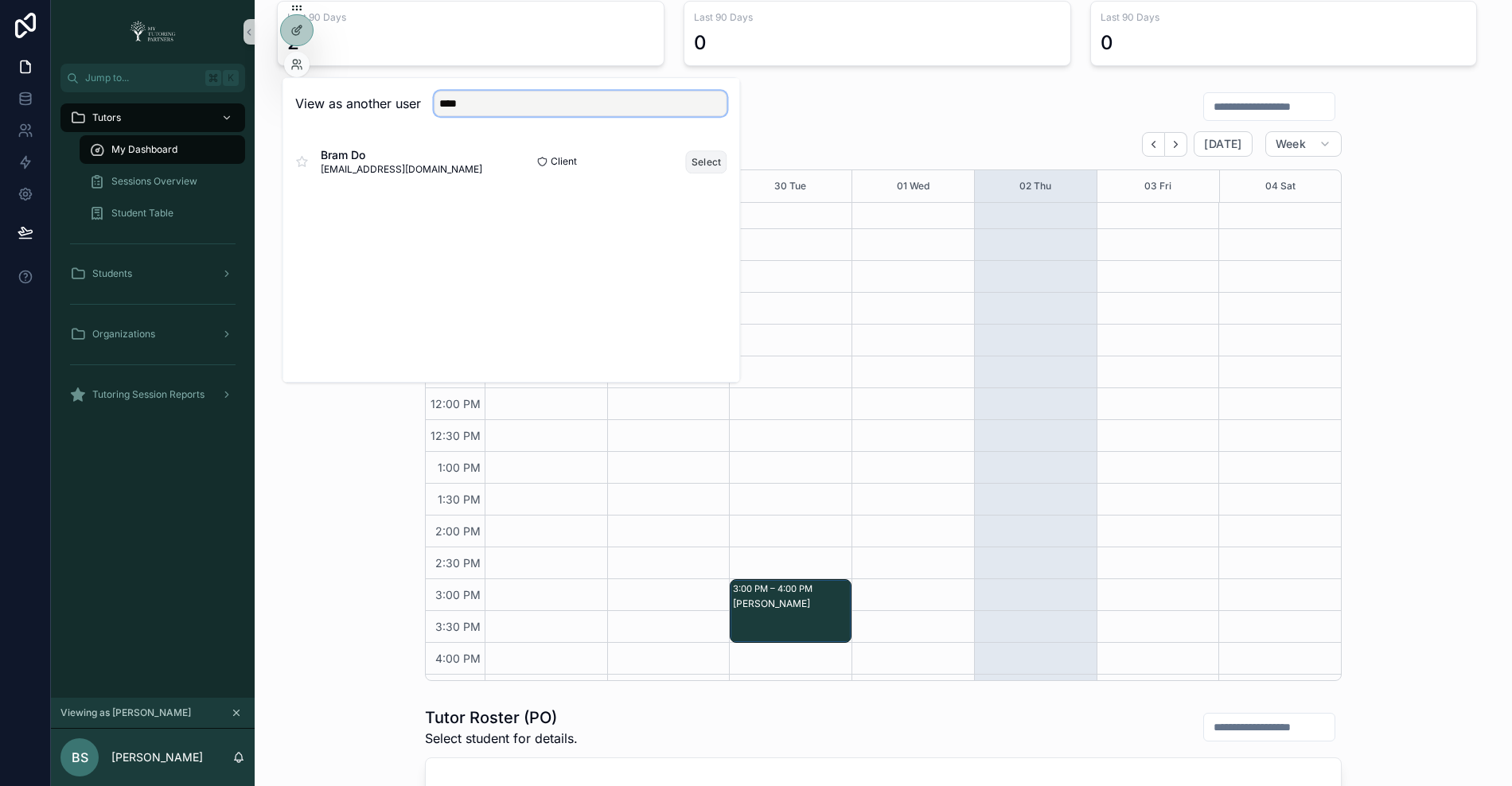
type input "****"
click at [702, 160] on button "Select" at bounding box center [707, 161] width 42 height 23
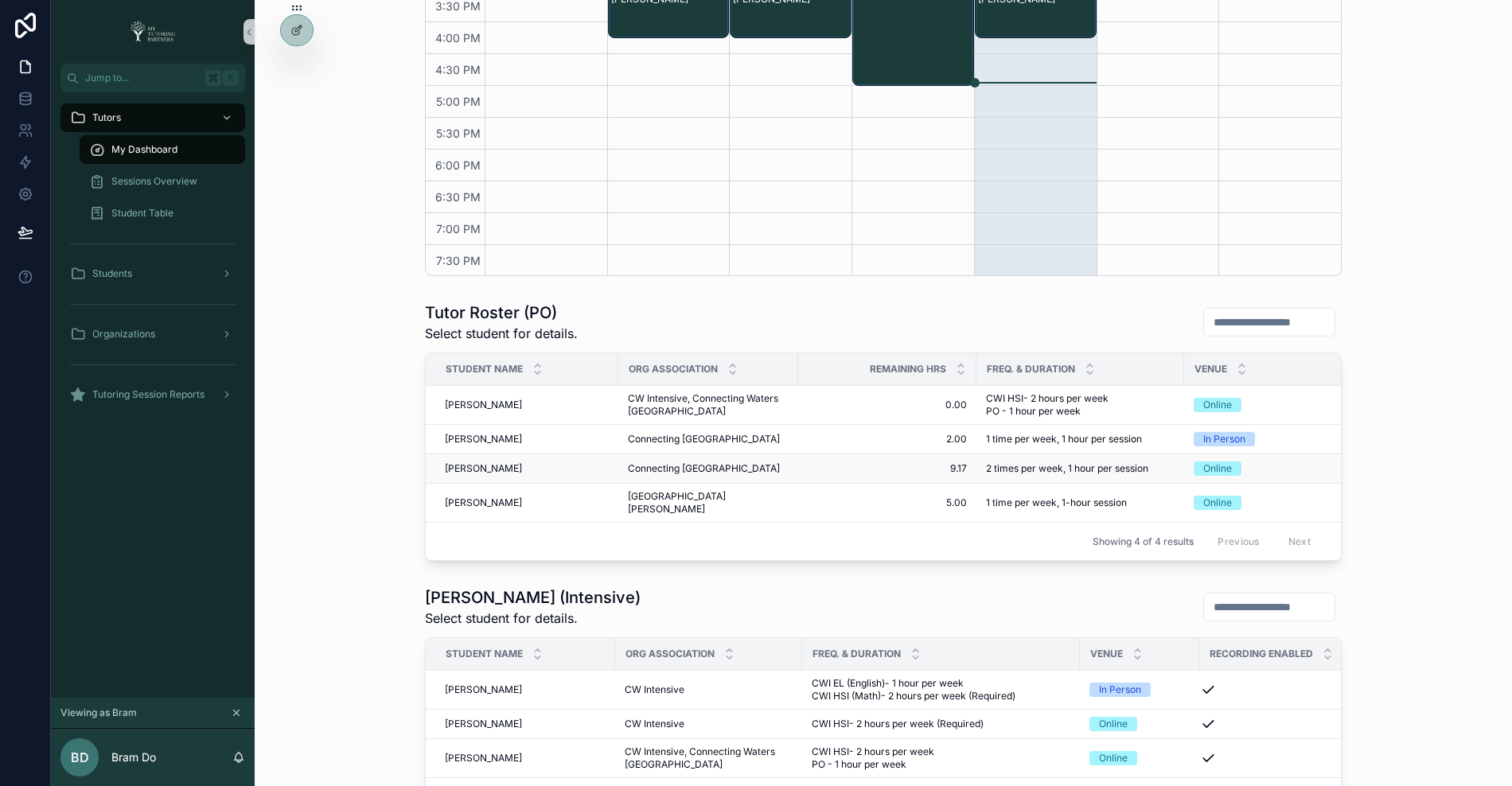
scroll to position [710, 0]
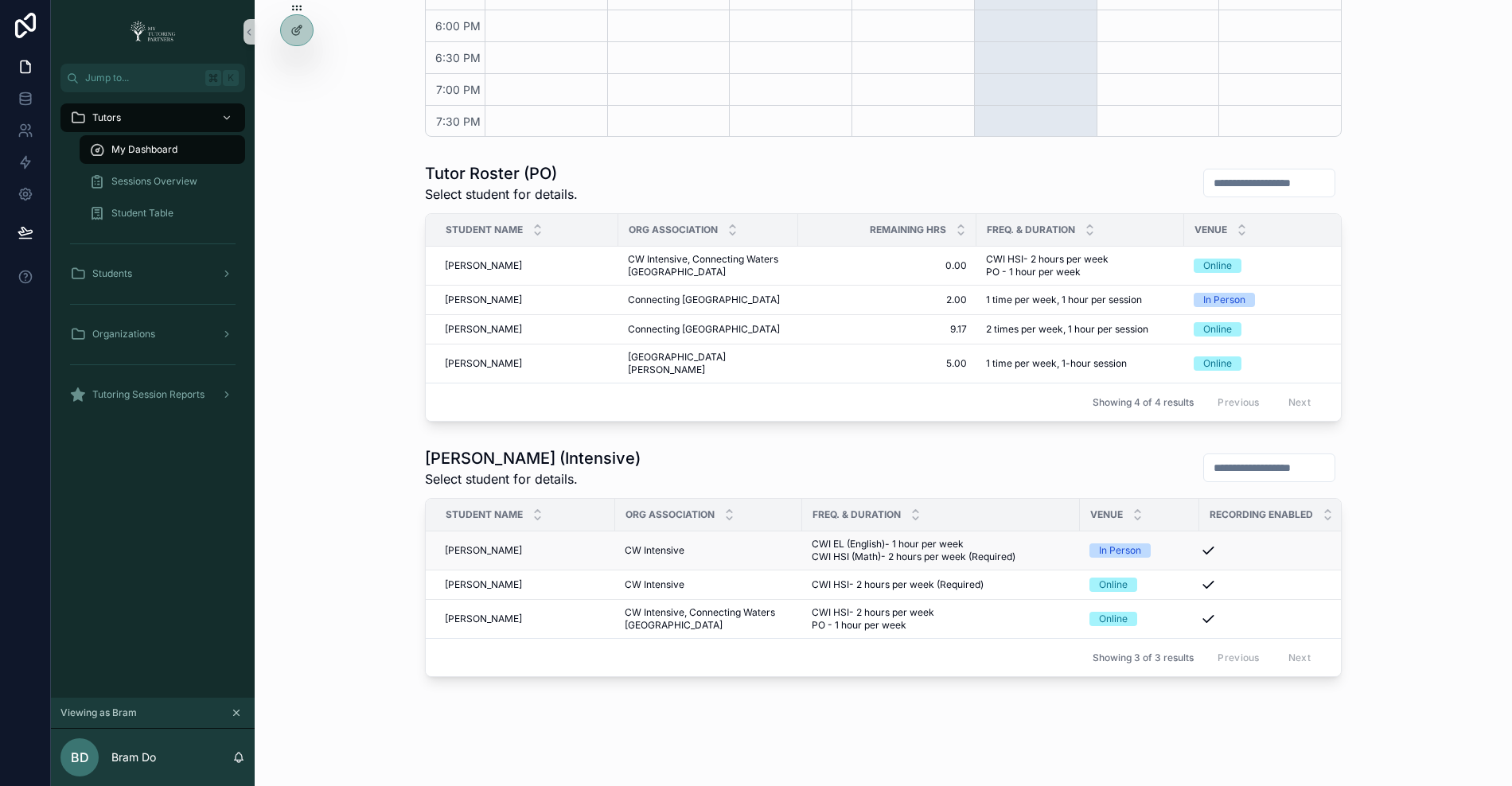
click at [476, 544] on span "[PERSON_NAME]" at bounding box center [483, 550] width 77 height 13
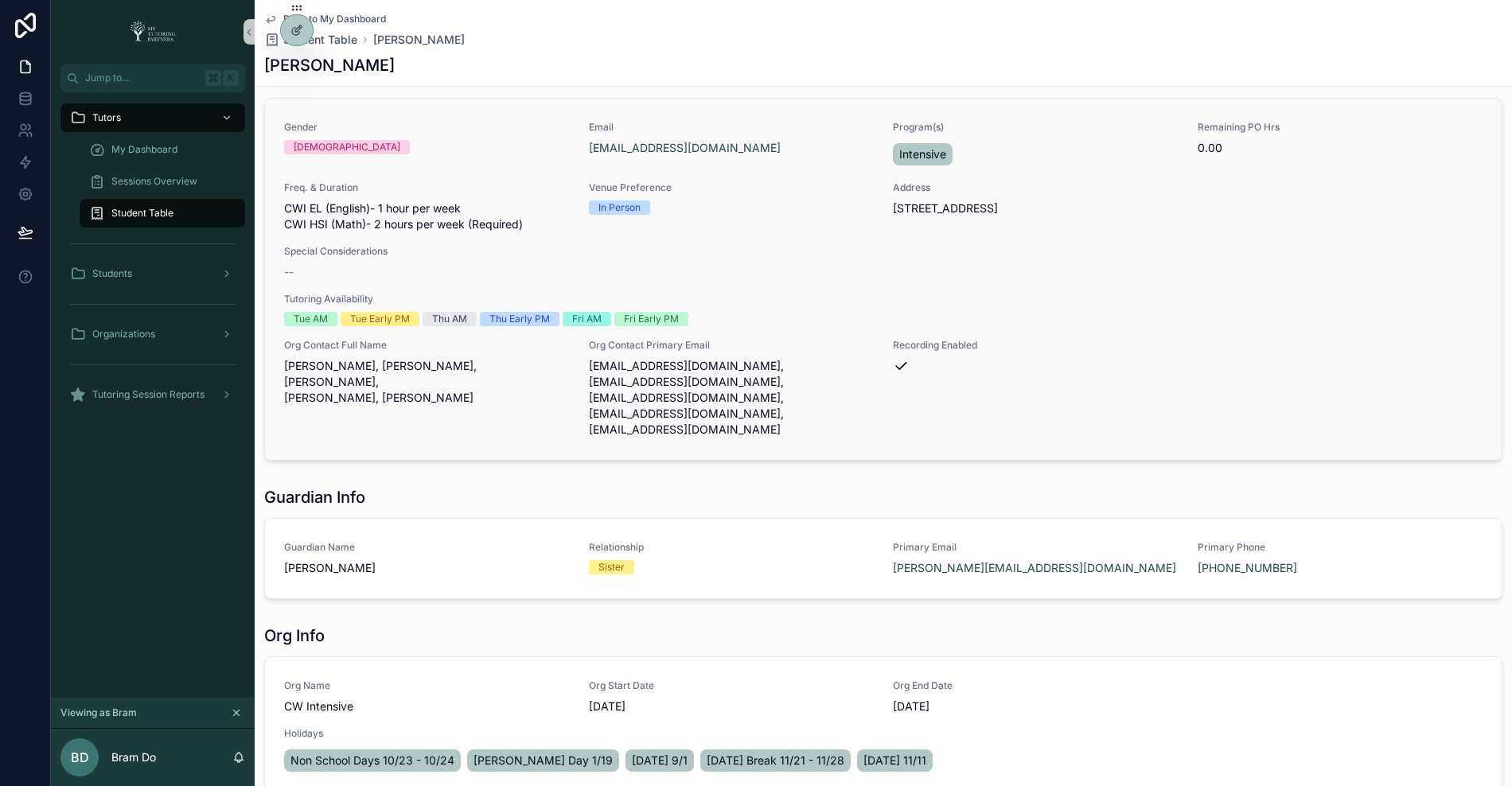
scroll to position [59, 0]
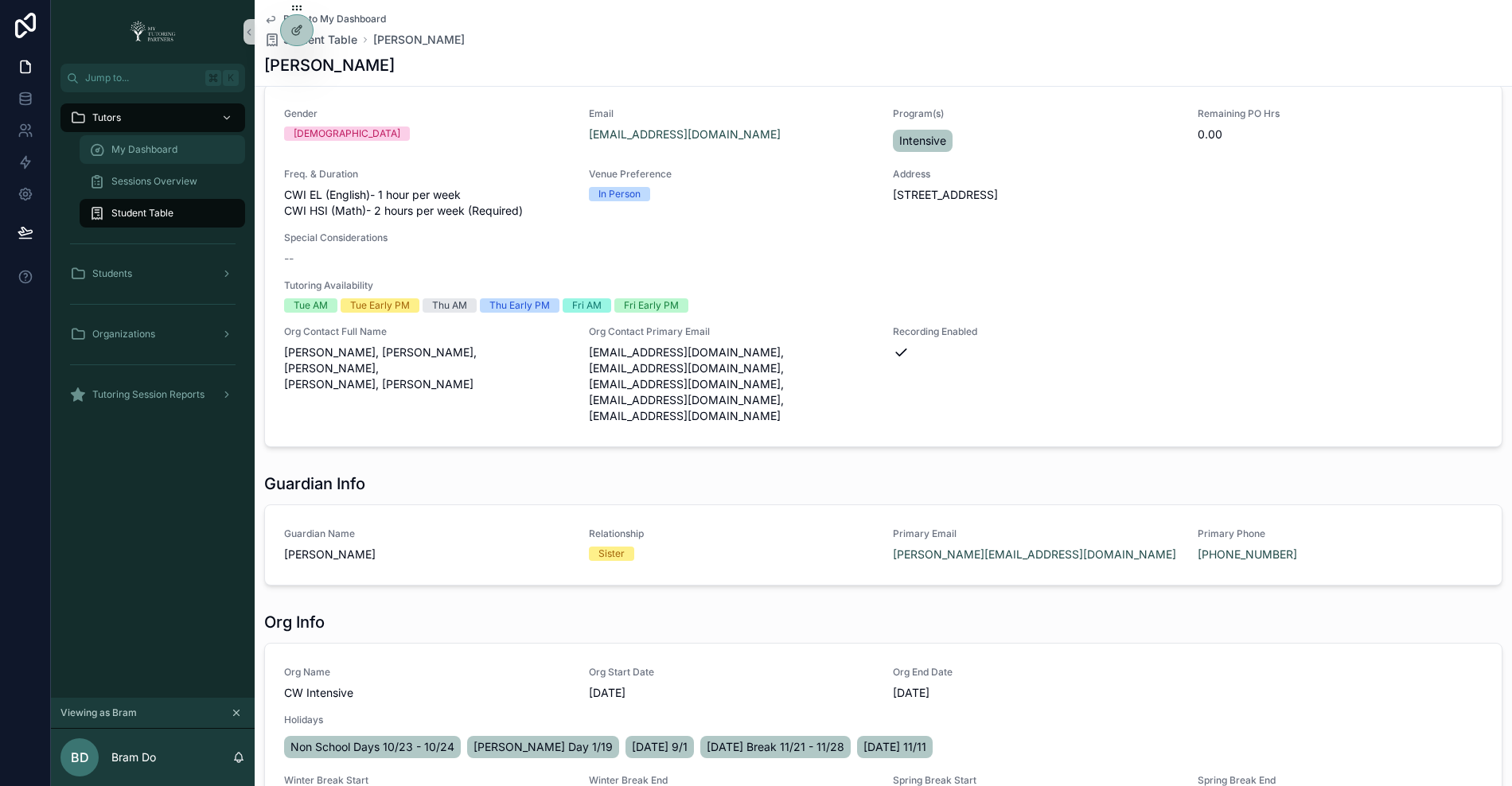
click at [175, 148] on span "My Dashboard" at bounding box center [144, 149] width 66 height 13
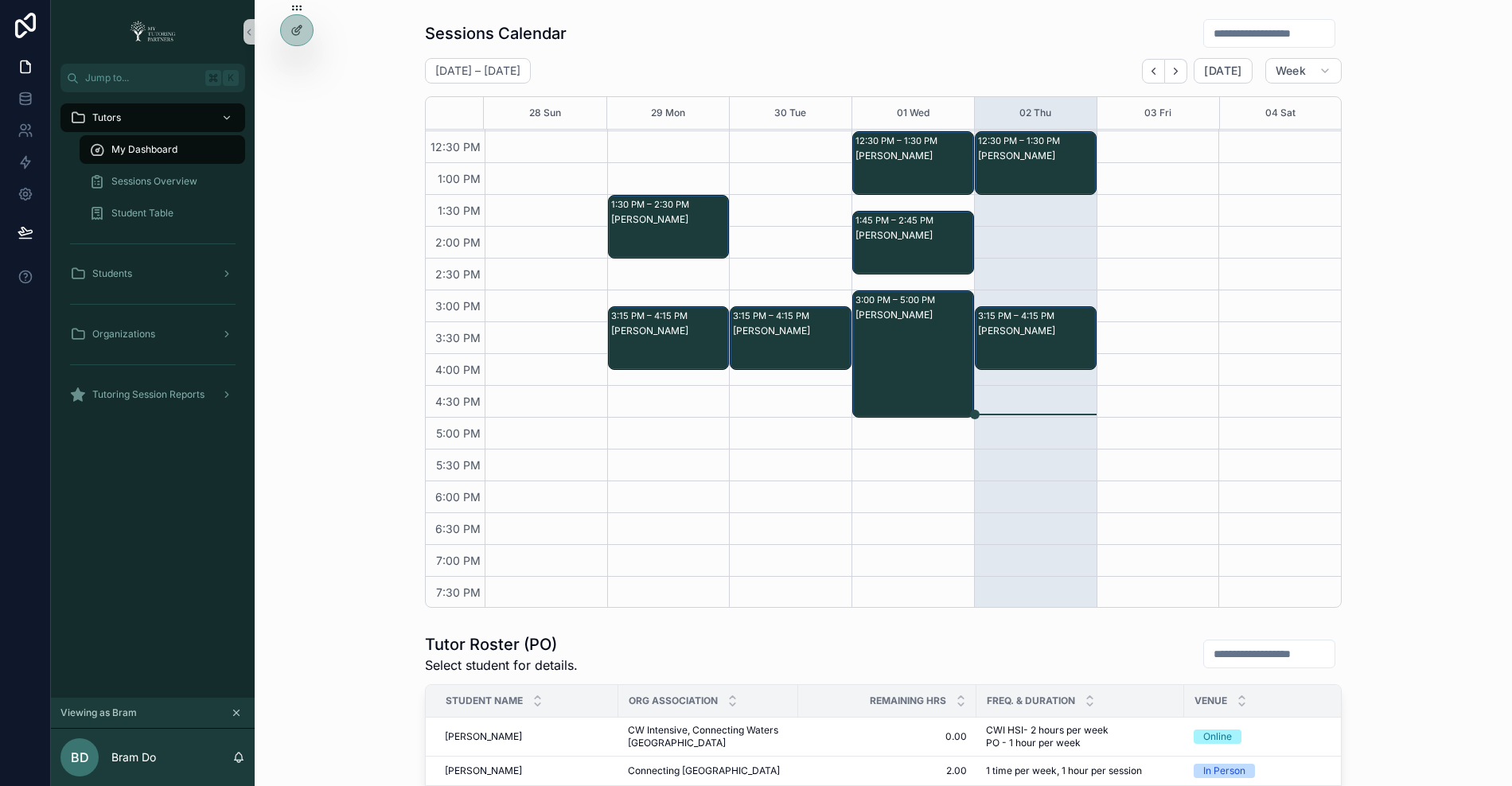
scroll to position [469, 0]
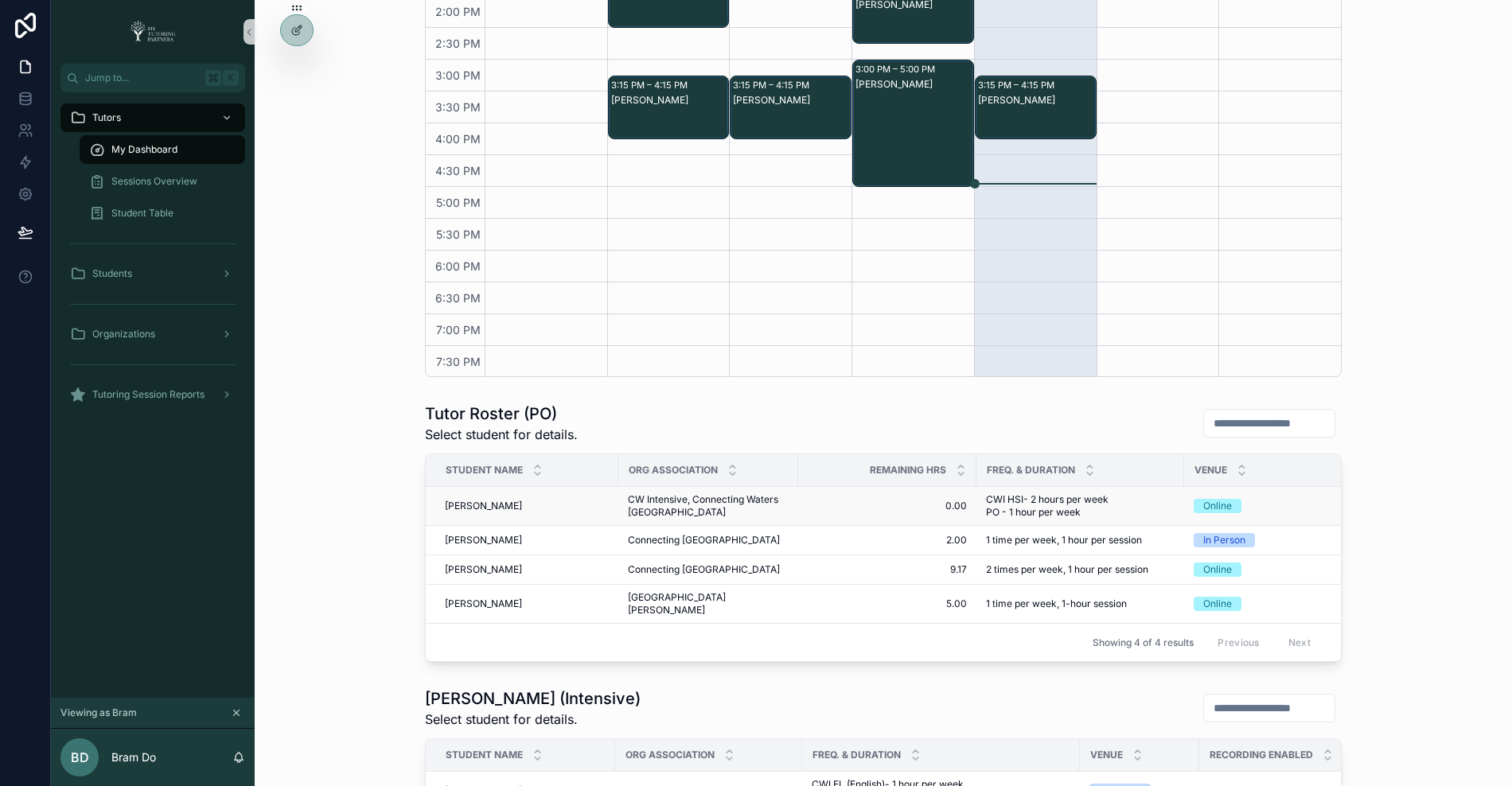
click at [469, 503] on span "[PERSON_NAME]" at bounding box center [483, 506] width 77 height 13
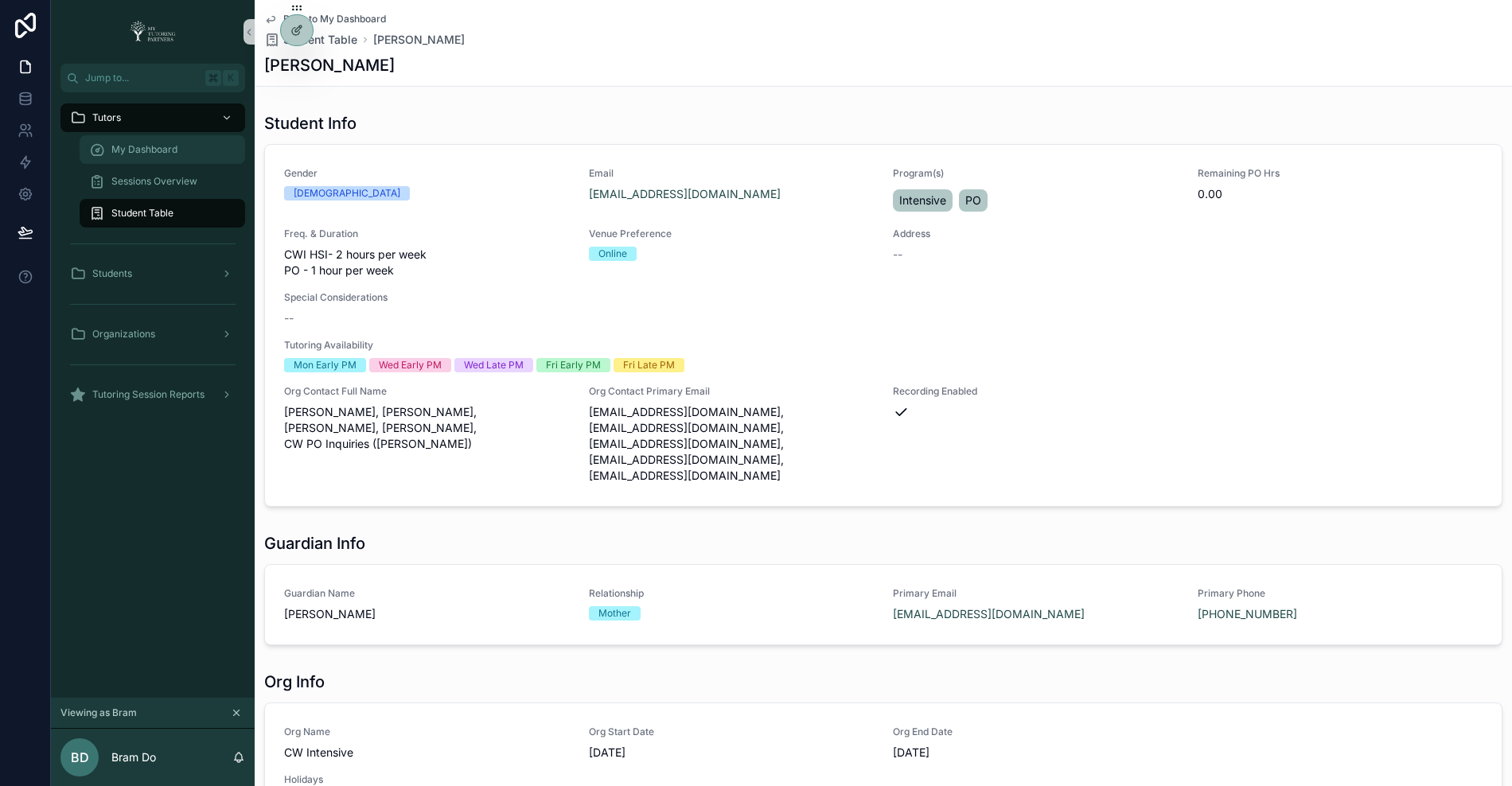
click at [155, 147] on span "My Dashboard" at bounding box center [144, 149] width 66 height 13
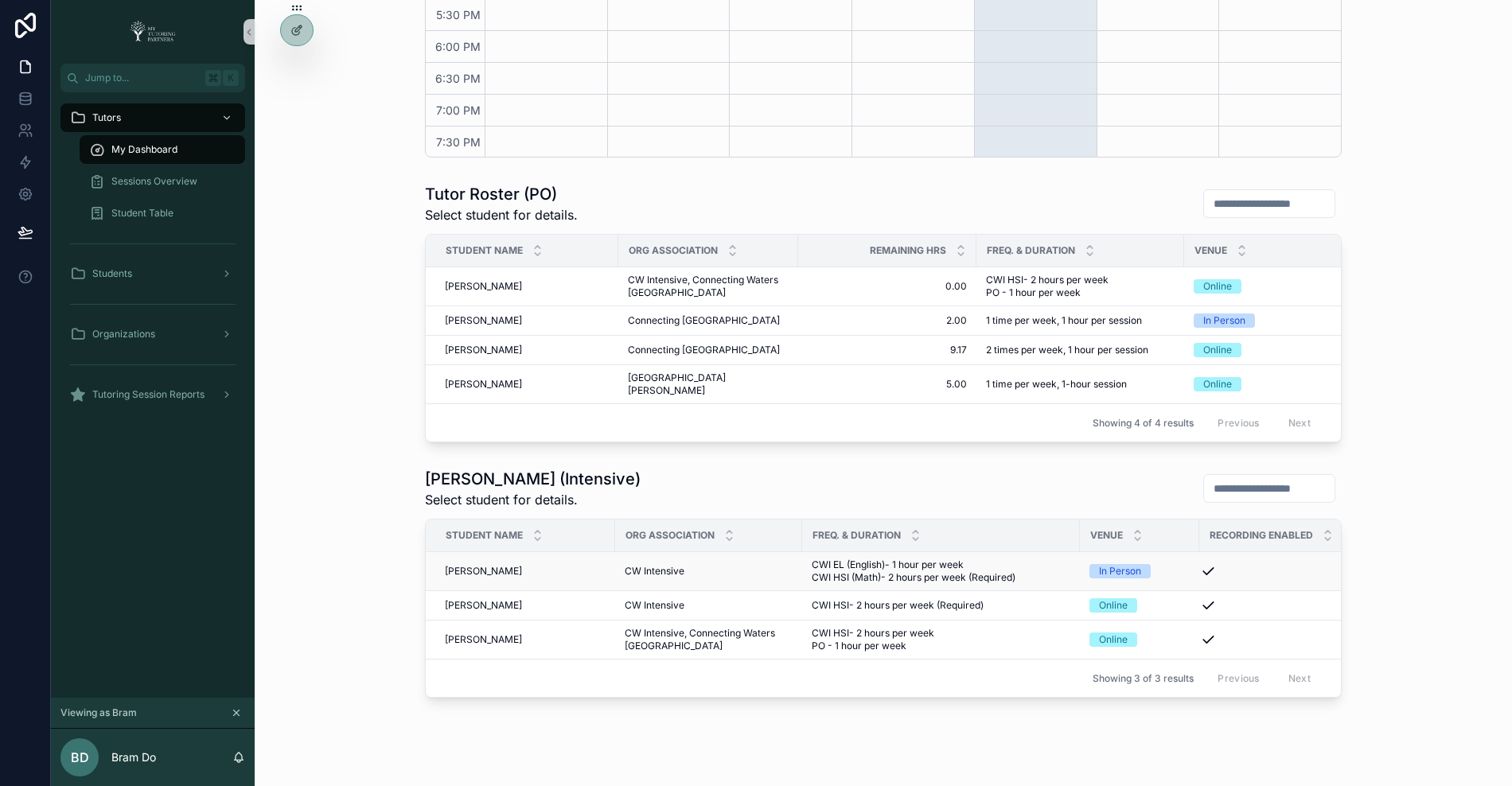
scroll to position [718, 0]
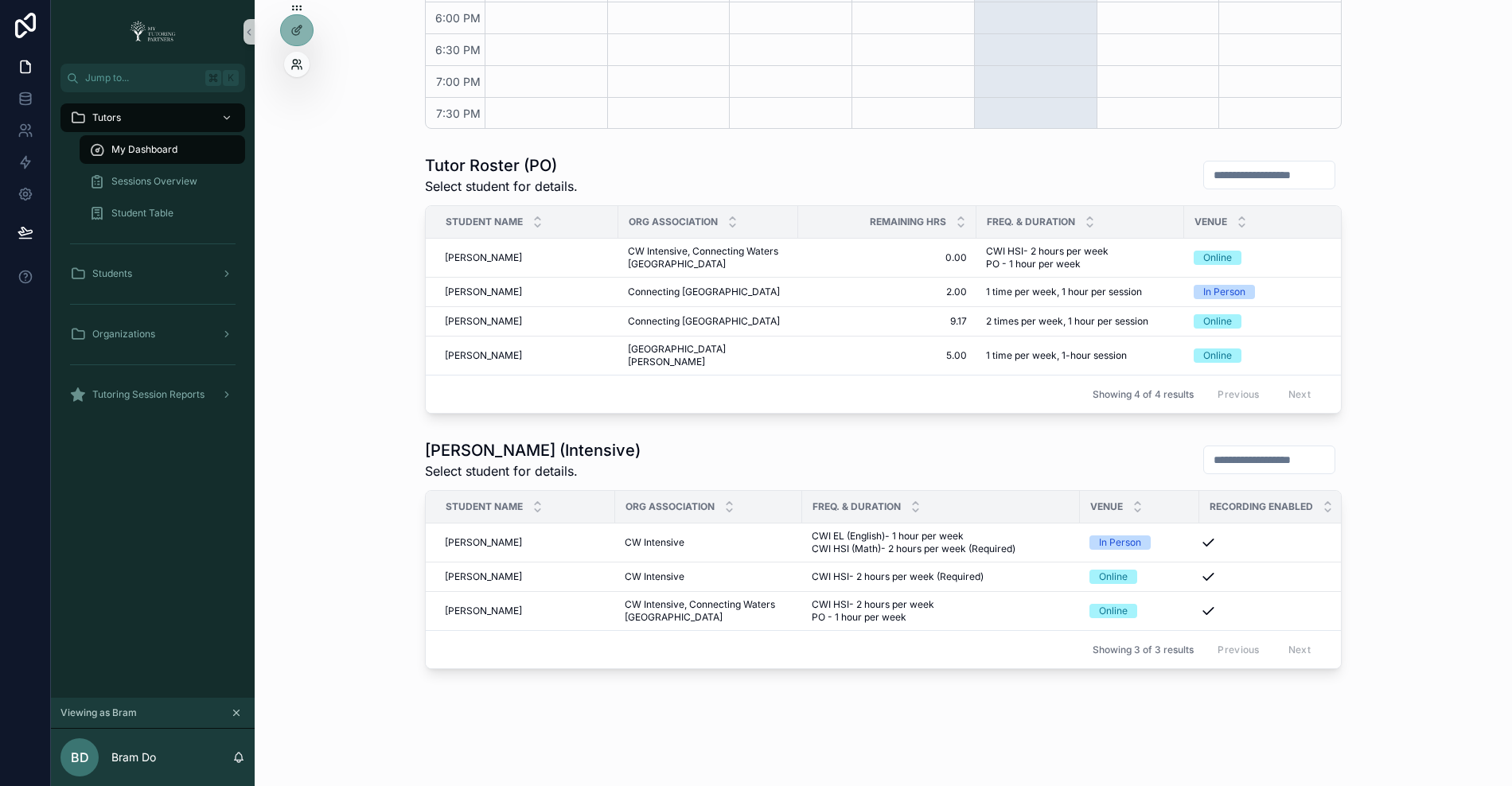
click at [302, 63] on icon at bounding box center [296, 64] width 13 height 13
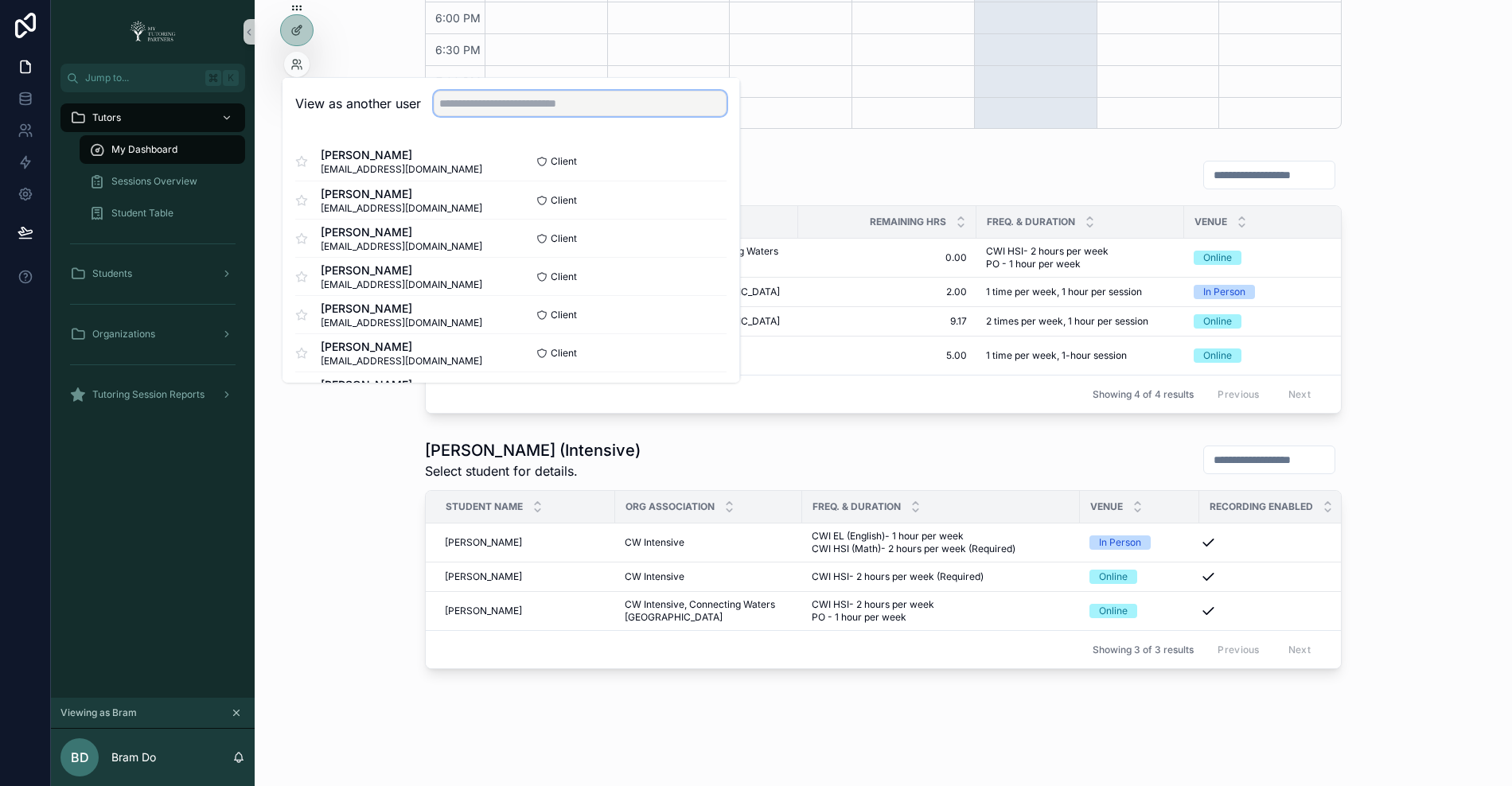
click at [508, 102] on input "text" at bounding box center [580, 104] width 293 height 26
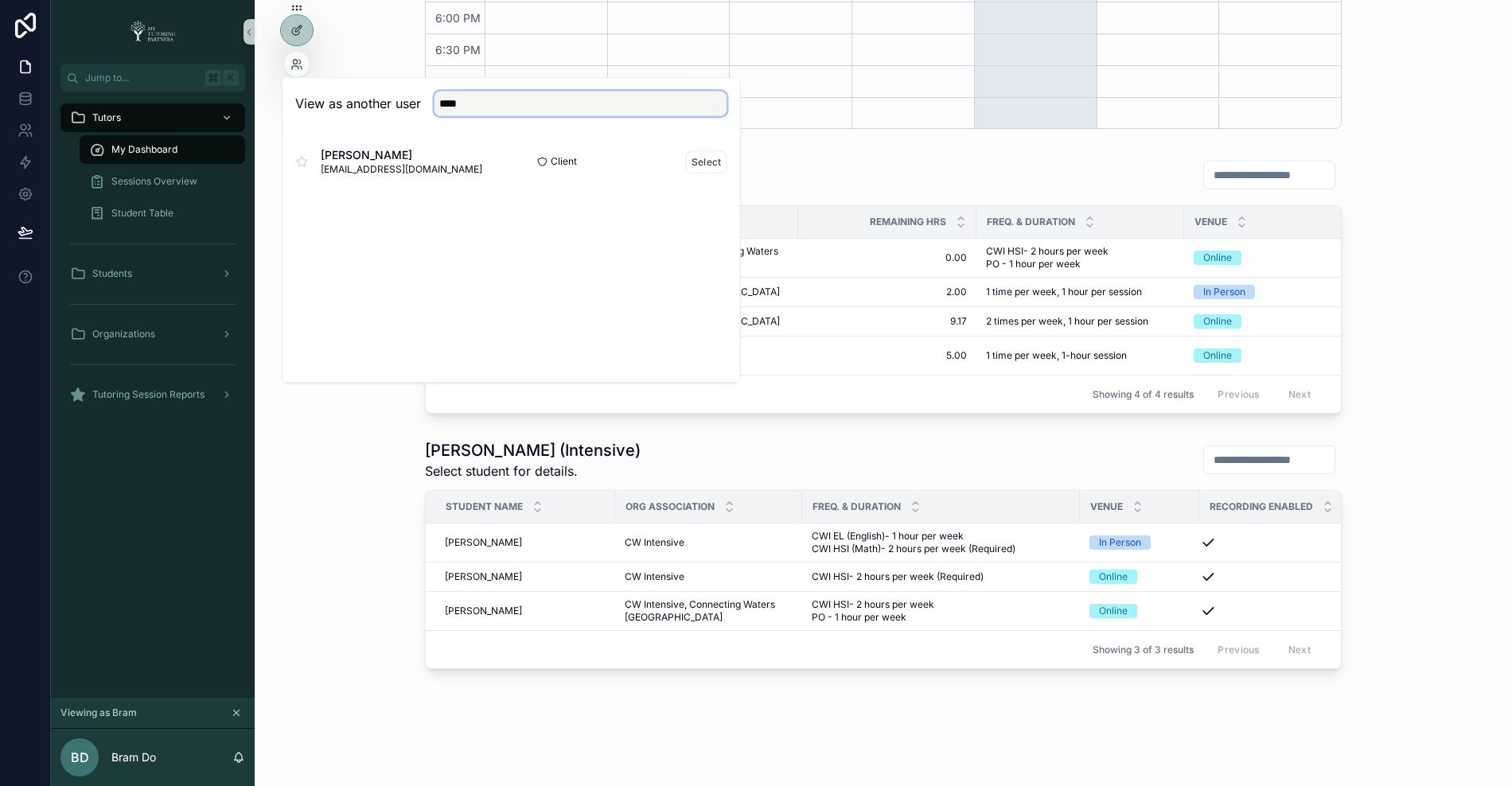
type input "****"
click at [685, 152] on div "Client Select" at bounding box center [618, 161] width 216 height 23
click at [701, 159] on button "Select" at bounding box center [707, 161] width 42 height 23
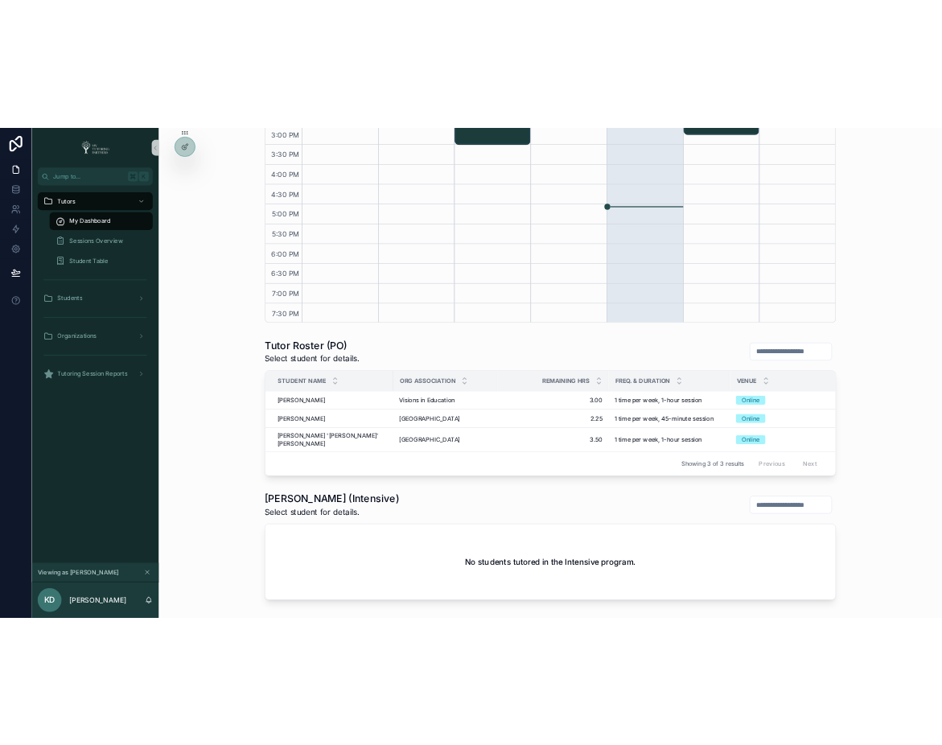
scroll to position [559, 0]
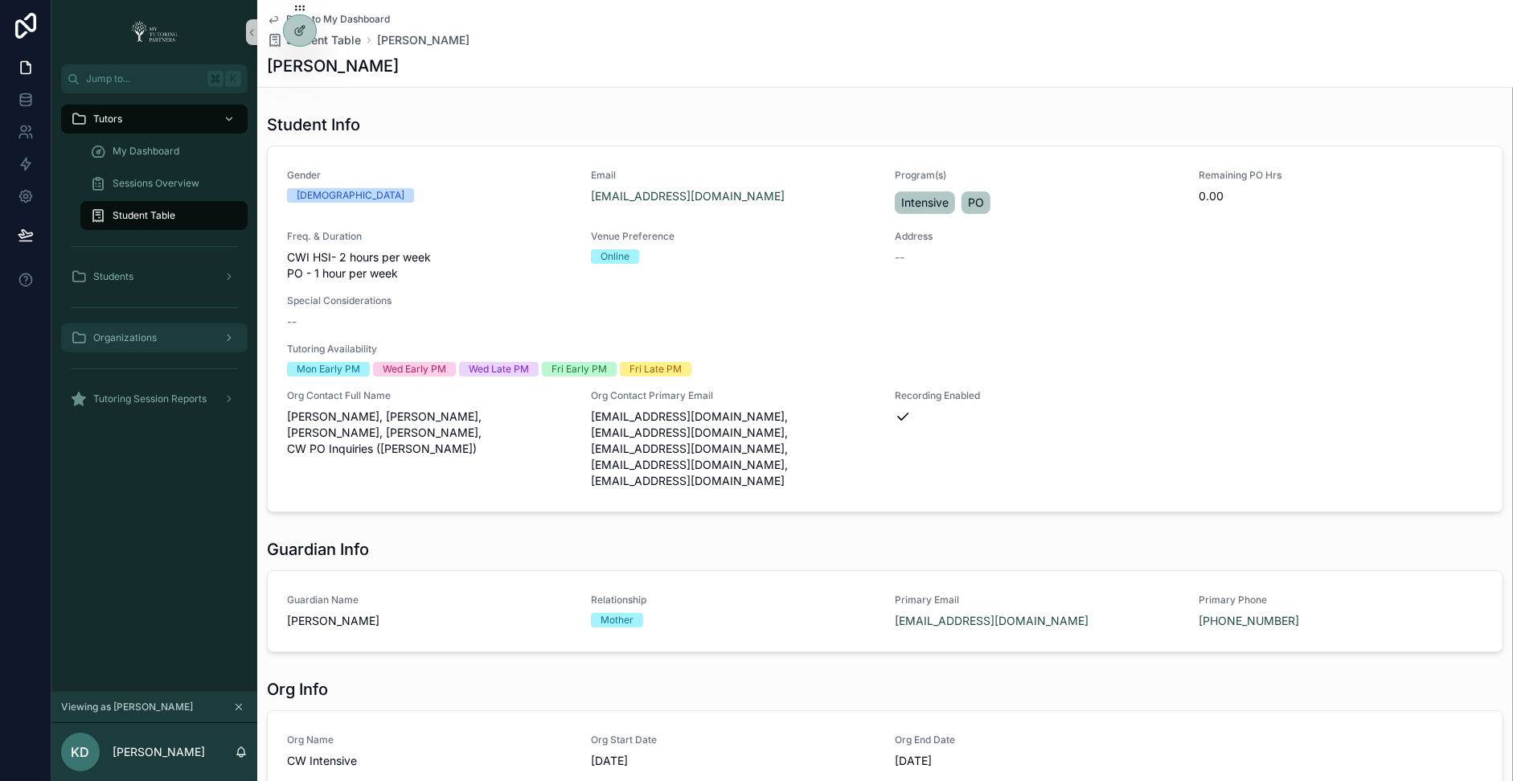
click at [183, 340] on div "Organizations" at bounding box center [154, 338] width 167 height 26
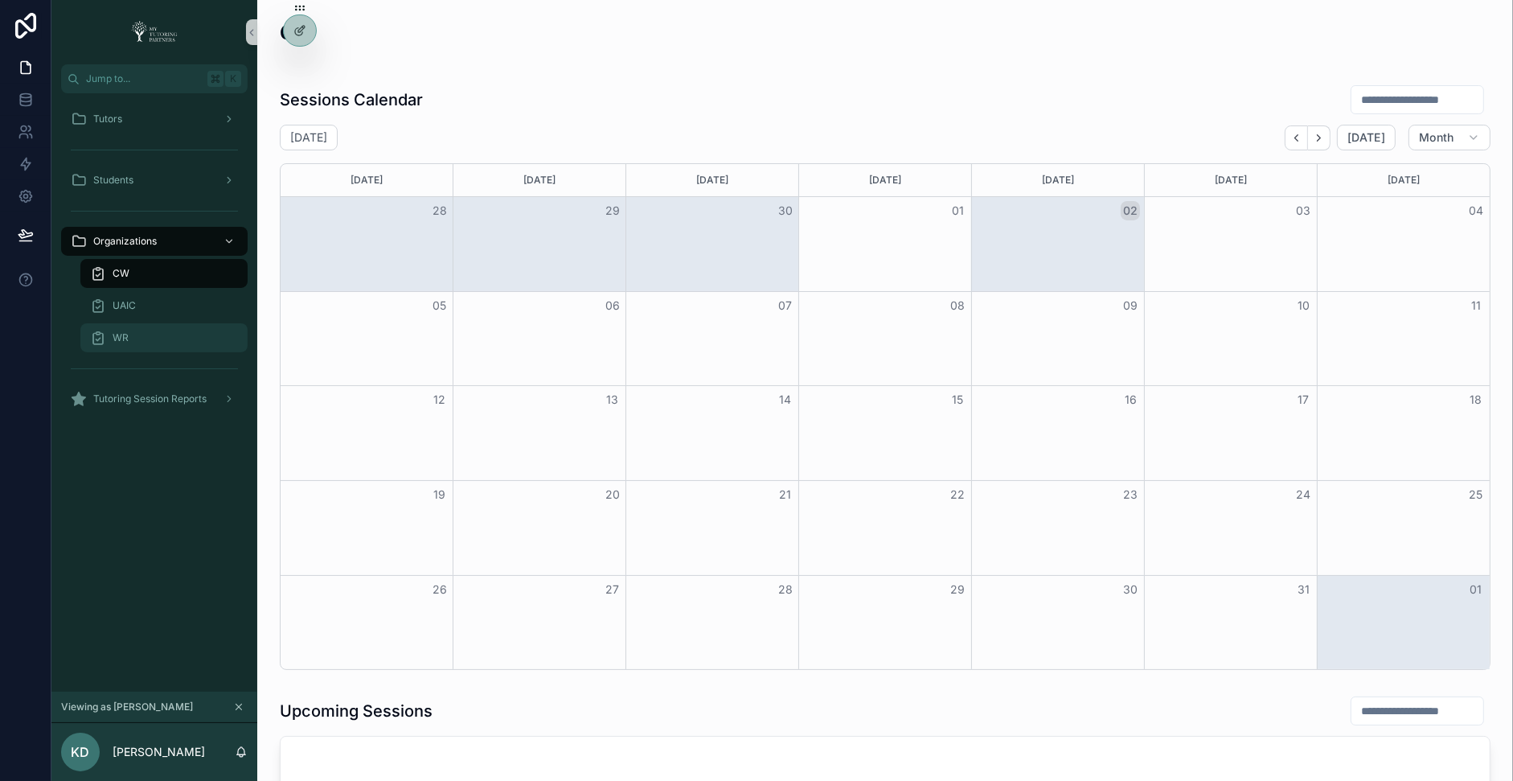
click at [165, 339] on div "WR" at bounding box center [164, 338] width 148 height 26
click at [213, 339] on div "WR" at bounding box center [164, 338] width 148 height 26
click at [294, 68] on icon at bounding box center [299, 65] width 13 height 13
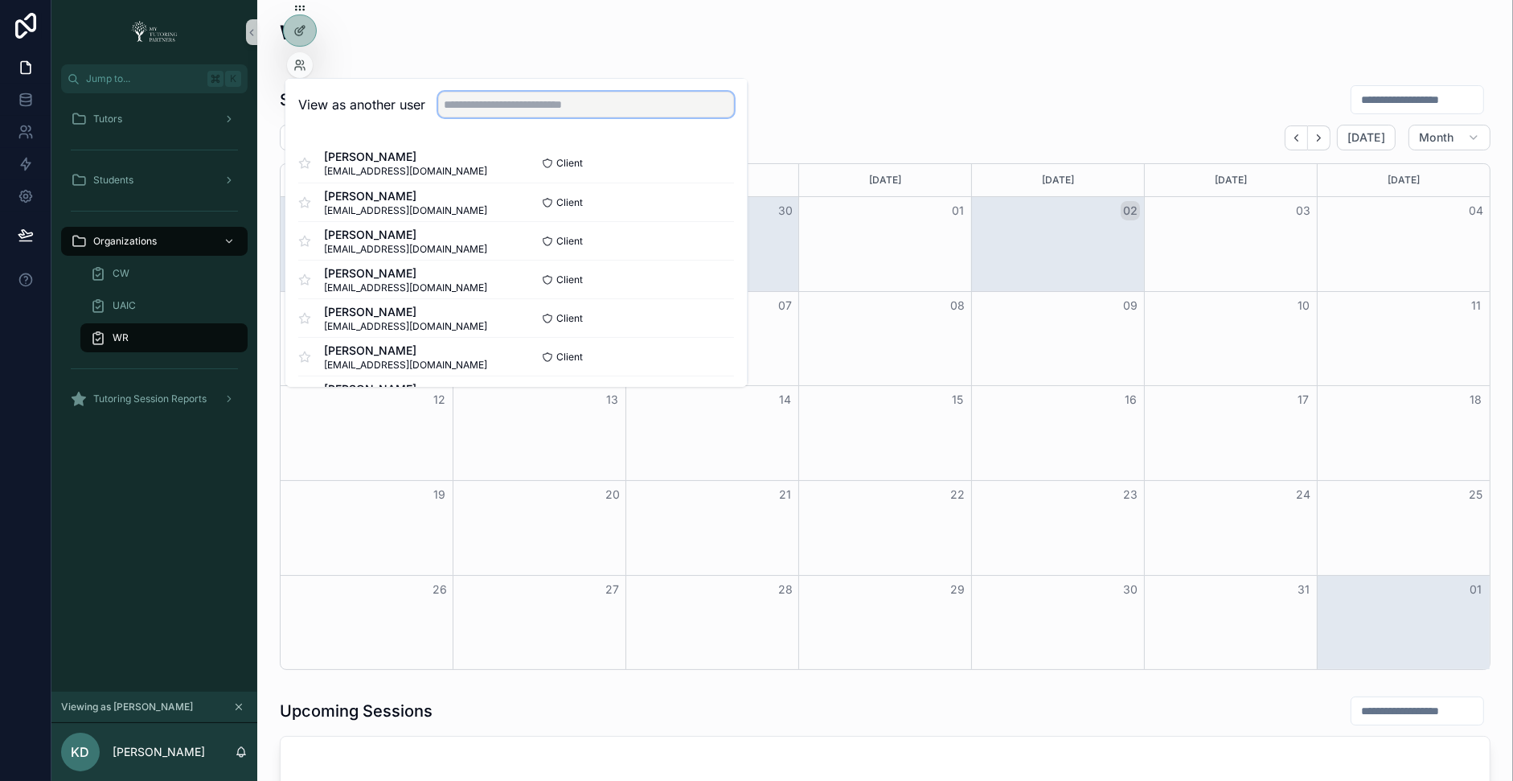
click at [456, 102] on input "text" at bounding box center [586, 105] width 296 height 26
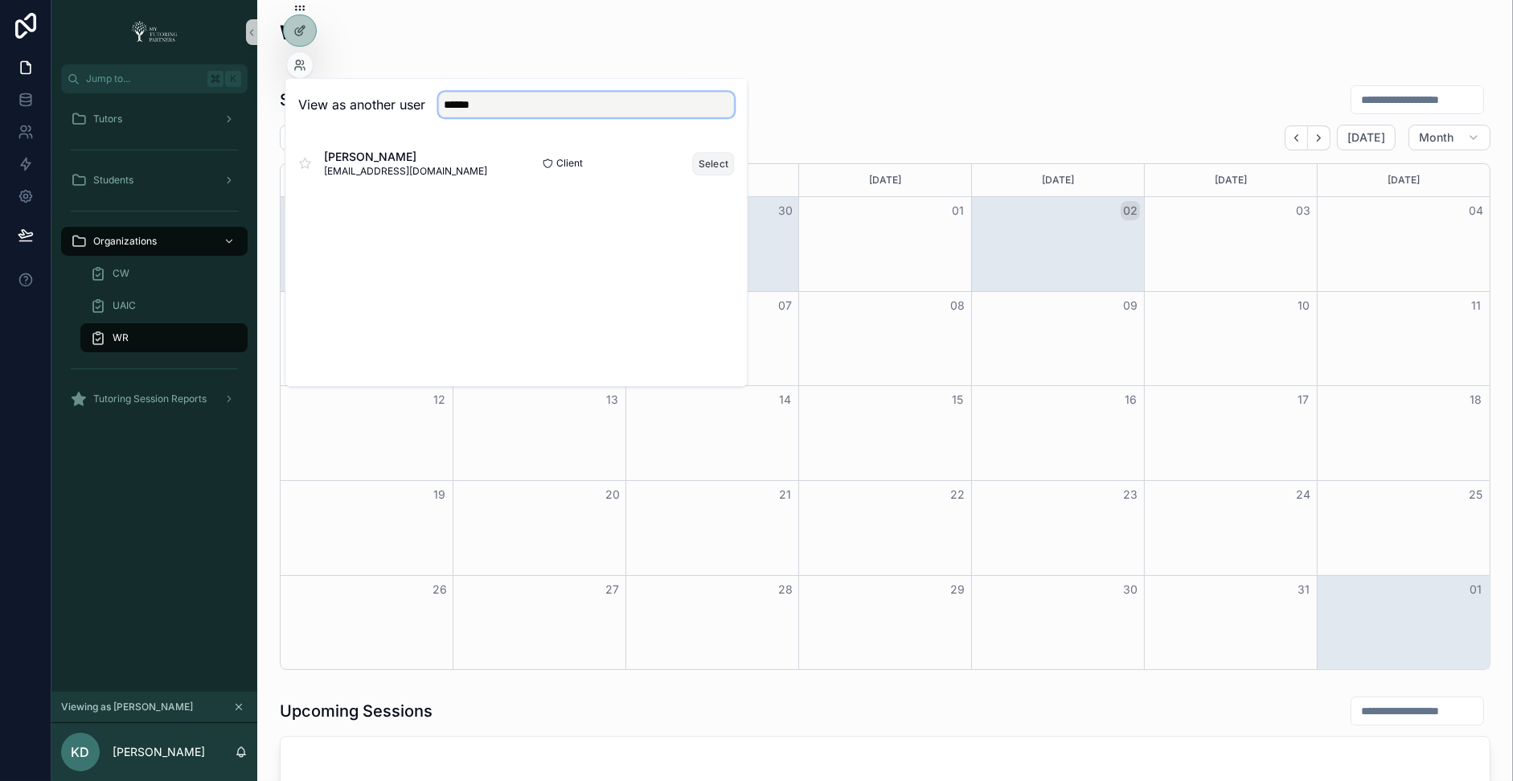
type input "******"
click at [717, 163] on button "Select" at bounding box center [714, 163] width 42 height 23
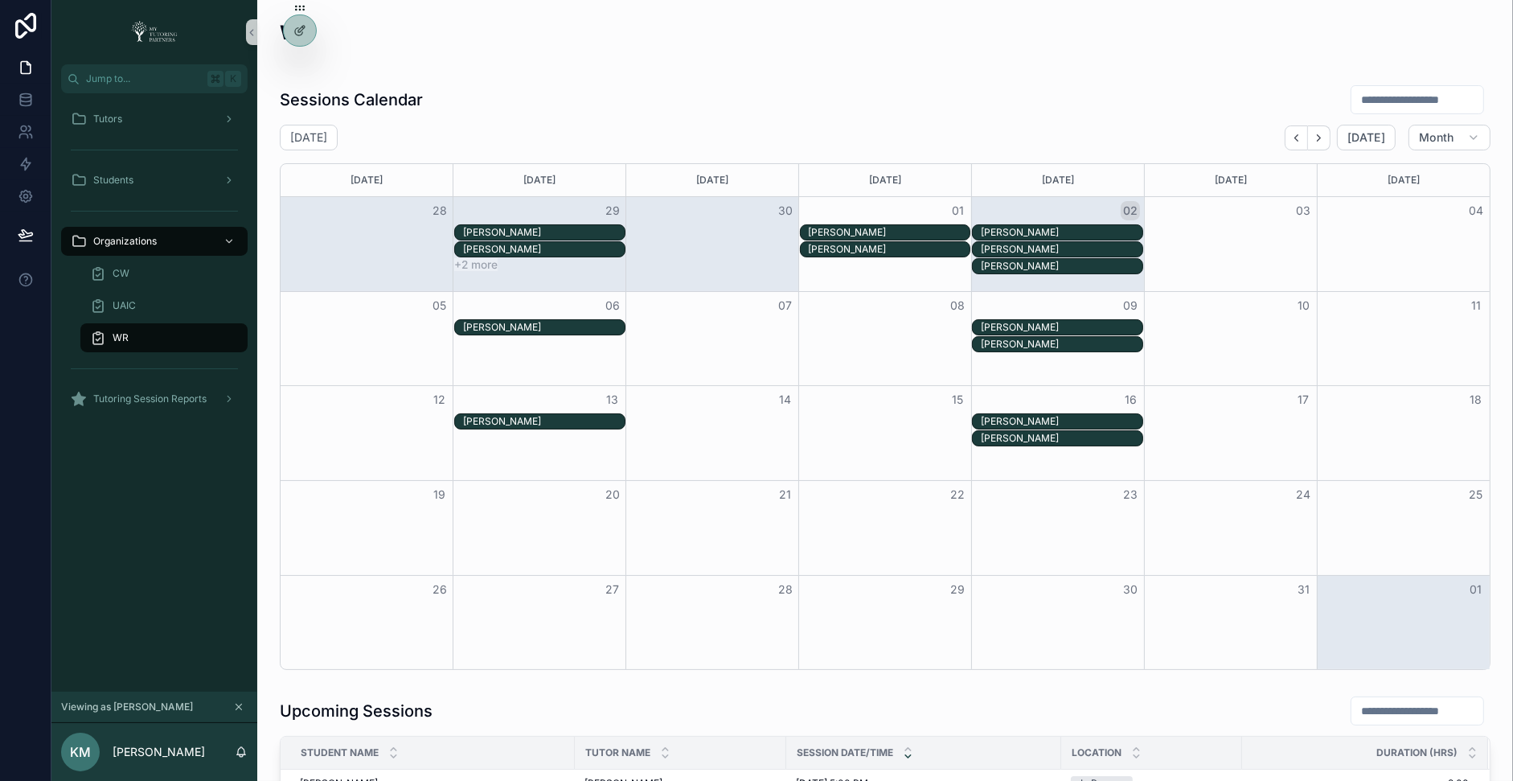
click at [189, 336] on div "WR" at bounding box center [164, 338] width 148 height 26
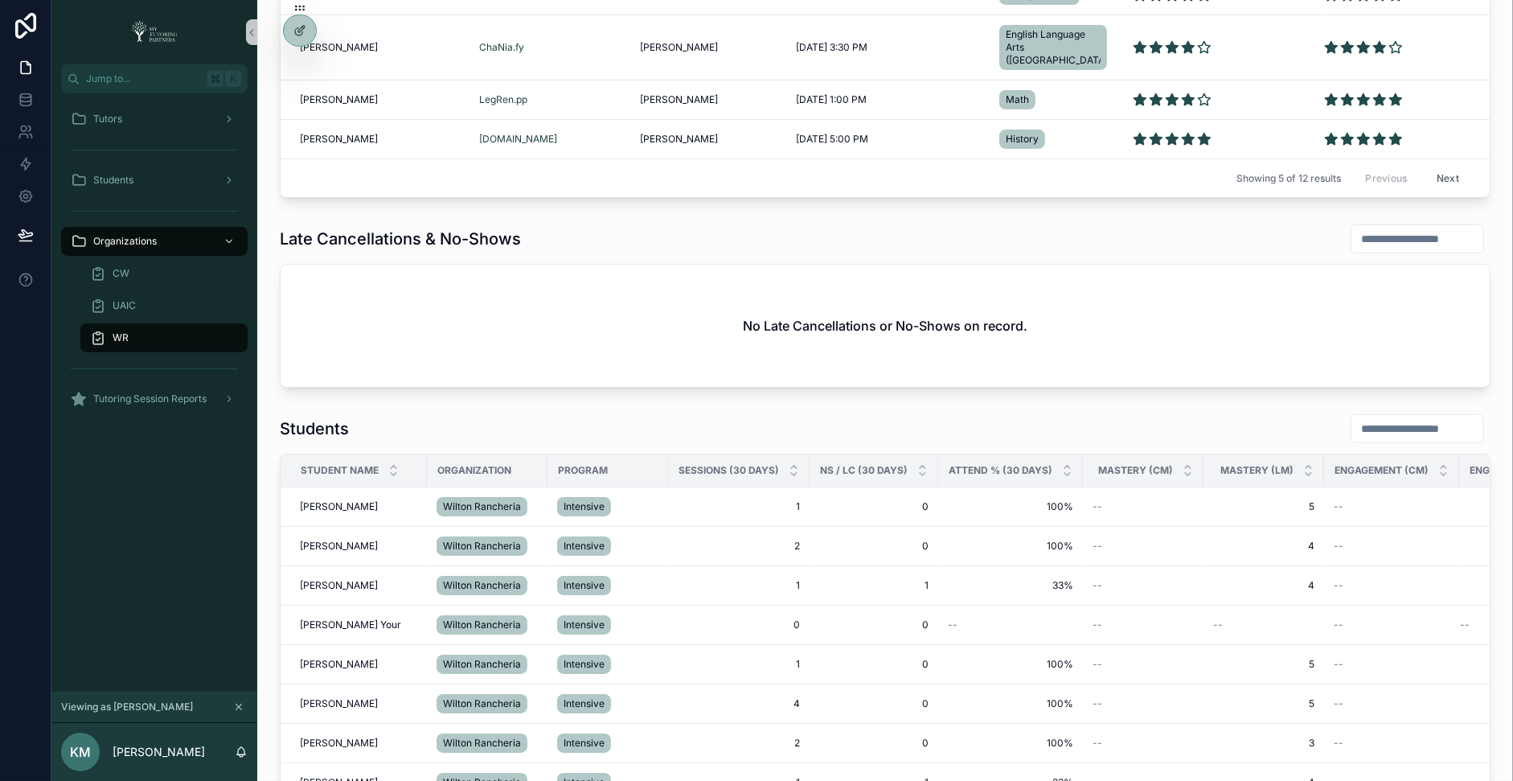
scroll to position [1222, 0]
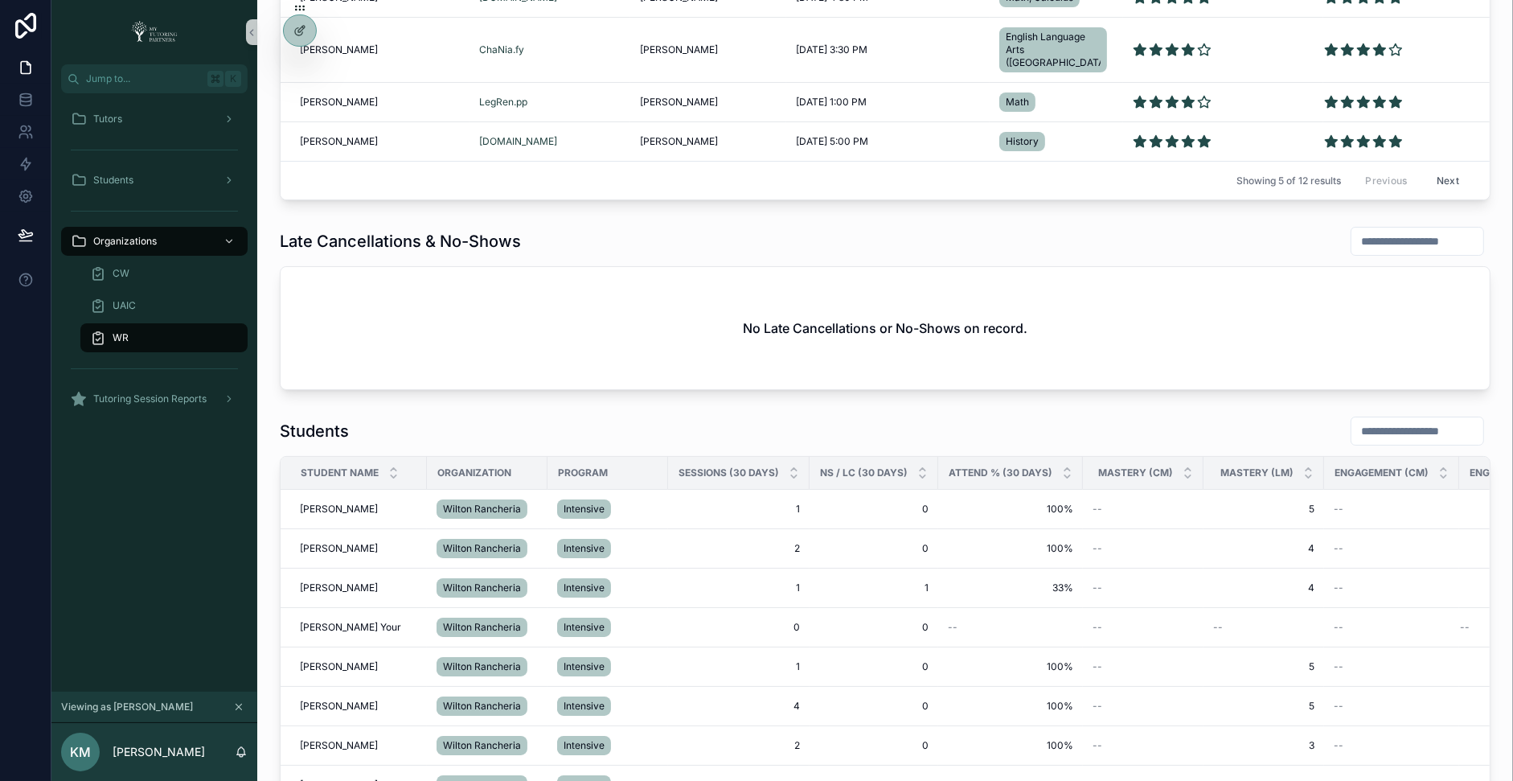
click at [478, 315] on div "No Late Cancellations or No-Shows on record." at bounding box center [885, 328] width 1209 height 122
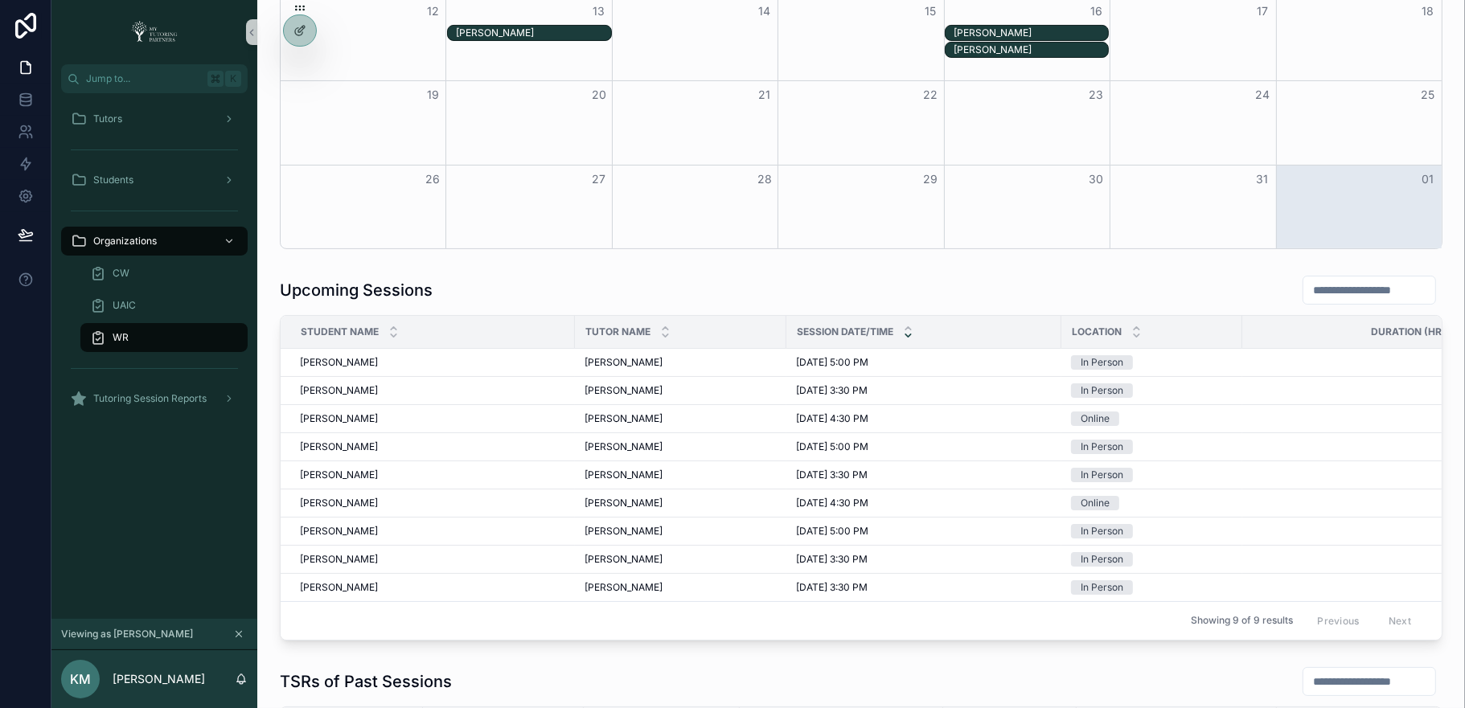
scroll to position [375, 0]
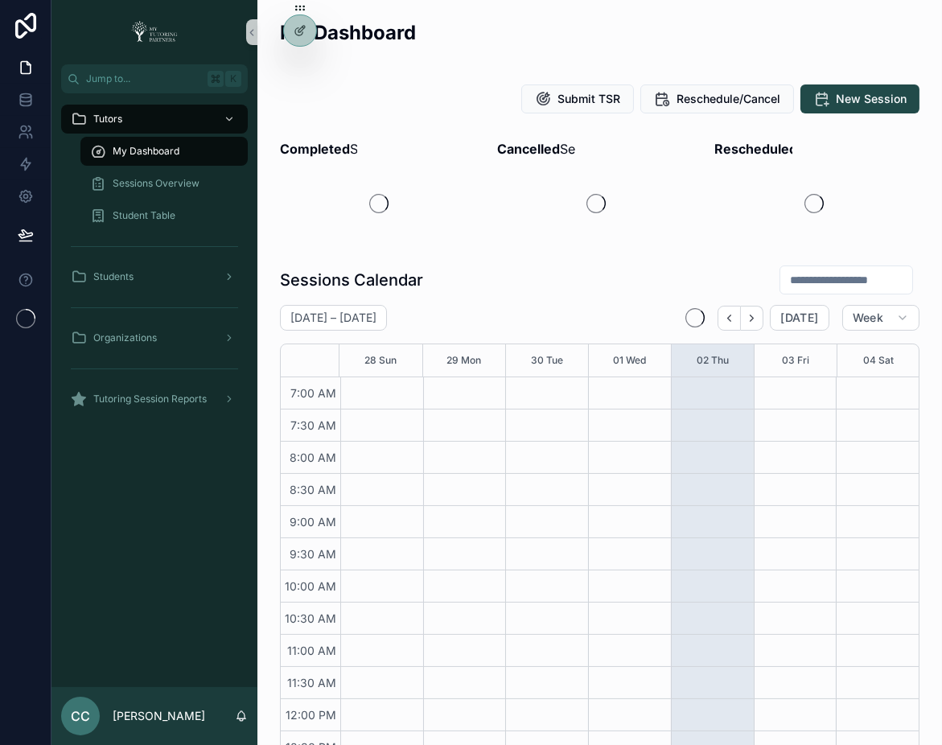
scroll to position [389, 0]
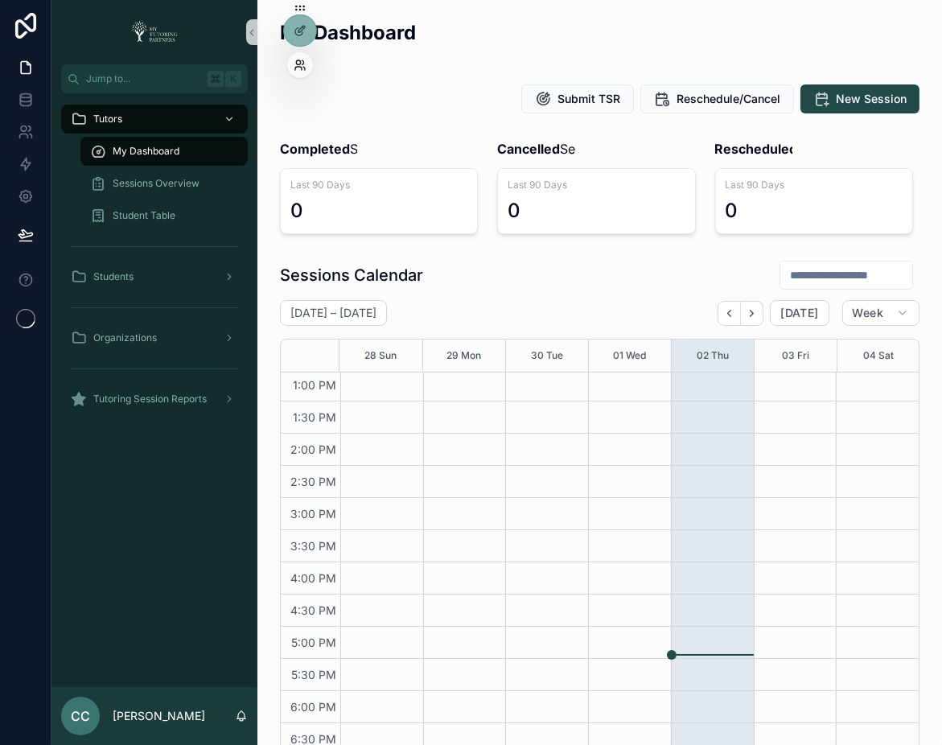
click at [297, 66] on icon at bounding box center [299, 65] width 13 height 13
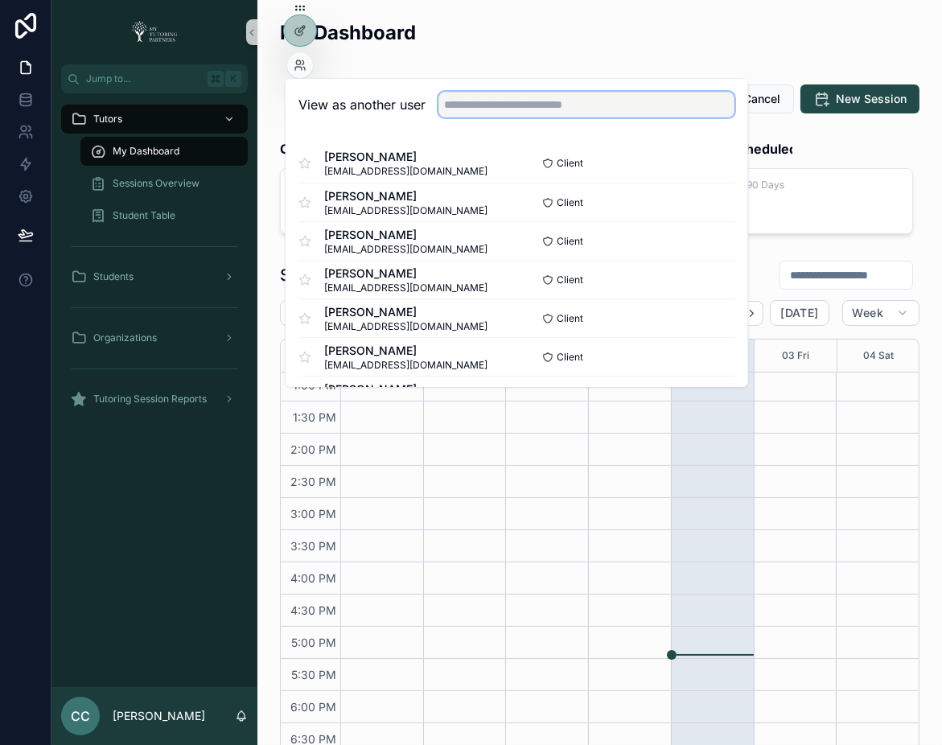
click at [466, 101] on input "text" at bounding box center [586, 105] width 296 height 26
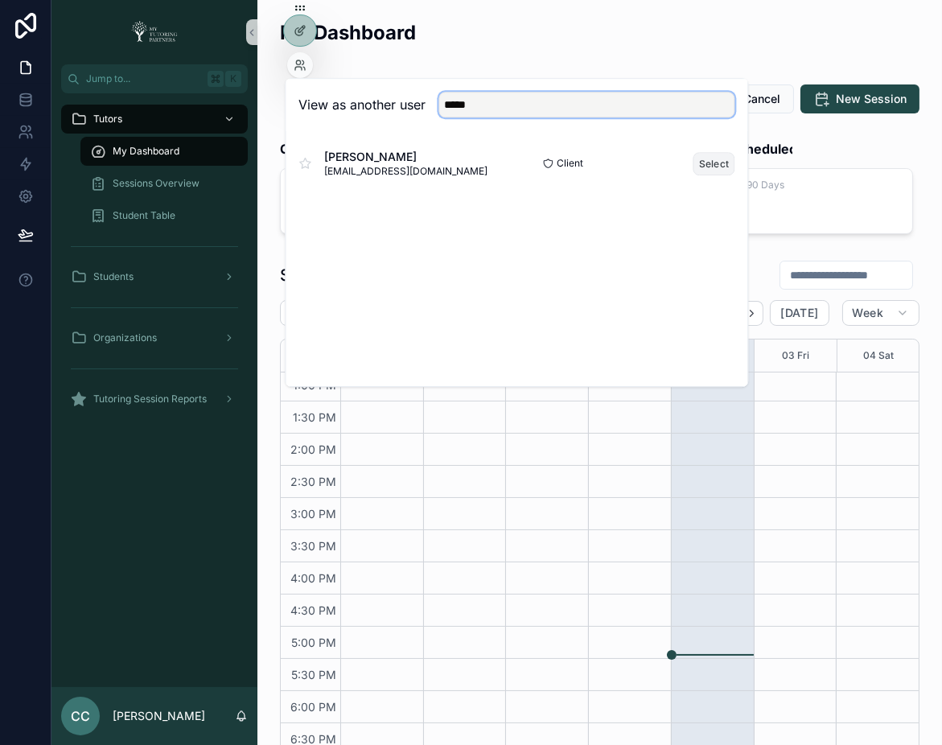
type input "*****"
click at [716, 160] on button "Select" at bounding box center [714, 163] width 42 height 23
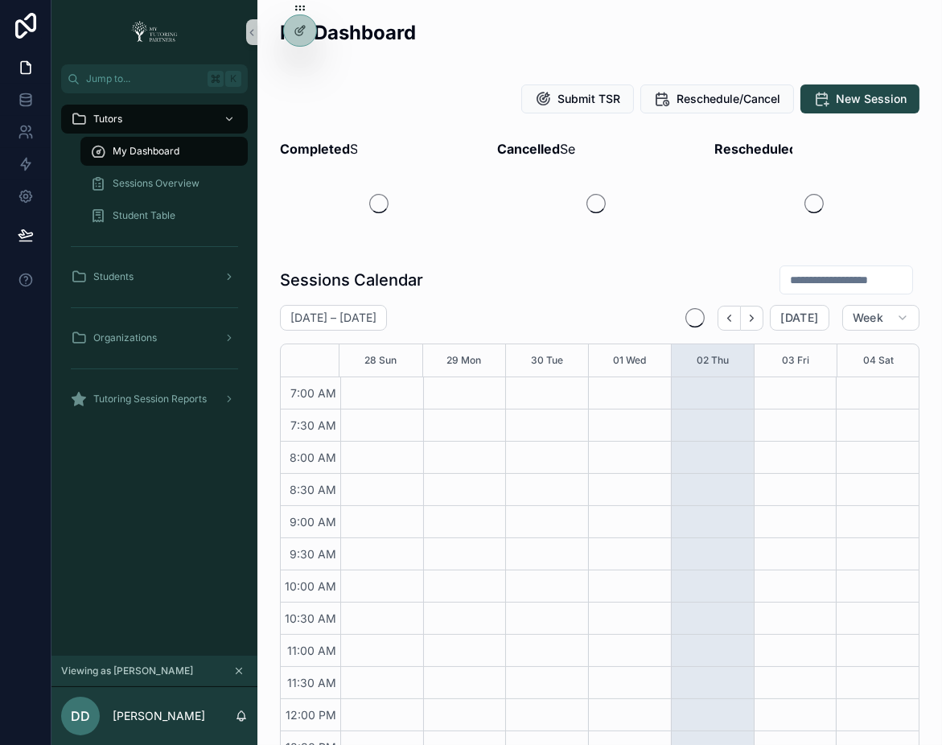
scroll to position [389, 0]
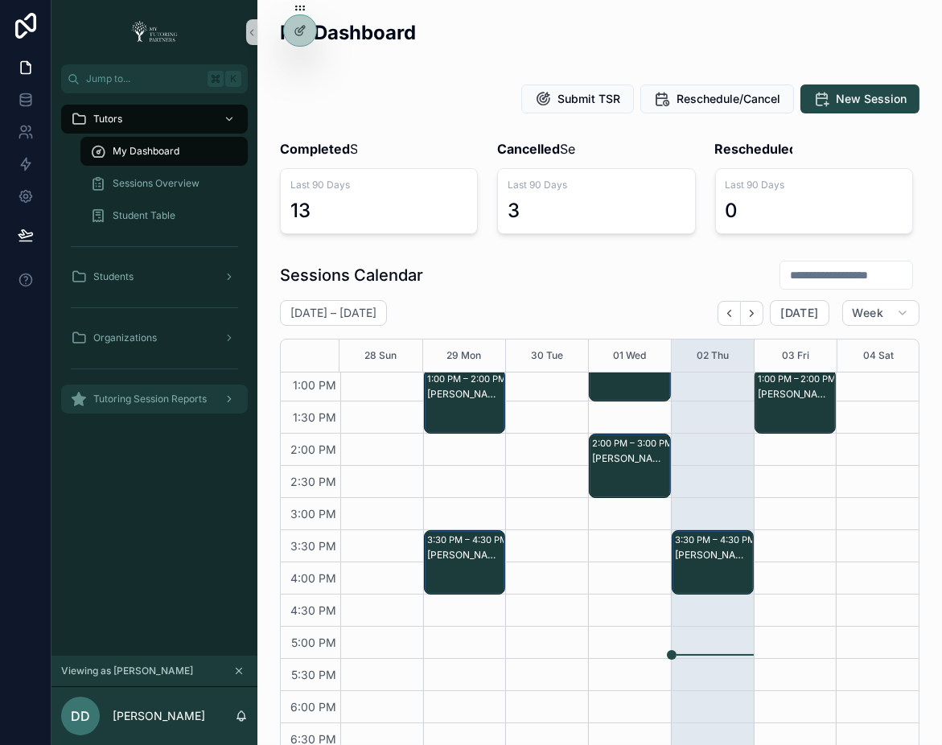
click at [182, 400] on span "Tutoring Session Reports" at bounding box center [149, 398] width 113 height 13
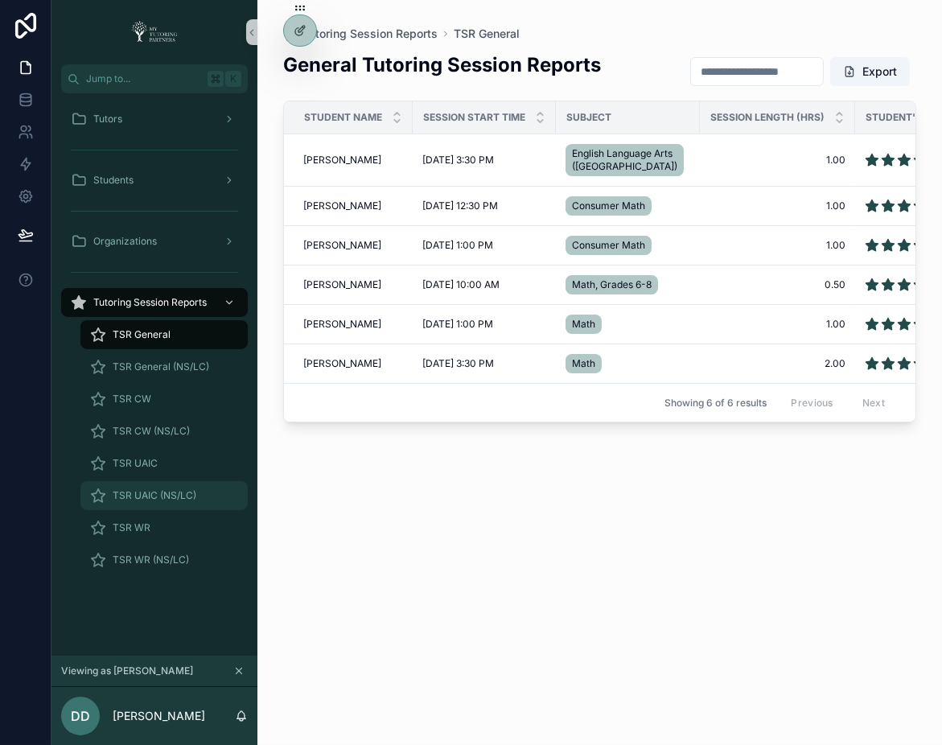
click at [151, 497] on span "TSR UAIC (NS/LC)" at bounding box center [155, 495] width 84 height 13
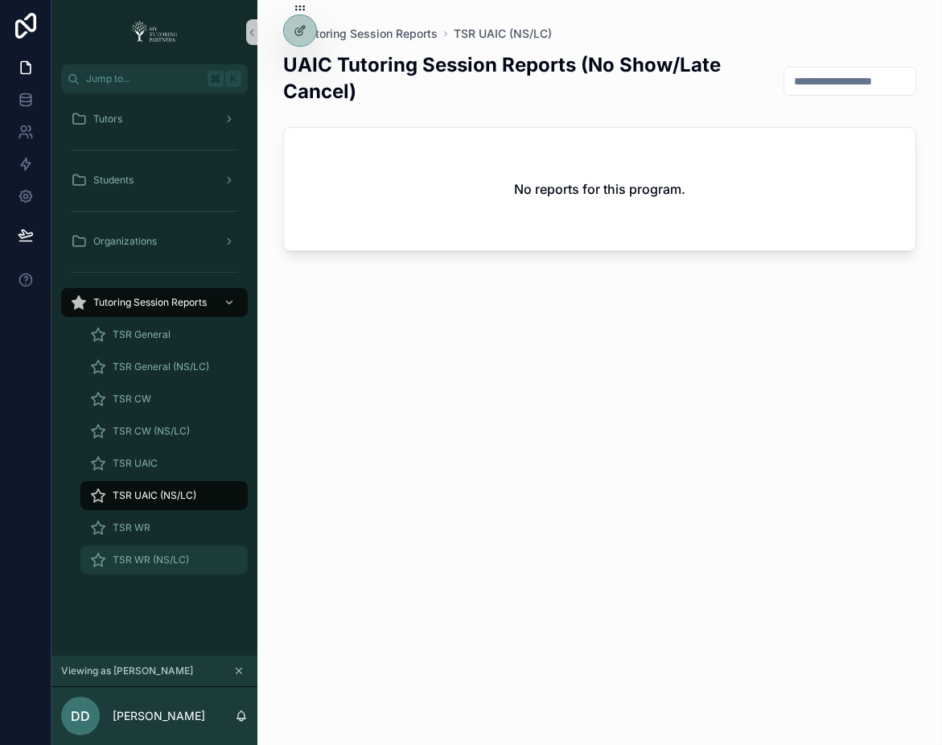
click at [152, 557] on span "TSR WR (NS/LC)" at bounding box center [151, 559] width 76 height 13
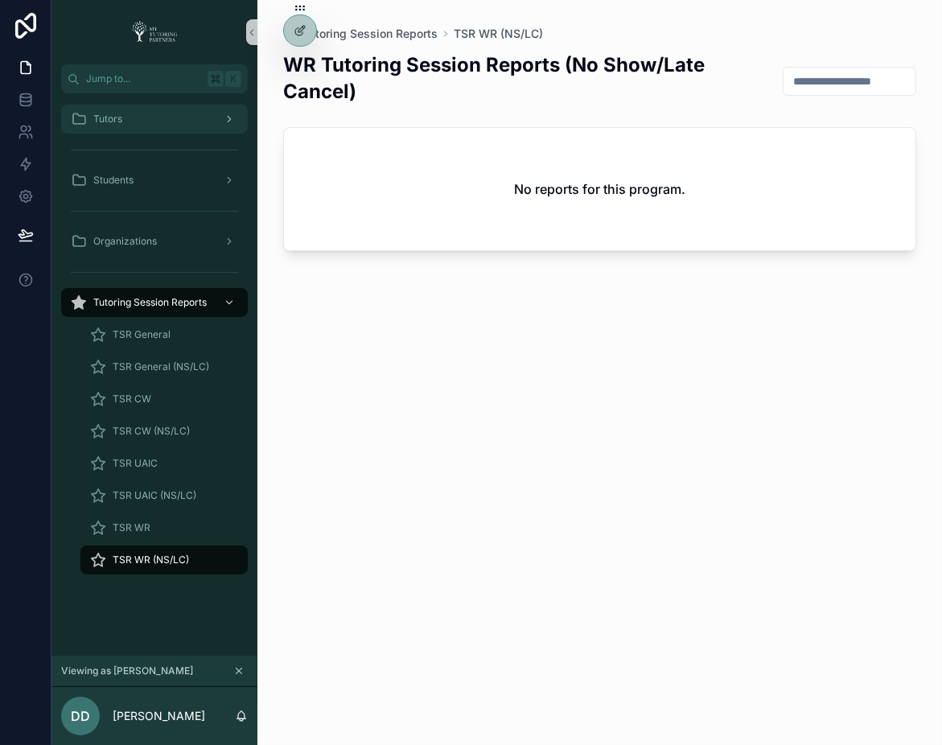
click at [212, 121] on div "Tutors" at bounding box center [154, 119] width 167 height 26
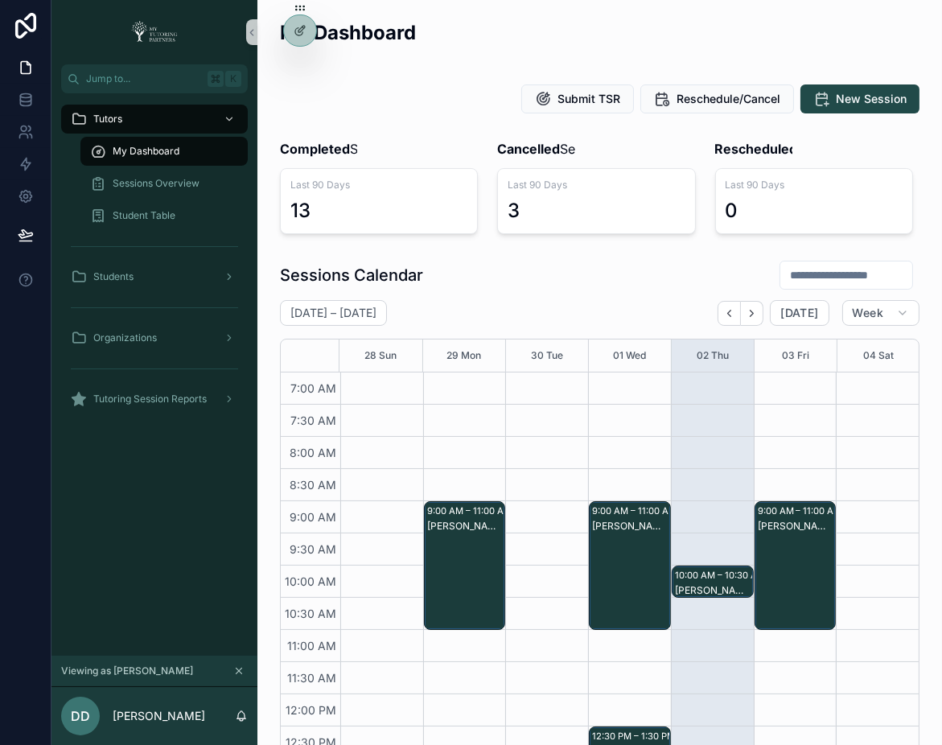
scroll to position [389, 0]
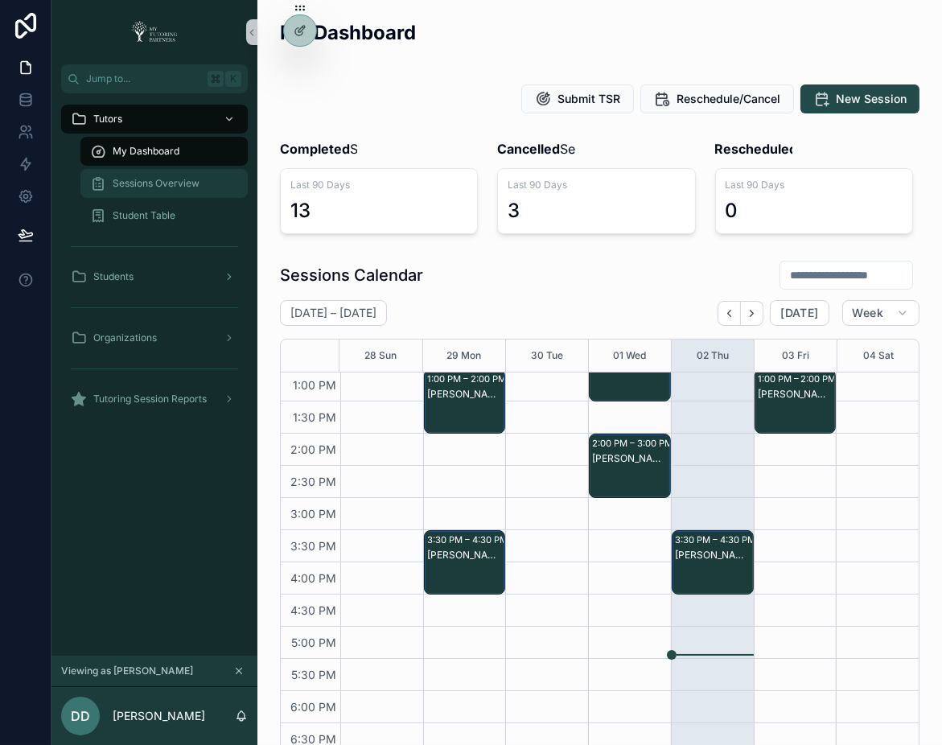
click at [191, 186] on span "Sessions Overview" at bounding box center [156, 183] width 87 height 13
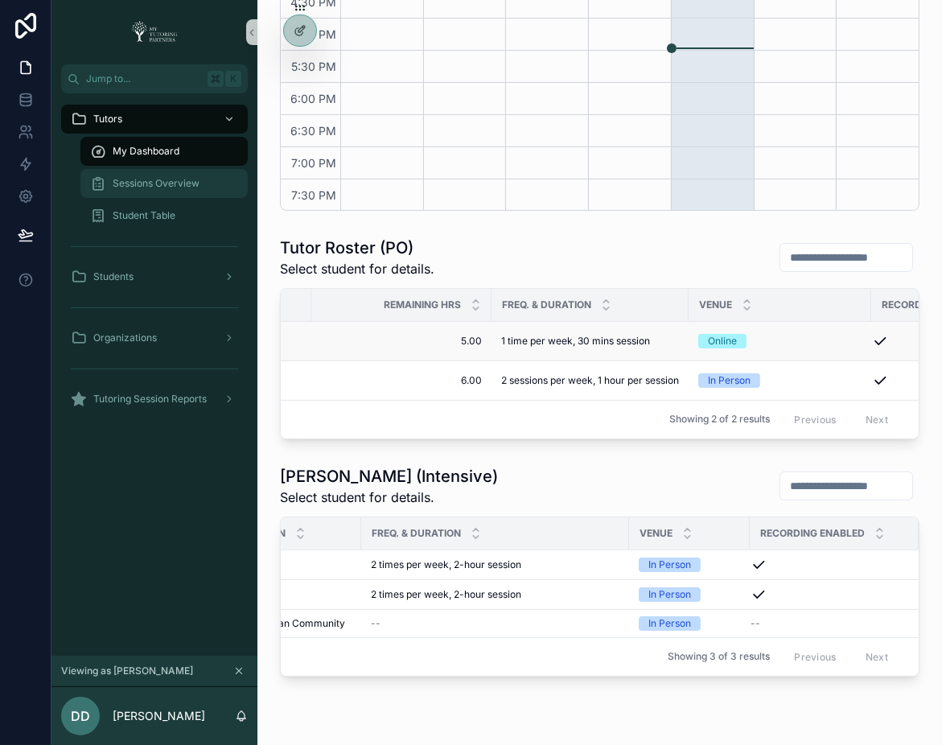
scroll to position [668, 0]
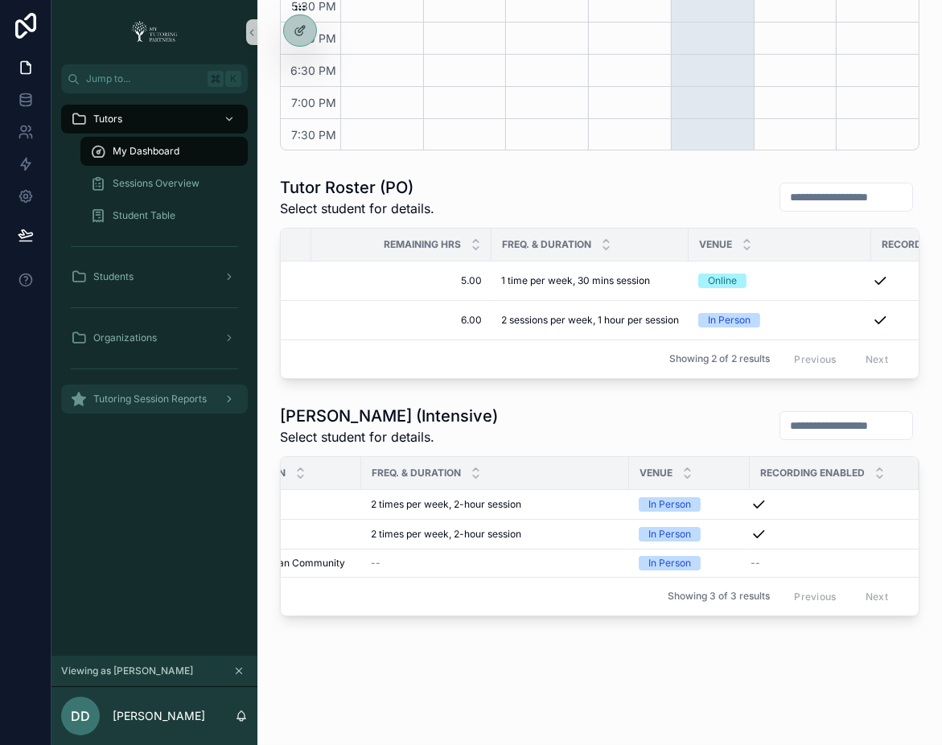
click at [196, 399] on span "Tutoring Session Reports" at bounding box center [149, 398] width 113 height 13
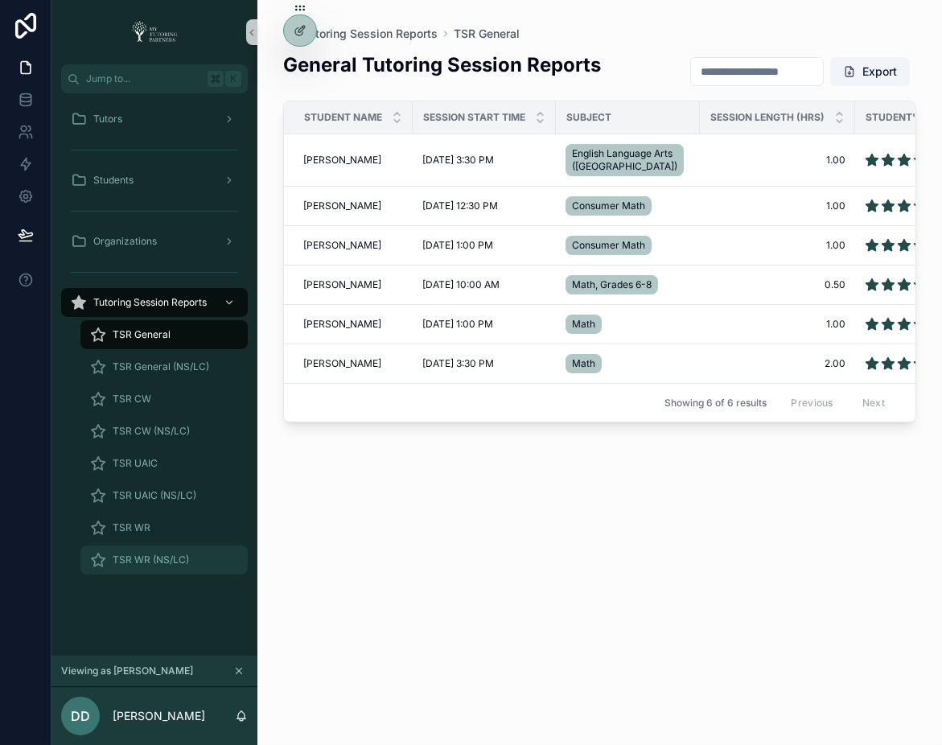
click at [158, 556] on span "TSR WR (NS/LC)" at bounding box center [151, 559] width 76 height 13
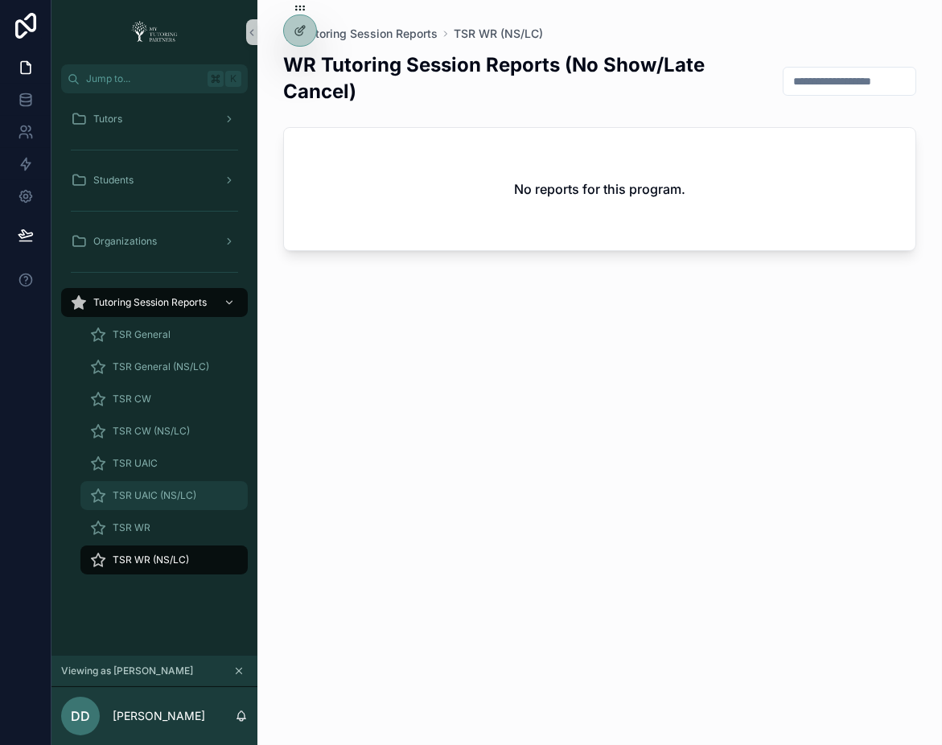
click at [158, 493] on span "TSR UAIC (NS/LC)" at bounding box center [155, 495] width 84 height 13
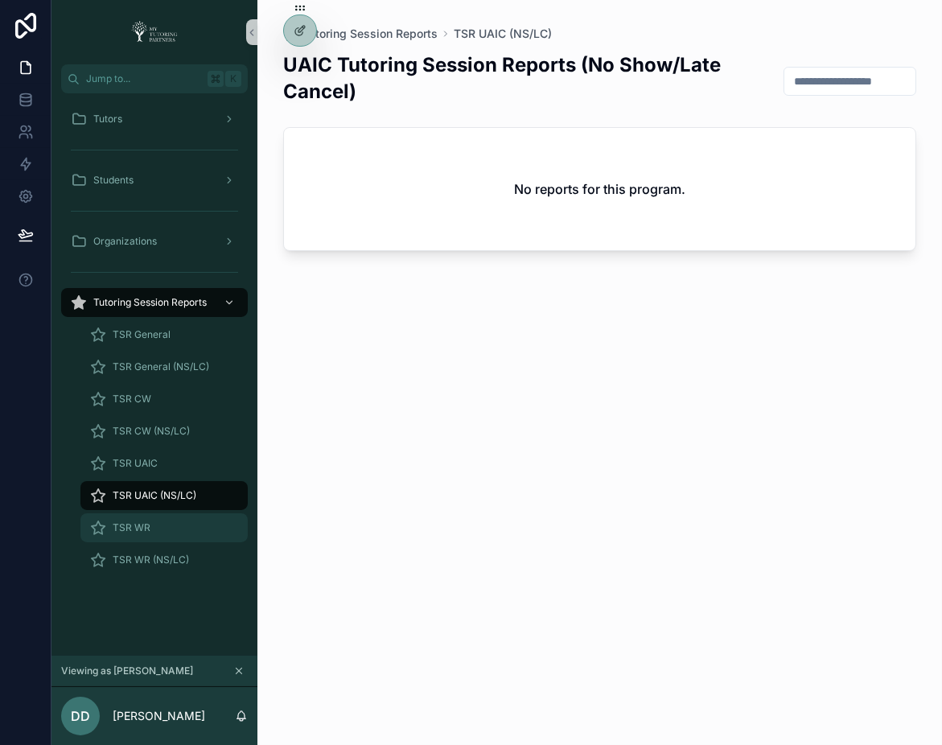
click at [158, 519] on div "TSR WR" at bounding box center [164, 528] width 148 height 26
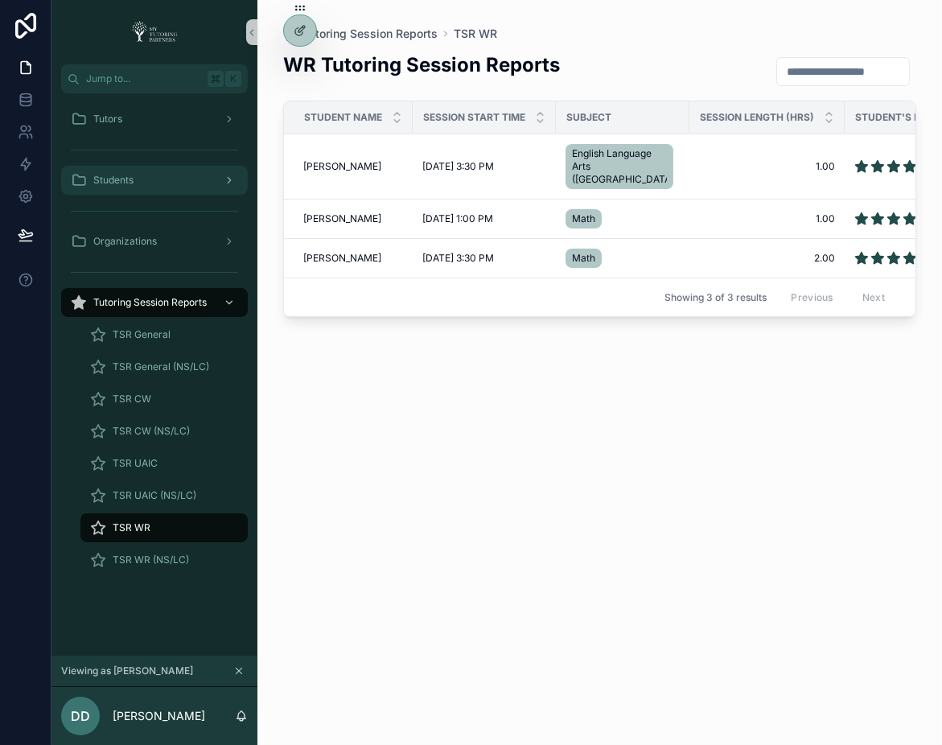
click at [172, 177] on div "Students" at bounding box center [154, 180] width 167 height 26
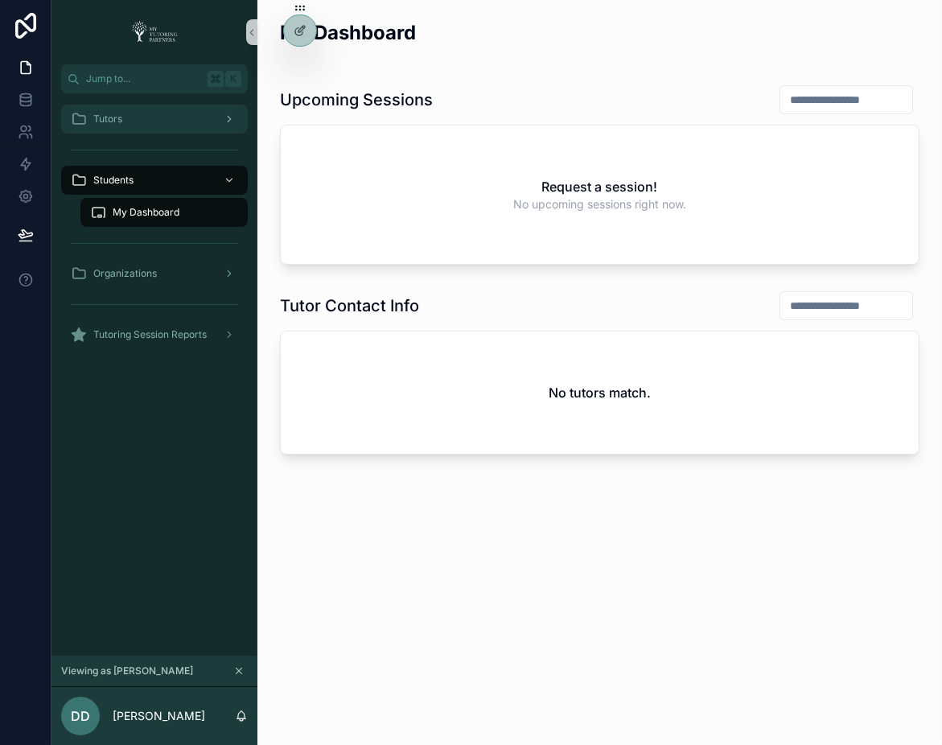
click at [174, 119] on div "Tutors" at bounding box center [154, 119] width 167 height 26
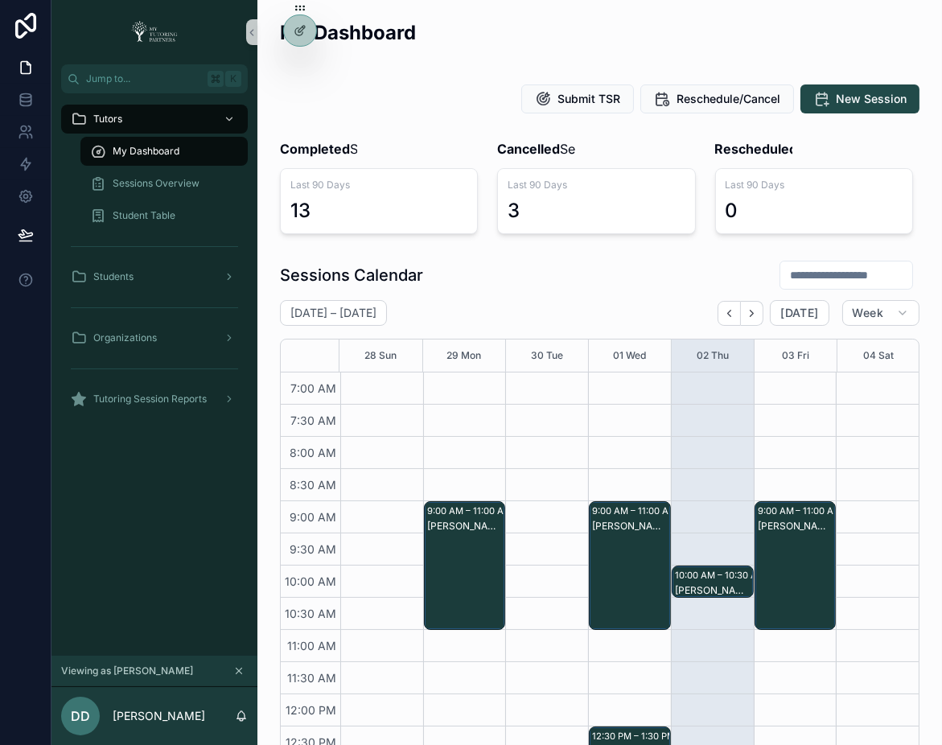
scroll to position [389, 0]
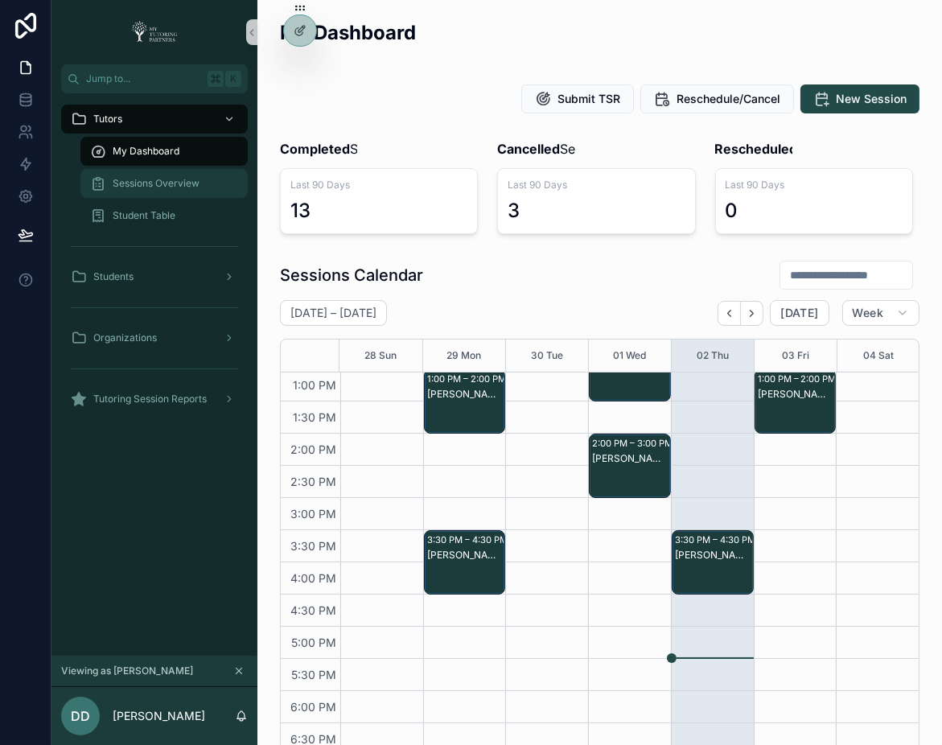
click at [175, 177] on span "Sessions Overview" at bounding box center [156, 183] width 87 height 13
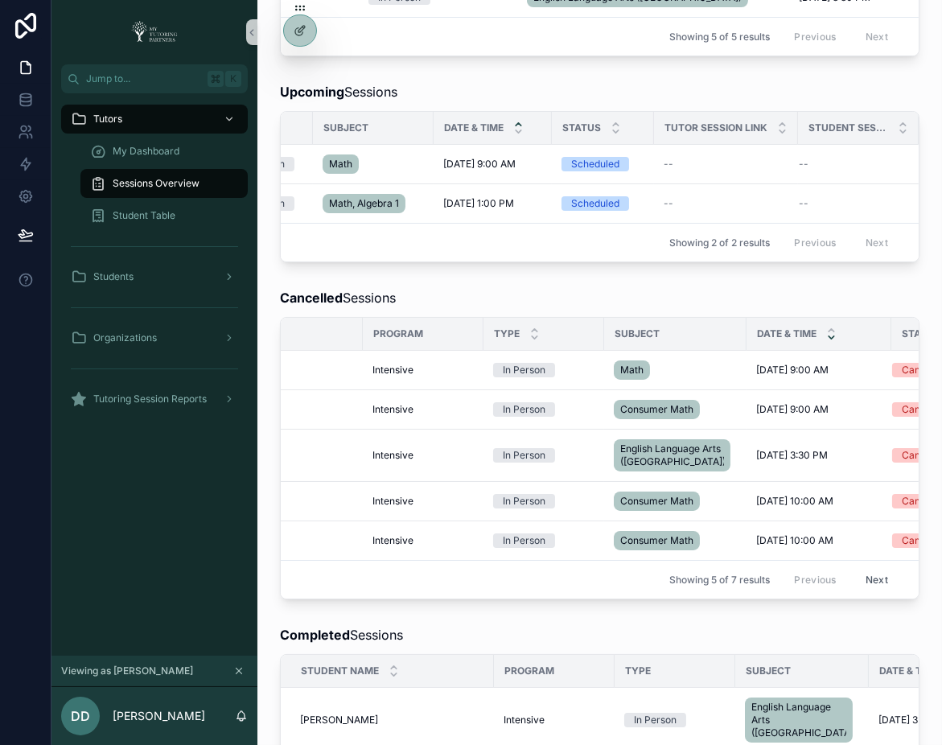
scroll to position [0, 130]
click at [873, 567] on button "Next" at bounding box center [876, 579] width 45 height 25
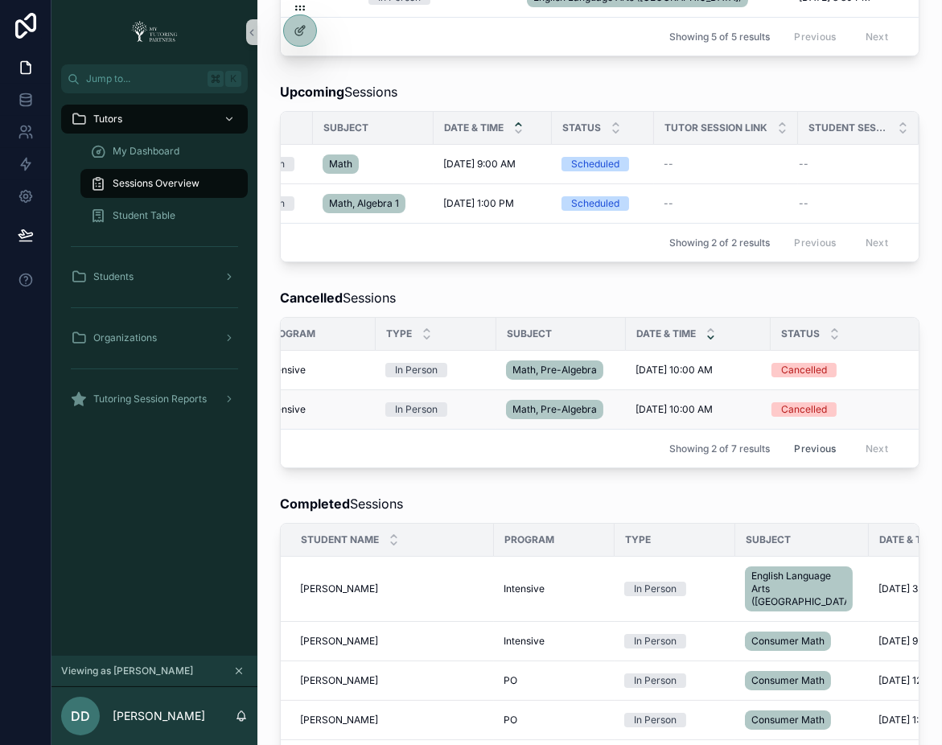
scroll to position [0, 273]
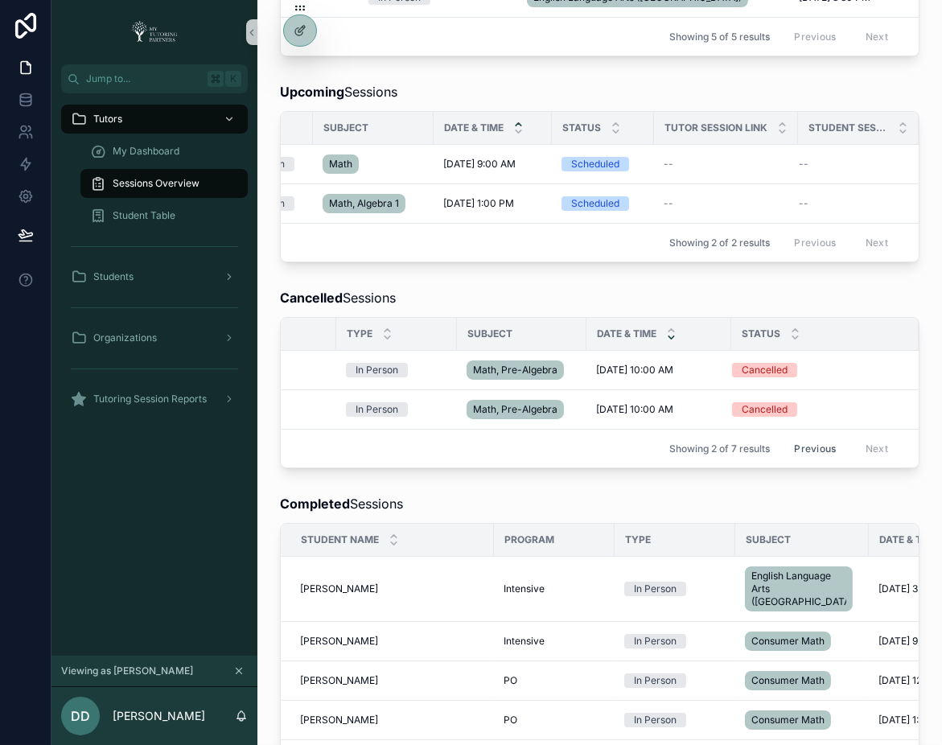
click at [818, 437] on button "Previous" at bounding box center [814, 448] width 64 height 25
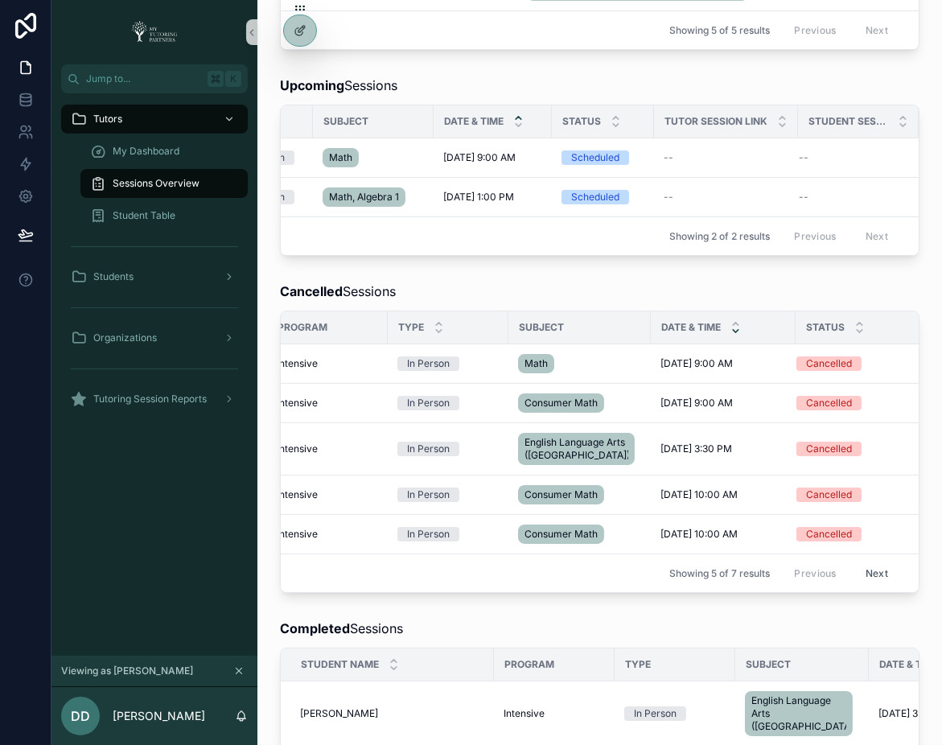
scroll to position [0, 273]
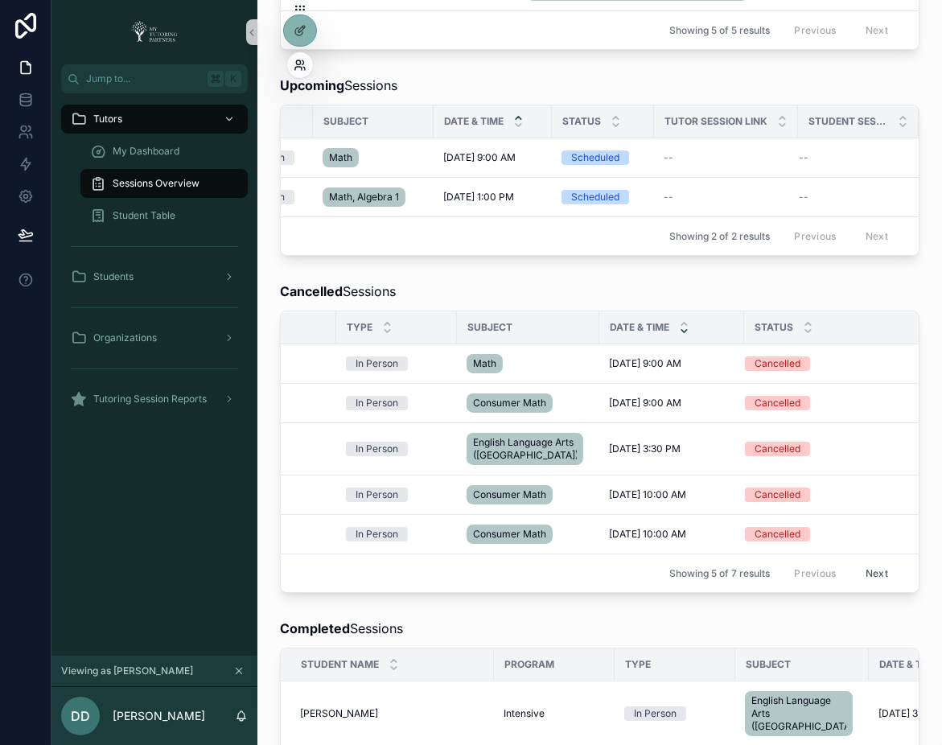
click at [301, 61] on icon at bounding box center [299, 65] width 13 height 13
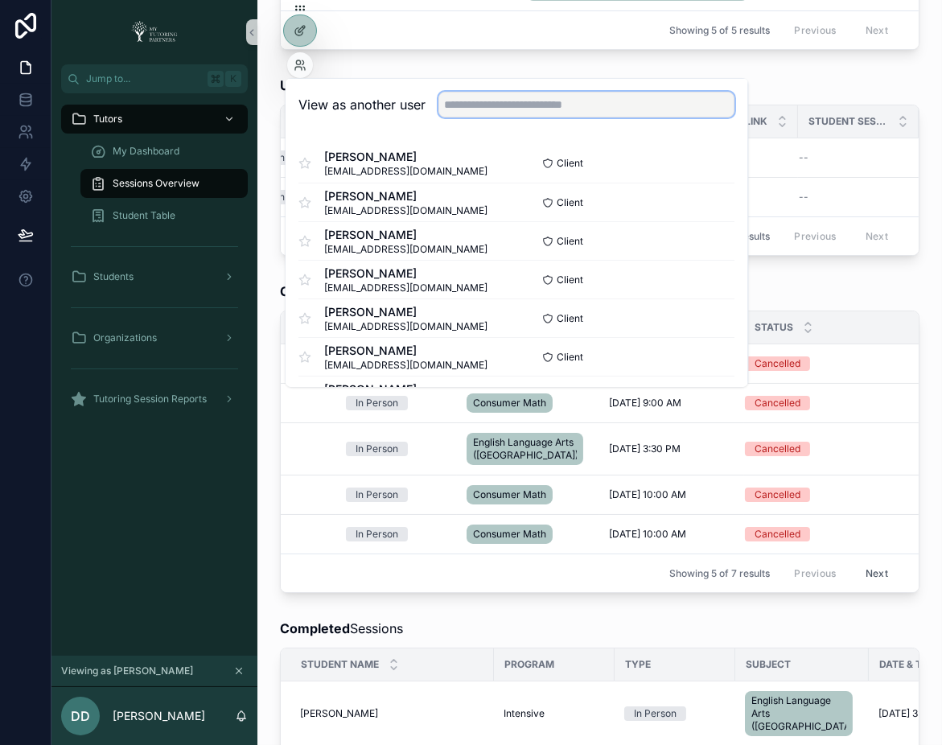
click at [470, 104] on input "text" at bounding box center [586, 105] width 296 height 26
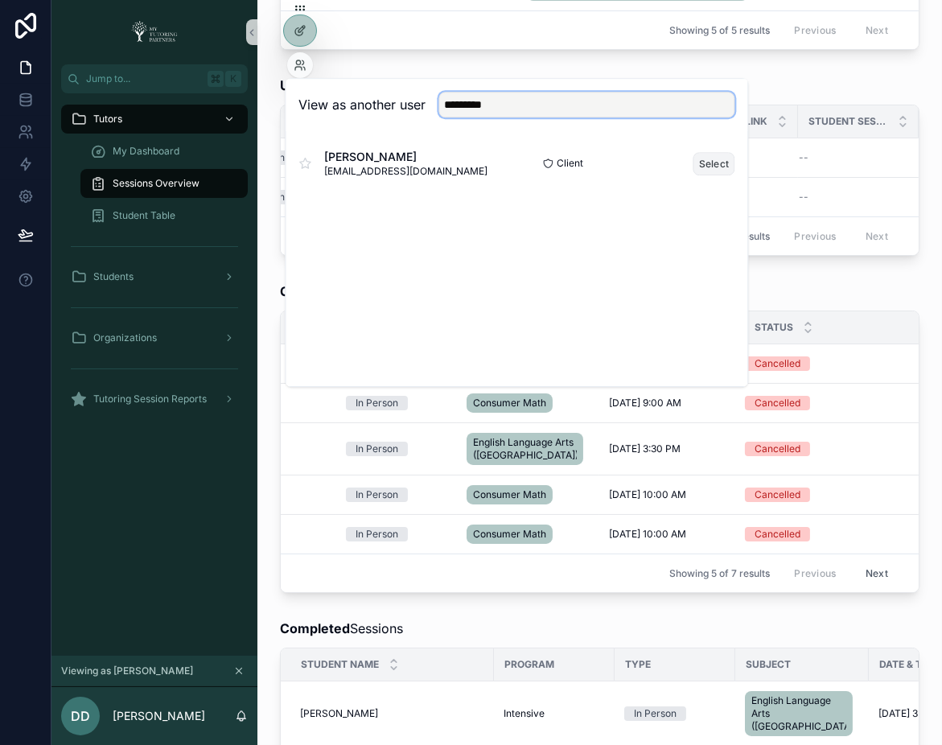
type input "*********"
click at [720, 165] on button "Select" at bounding box center [714, 163] width 42 height 23
